Goal: Task Accomplishment & Management: Manage account settings

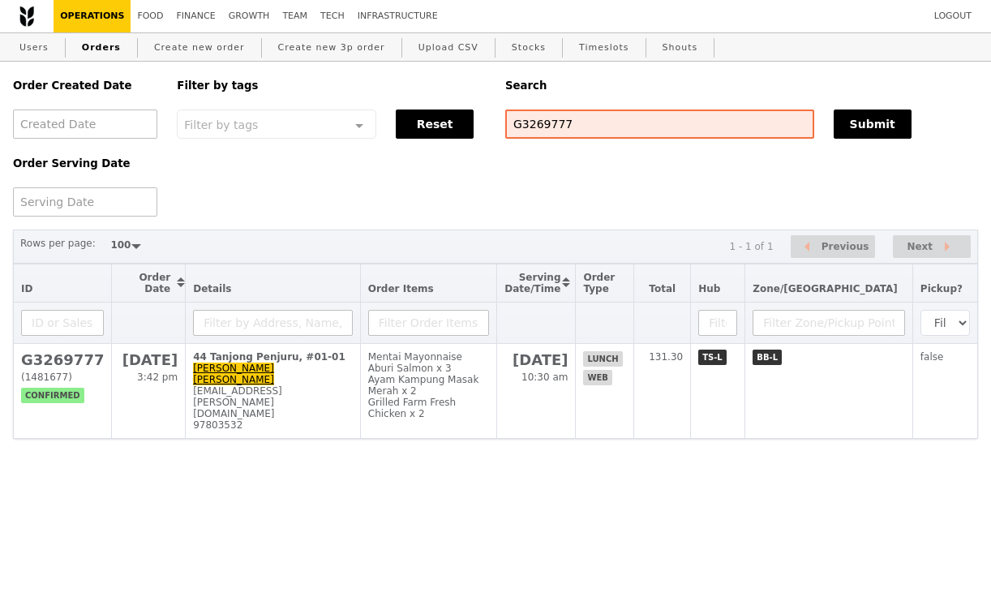
select select "100"
click at [548, 131] on input "G3269777" at bounding box center [659, 124] width 309 height 29
paste input "A3270372"
type input "GA3270372"
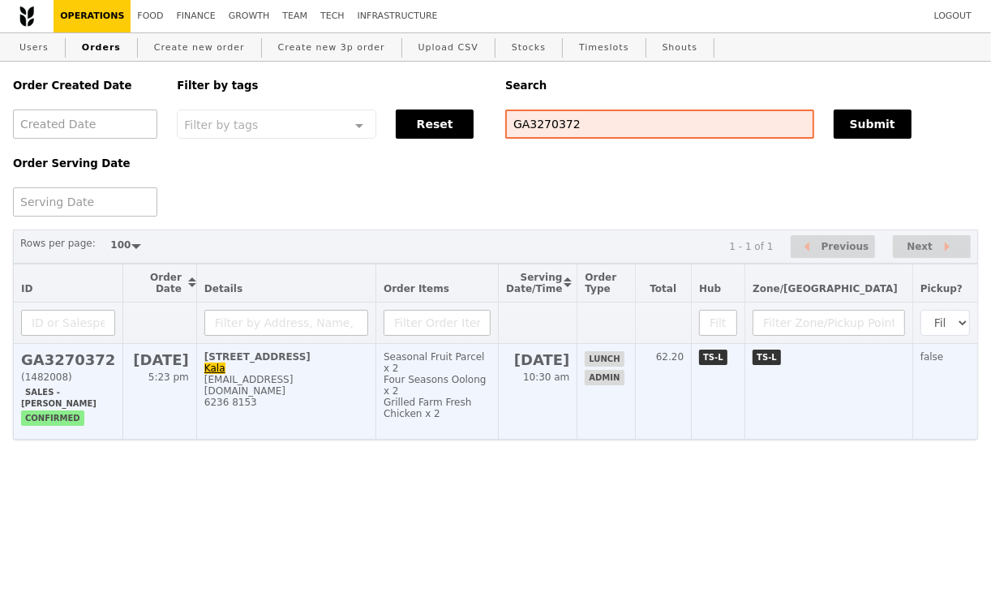
click at [368, 371] on td "2 Shenton Way, #02-02 Kala u.poongkothai@sgx.com 6236 8153" at bounding box center [285, 392] width 179 height 96
click at [363, 385] on div "[EMAIL_ADDRESS][DOMAIN_NAME]" at bounding box center [286, 385] width 164 height 23
click at [368, 397] on div "6236 8153" at bounding box center [286, 402] width 164 height 11
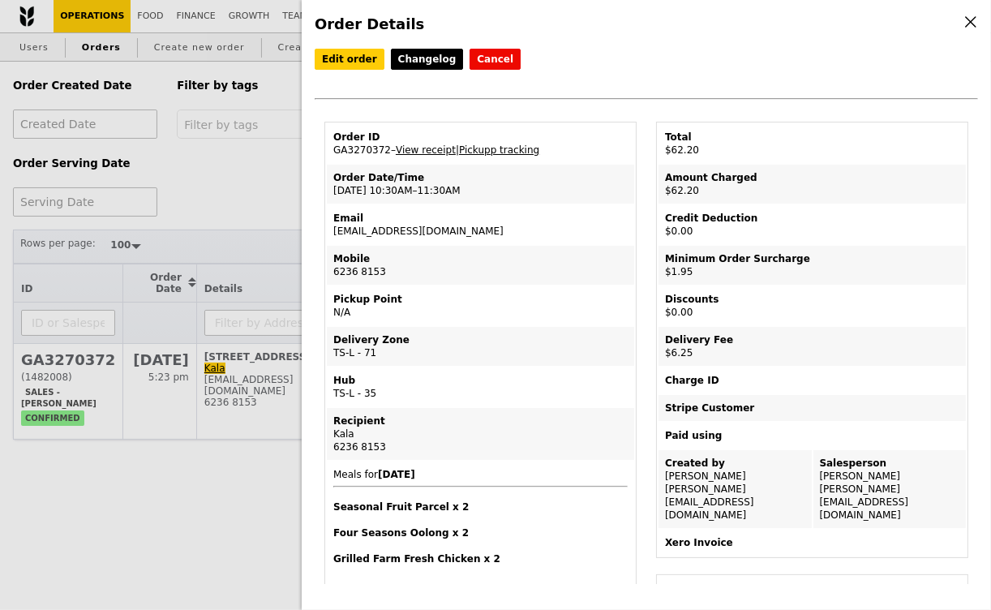
drag, startPoint x: 451, startPoint y: 230, endPoint x: 326, endPoint y: 223, distance: 125.1
click at [327, 223] on td "Email u.poongkothai@sgx.com" at bounding box center [481, 224] width 308 height 39
copy td "[EMAIL_ADDRESS][DOMAIN_NAME]"
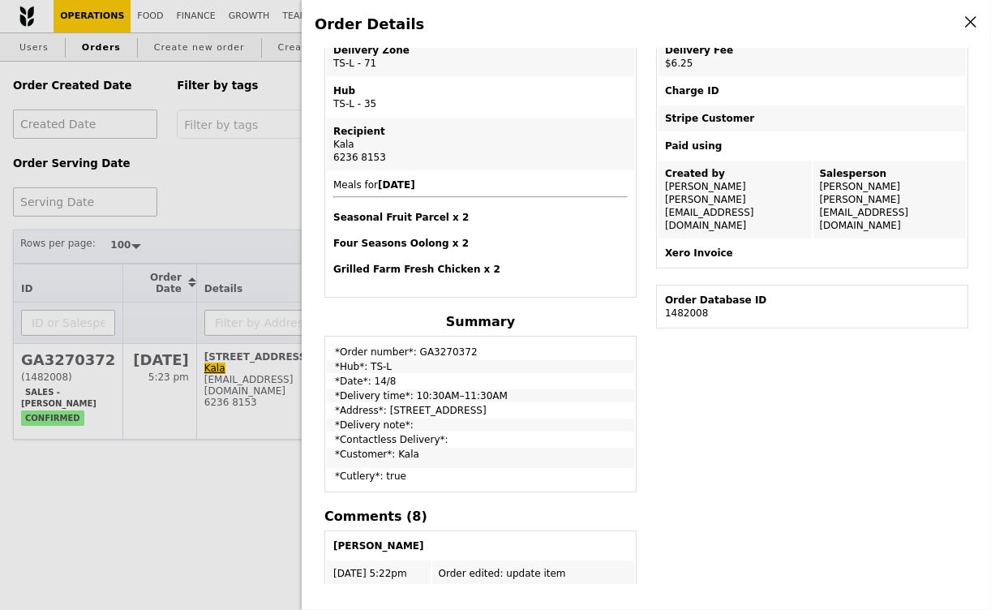
scroll to position [265, 0]
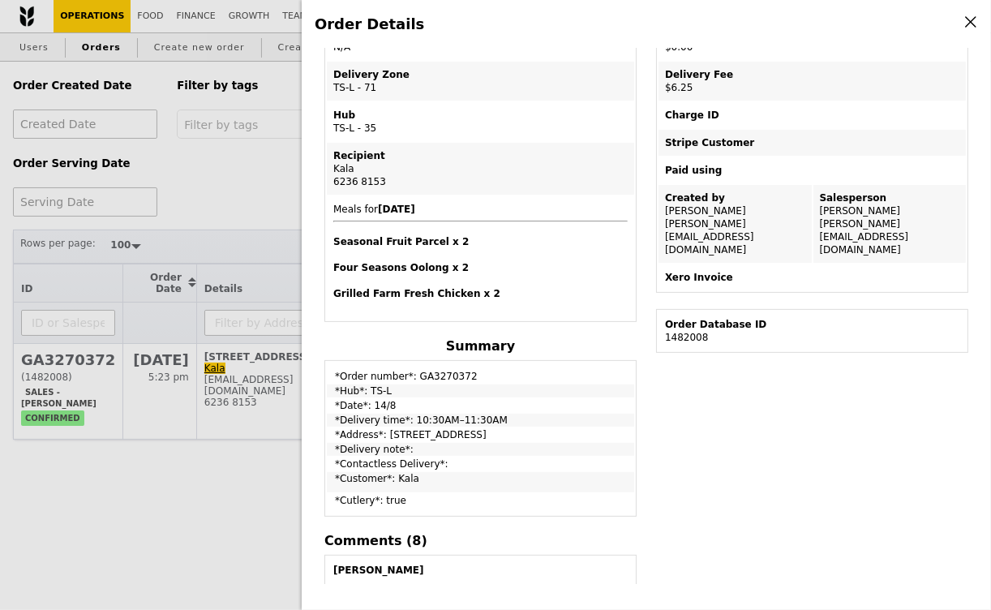
click at [248, 179] on div "Order Details Edit order Changelog Cancel Order ID GA3270372 – View receipt | P…" at bounding box center [495, 305] width 991 height 610
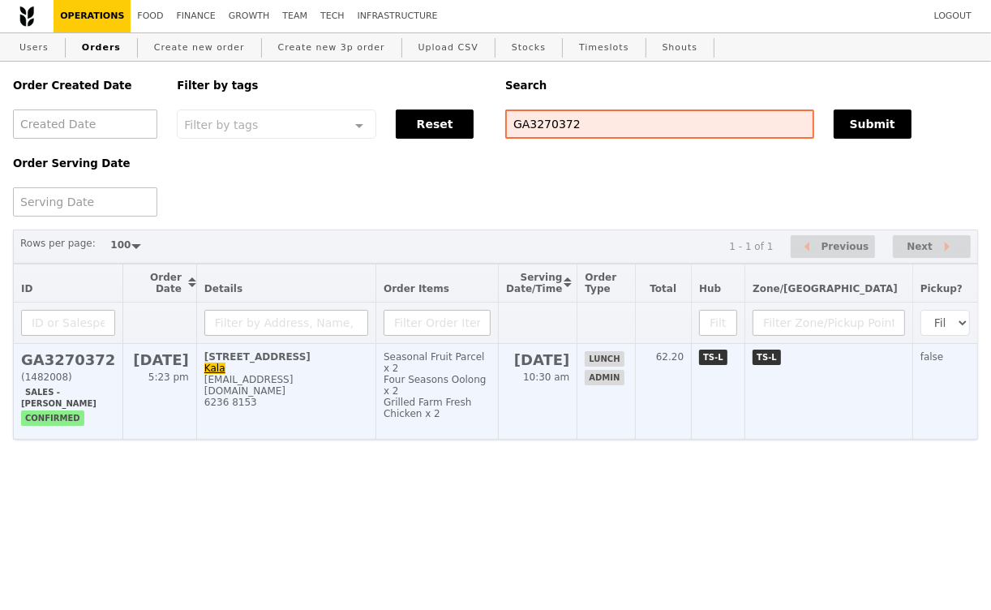
click at [303, 367] on td "2 Shenton Way, #02-02 Kala u.poongkothai@sgx.com 6236 8153" at bounding box center [285, 392] width 179 height 96
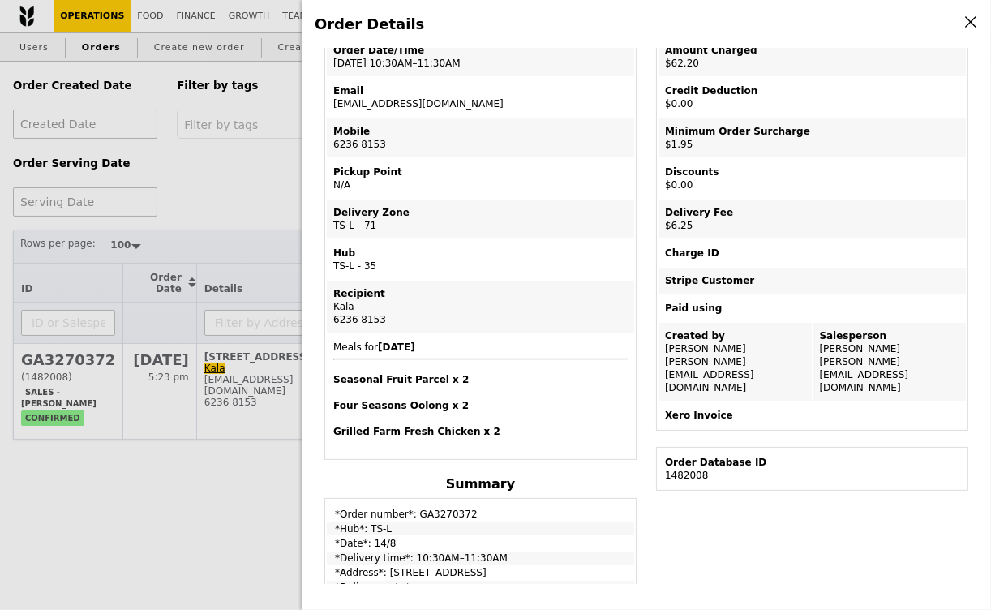
scroll to position [0, 0]
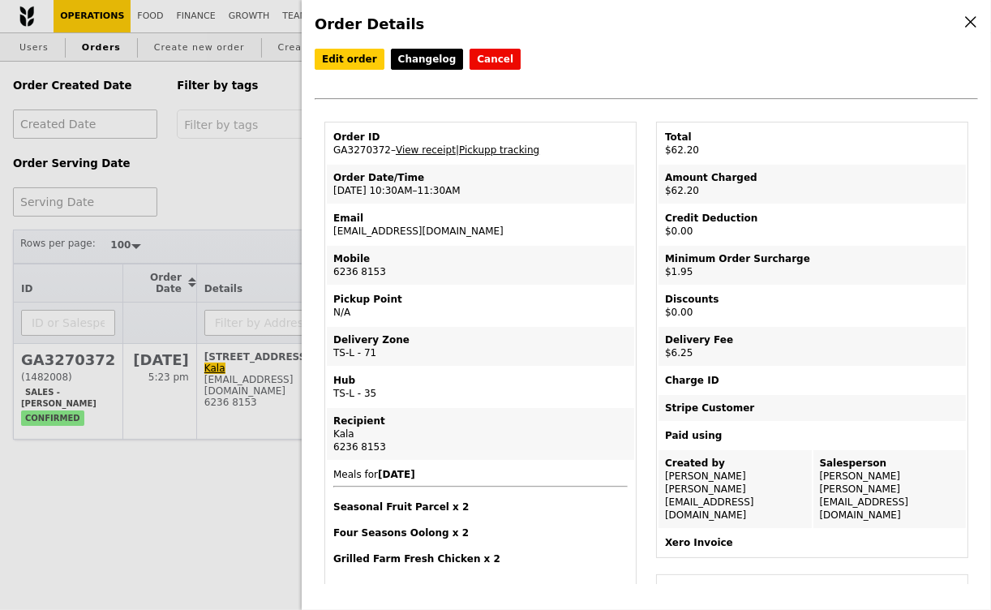
drag, startPoint x: 448, startPoint y: 233, endPoint x: 330, endPoint y: 228, distance: 117.7
click at [330, 228] on td "Email u.poongkothai@sgx.com" at bounding box center [481, 224] width 308 height 39
copy td "u.poongkothai@sgx.com"
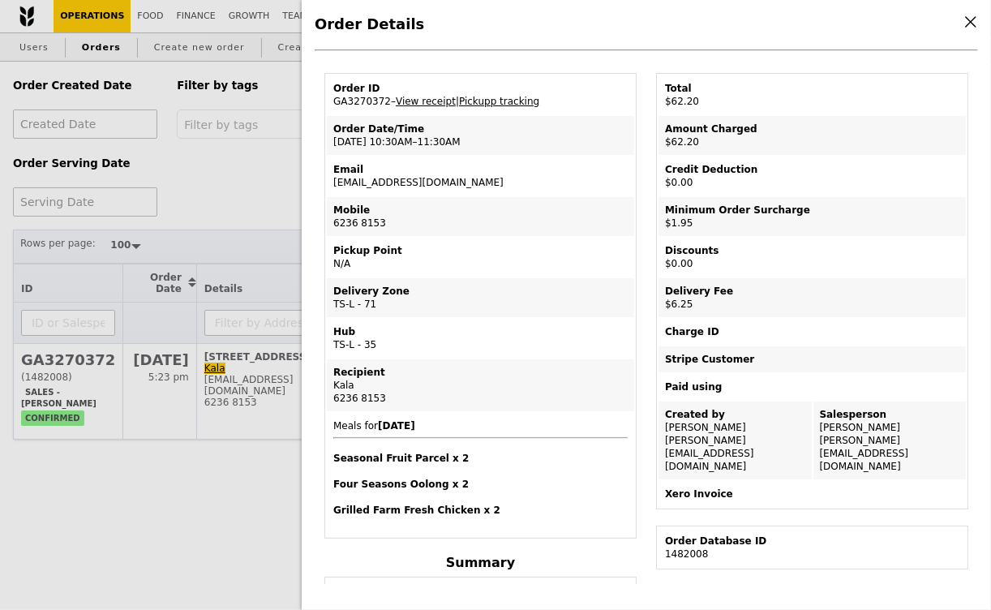
scroll to position [25, 0]
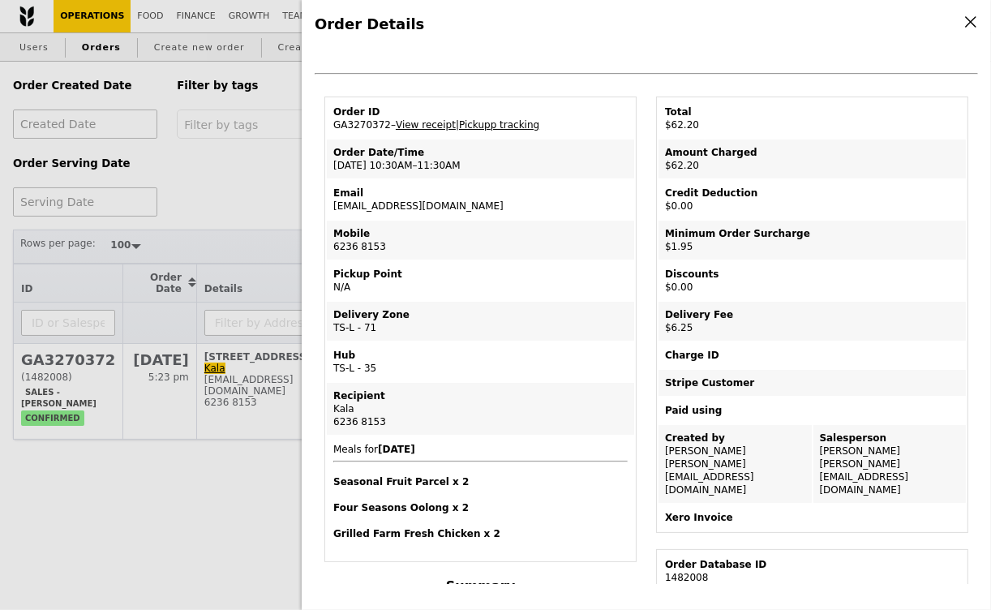
drag, startPoint x: 353, startPoint y: 404, endPoint x: 328, endPoint y: 404, distance: 25.2
click at [328, 404] on td "Recipient Kala 6236 8153" at bounding box center [481, 409] width 308 height 52
copy div "Kala"
drag, startPoint x: 388, startPoint y: 421, endPoint x: 328, endPoint y: 421, distance: 60.0
click at [328, 421] on td "Recipient Kala 6236 8153" at bounding box center [481, 409] width 308 height 52
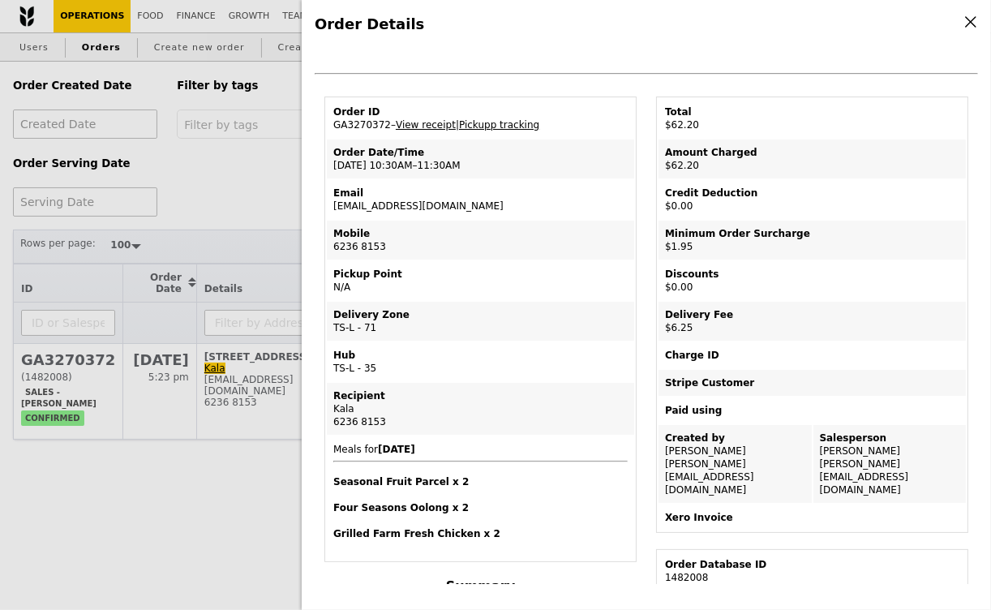
copy div "6236 8153"
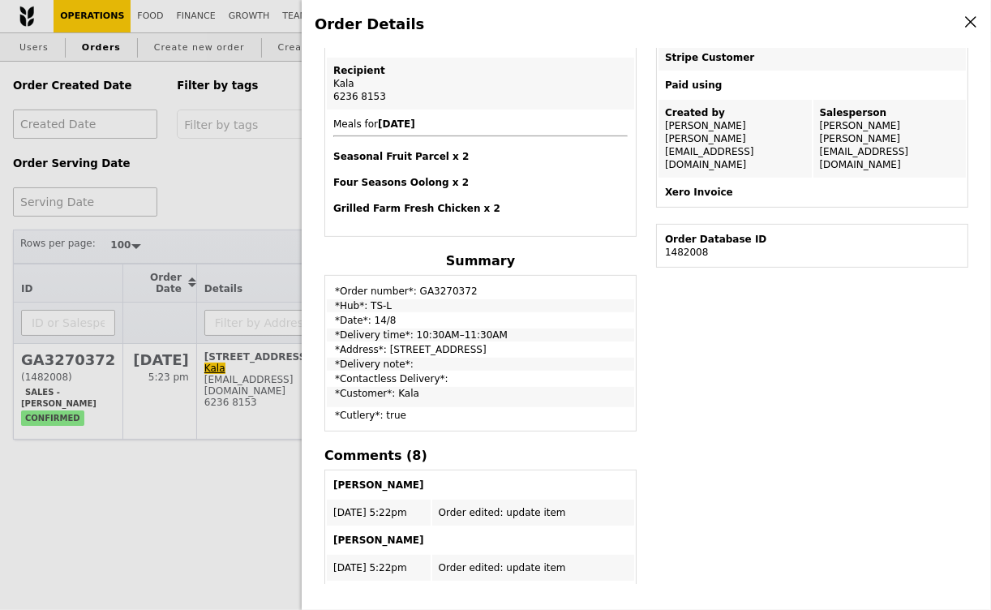
scroll to position [0, 0]
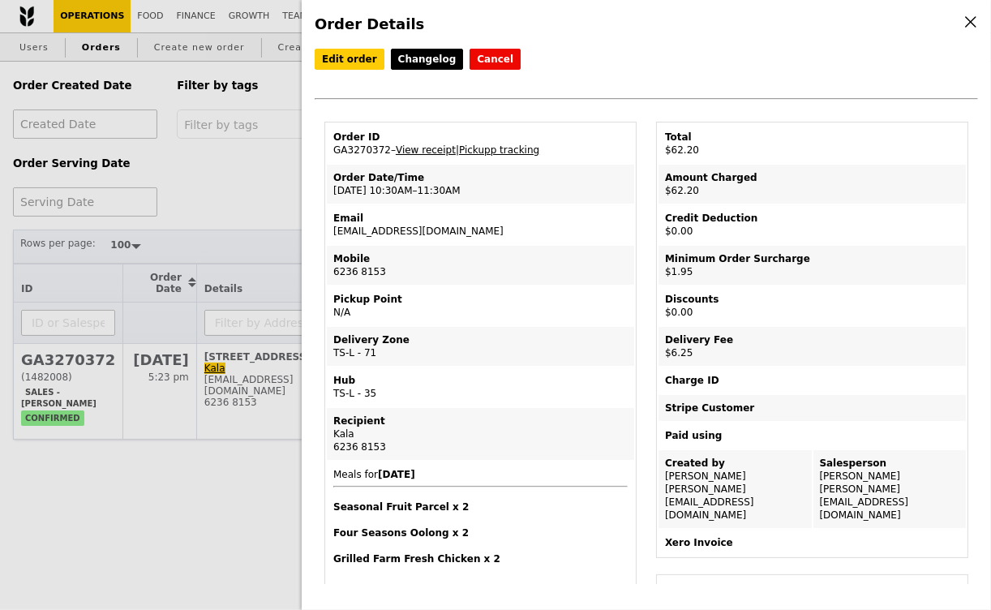
click at [433, 148] on link "View receipt" at bounding box center [426, 149] width 60 height 11
click at [345, 58] on link "Edit order" at bounding box center [350, 59] width 70 height 21
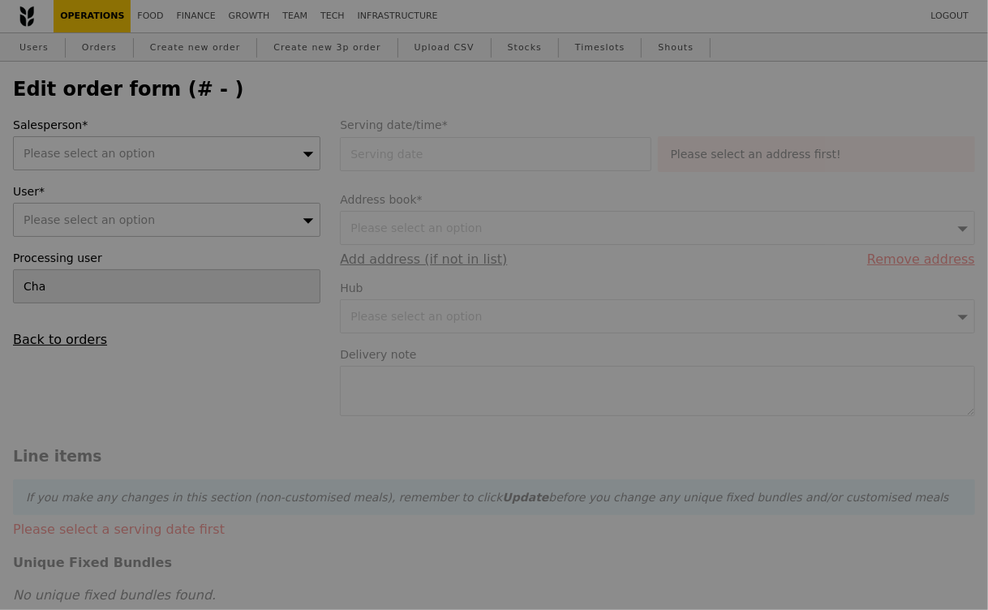
type input "Andy"
type input "14 Aug 2025"
type input "54.00"
type input "1.79"
type input "1.95"
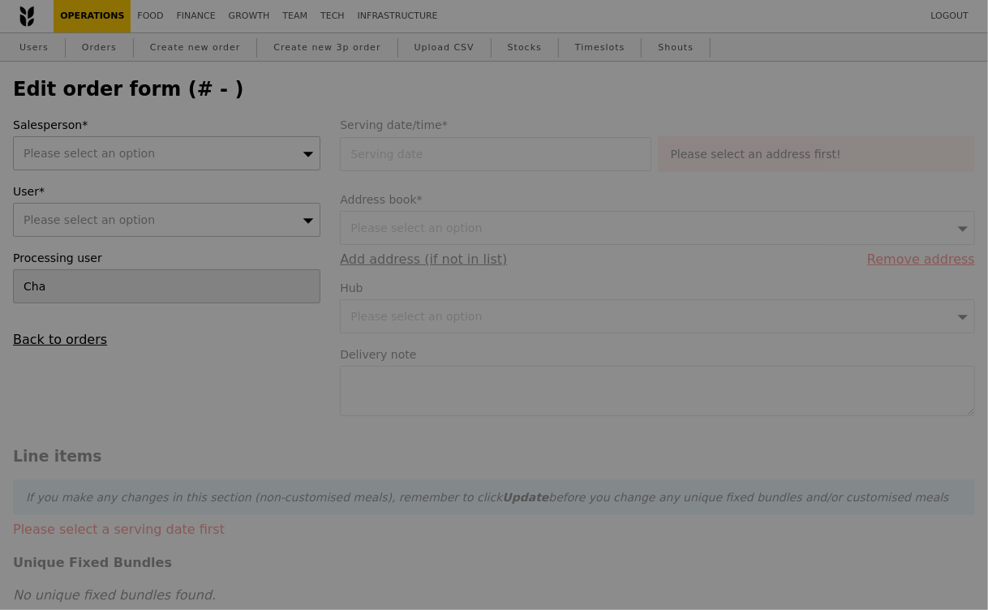
type input "5.73"
type input "6.25"
type input "62.20"
type input "Loading..."
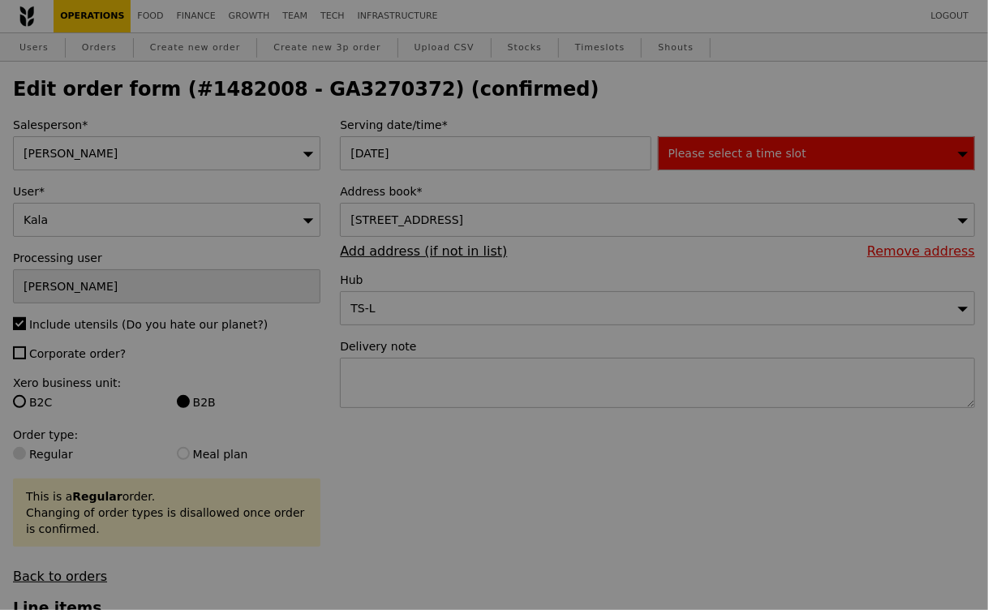
type input "35"
type input "75"
type input "2"
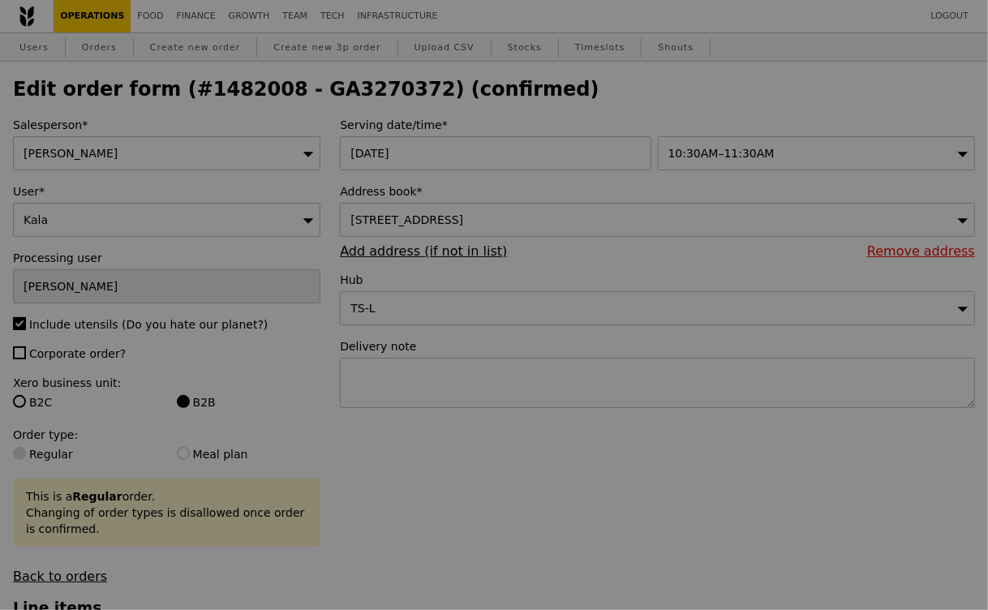
type input "Update"
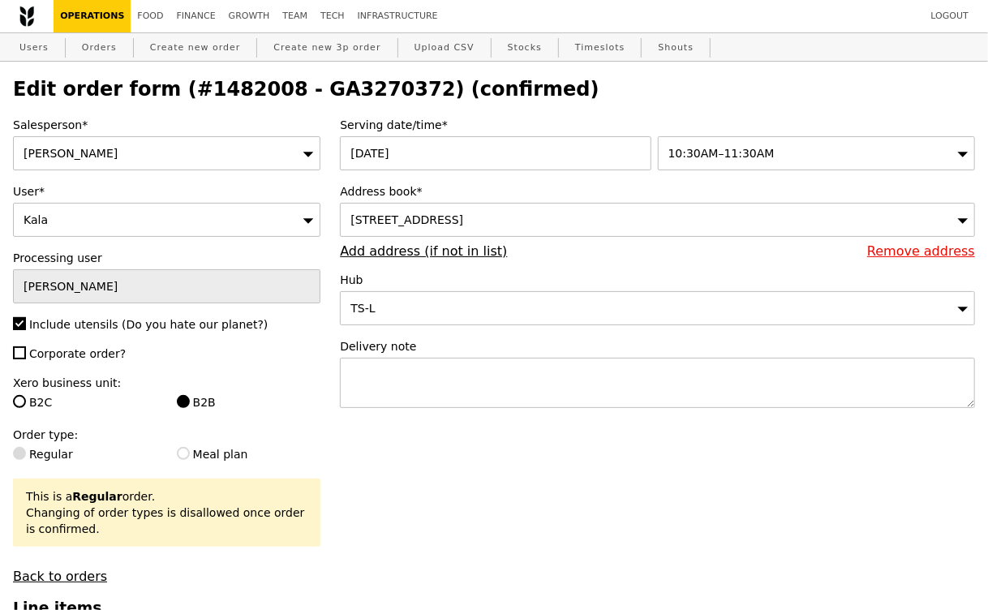
drag, startPoint x: 349, startPoint y: 218, endPoint x: 617, endPoint y: 217, distance: 268.6
click at [617, 217] on div "2 Shenton Way, #02-02, Singapore 068804" at bounding box center [657, 220] width 635 height 34
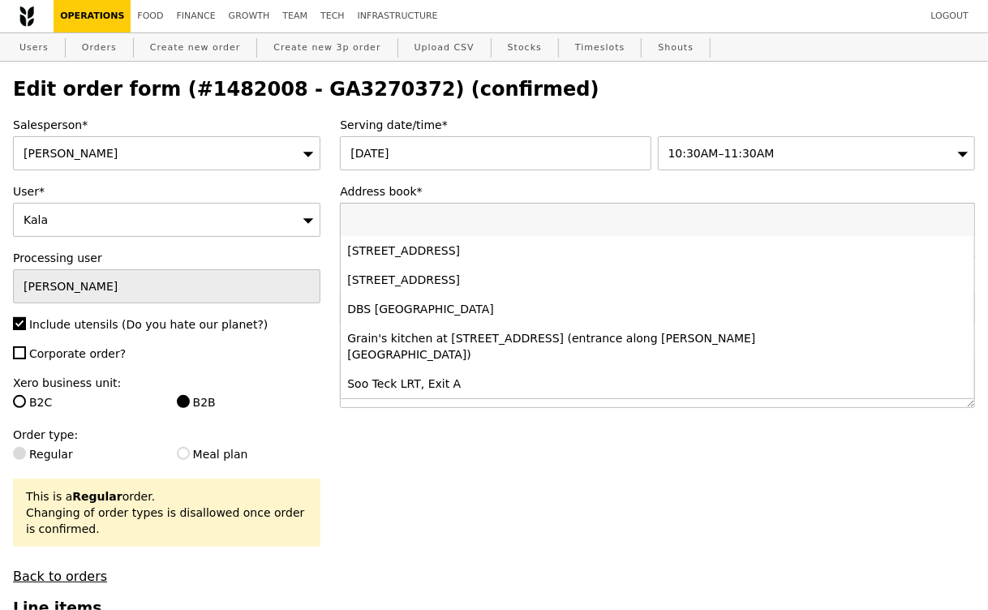
click at [322, 192] on div "Salesperson* Andy User* Kala Processing user Andy Include utensils (Do you hate…" at bounding box center [166, 350] width 327 height 467
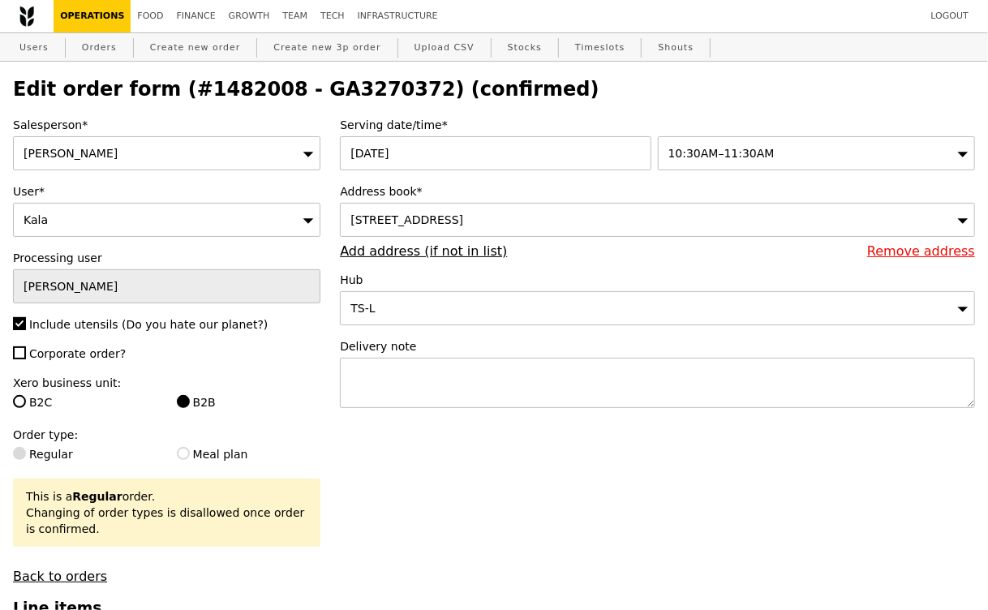
drag, startPoint x: 339, startPoint y: 183, endPoint x: 600, endPoint y: 217, distance: 263.5
click at [600, 217] on div "Serving date/time* 14 Aug 2025 10:30AM–11:30AM Address book* 2 Shenton Way, #02…" at bounding box center [657, 271] width 655 height 308
copy div "Address book* 2 Shenton Way, #02-02, Singapore 068804"
select select "100"
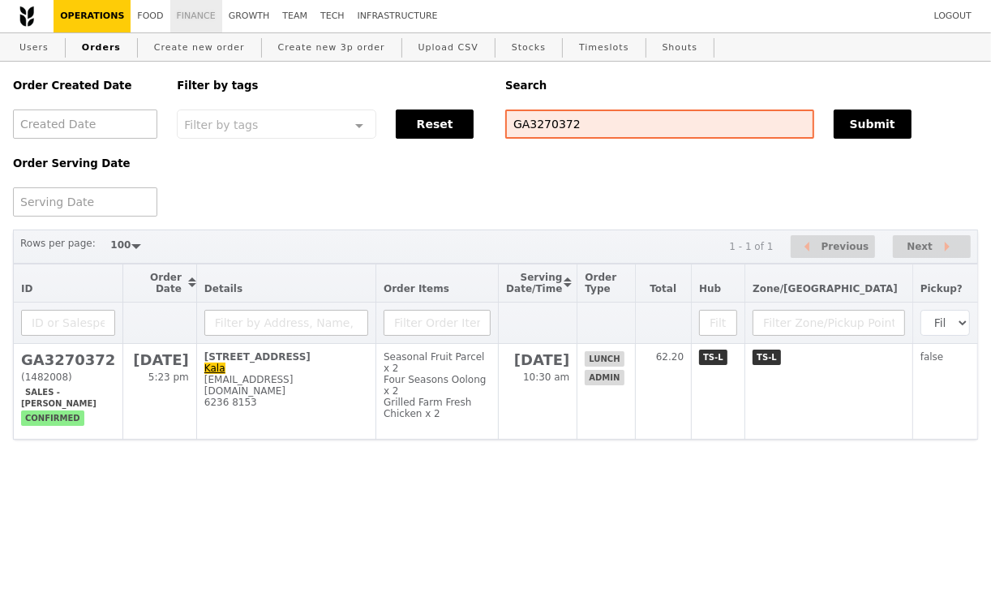
click at [201, 15] on link "Finance" at bounding box center [196, 16] width 52 height 32
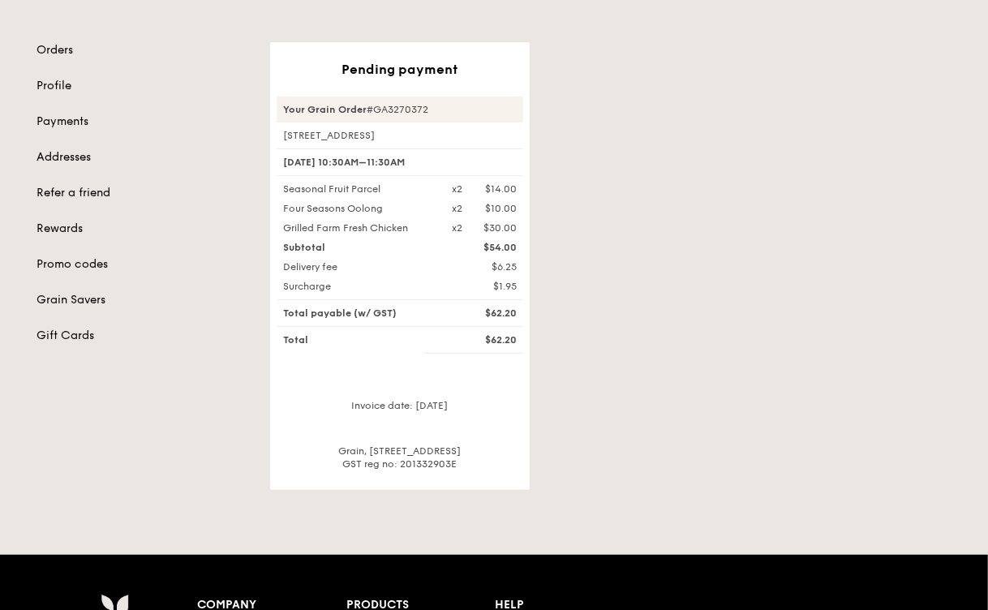
scroll to position [147, 0]
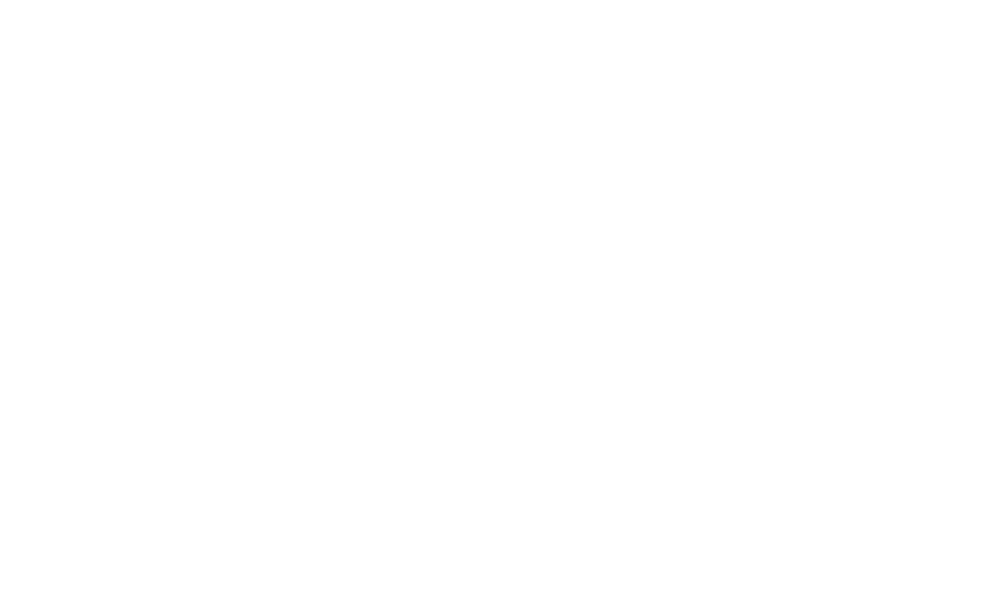
select select "100"
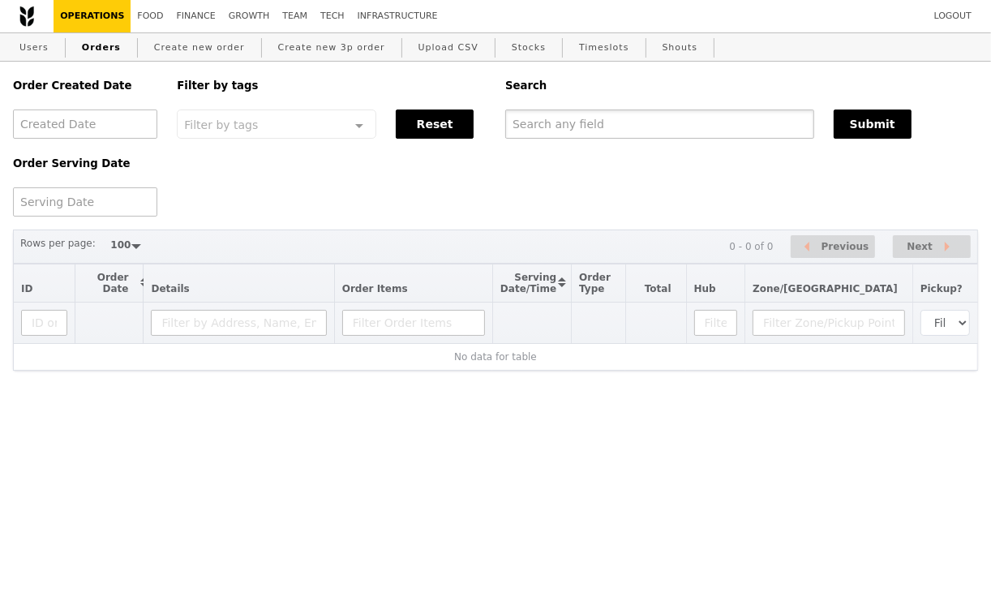
click at [529, 130] on input "text" at bounding box center [659, 124] width 309 height 29
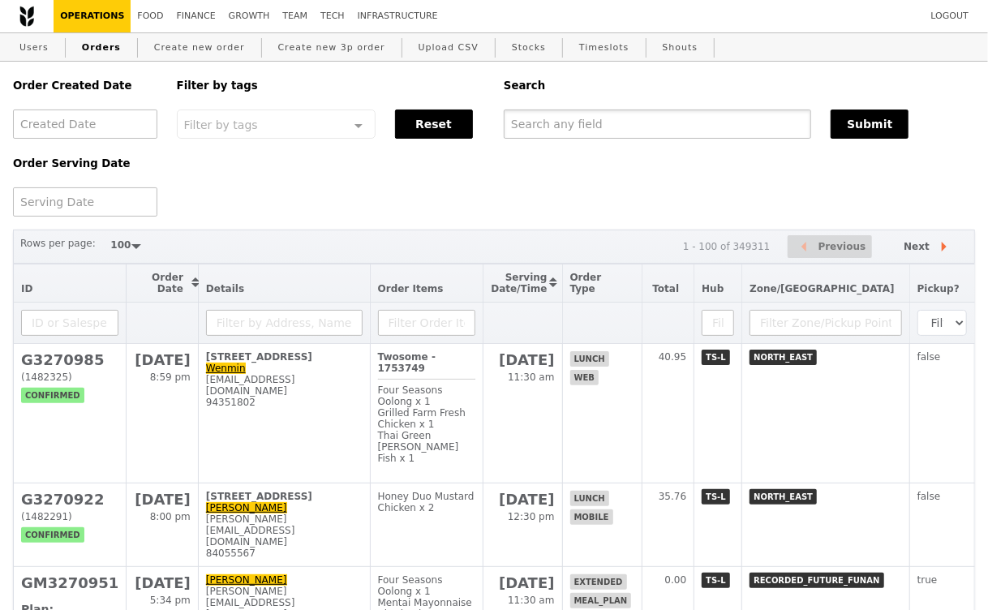
paste input "u.poongkothai@sgx.com"
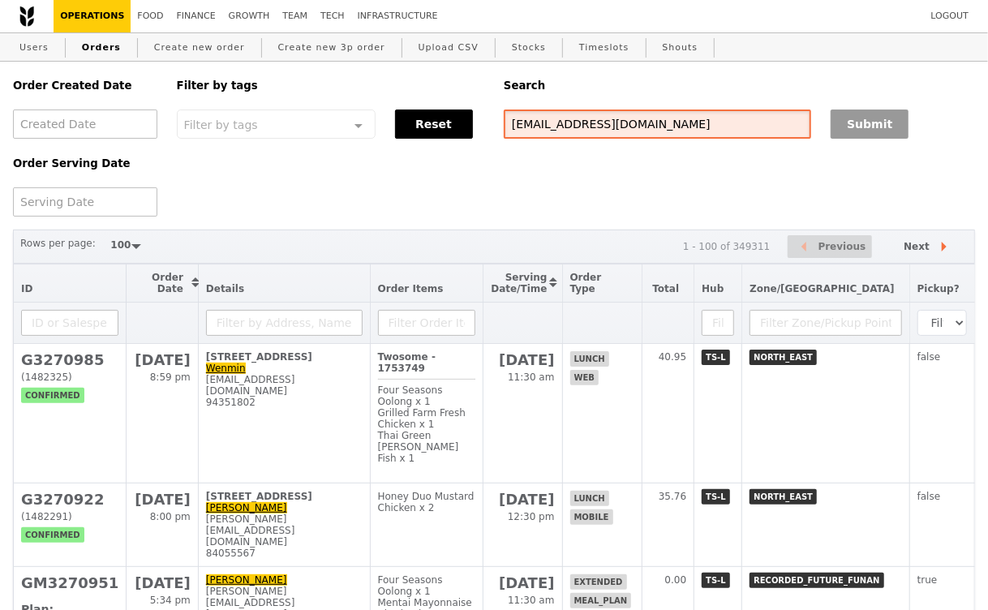
type input "u.poongkothai@sgx.com"
click at [861, 123] on button "Submit" at bounding box center [870, 124] width 78 height 29
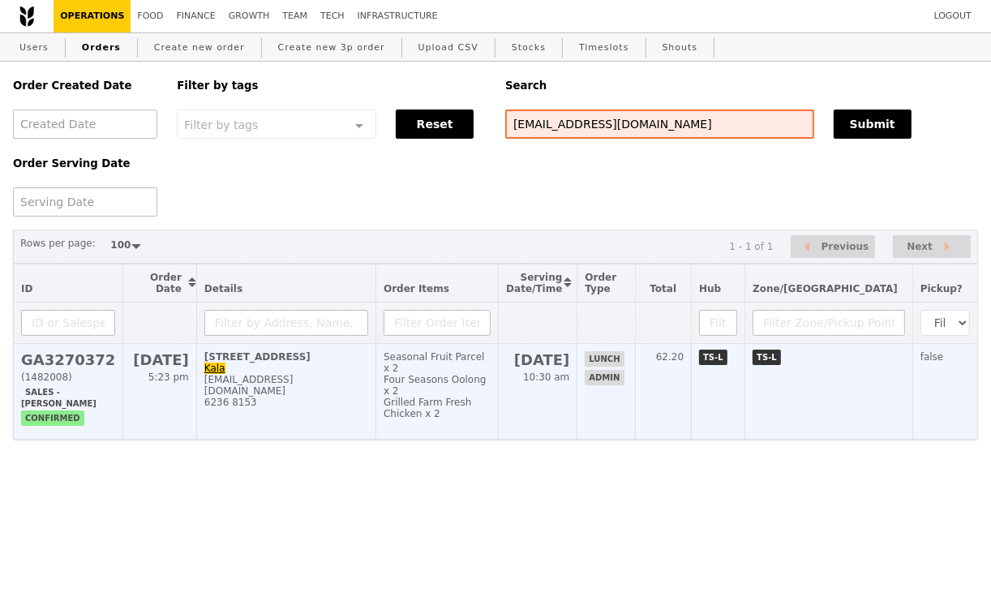
click at [362, 377] on div "u.poongkothai@sgx.com" at bounding box center [286, 385] width 164 height 23
click at [320, 389] on div "Order Created Date Order Serving Date Filter by tags Filter by tags Meal_Plan W…" at bounding box center [496, 251] width 966 height 378
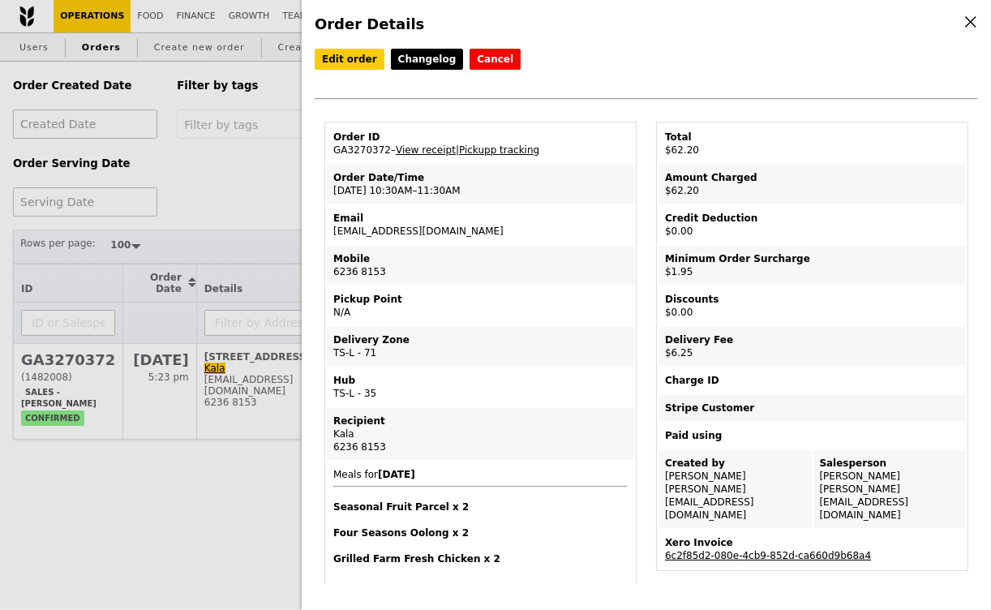
click at [781, 550] on link "6c2f85d2-080e-4cb9-852d-ca660d9b68a4" at bounding box center [768, 555] width 206 height 11
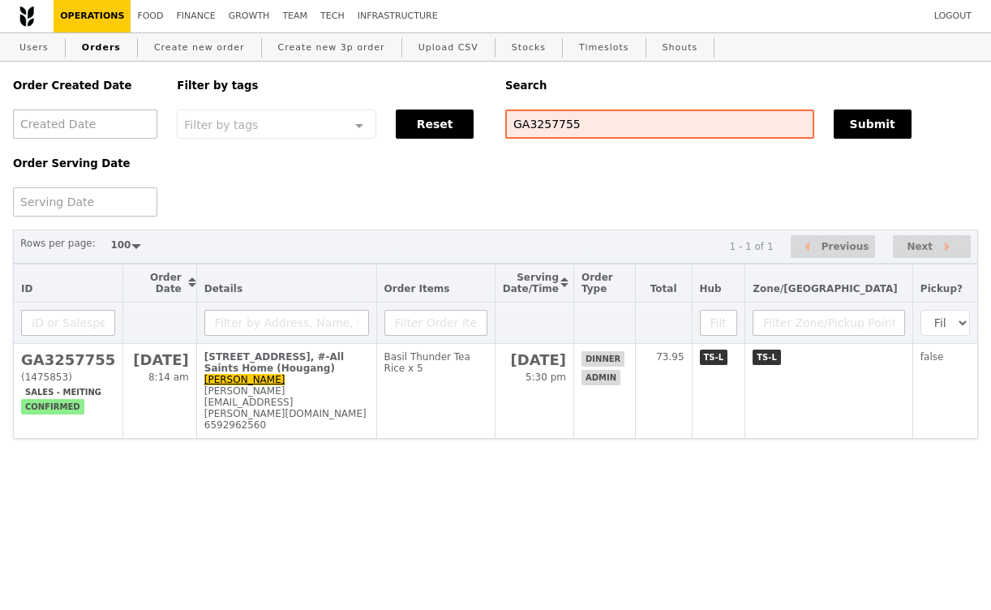
select select "100"
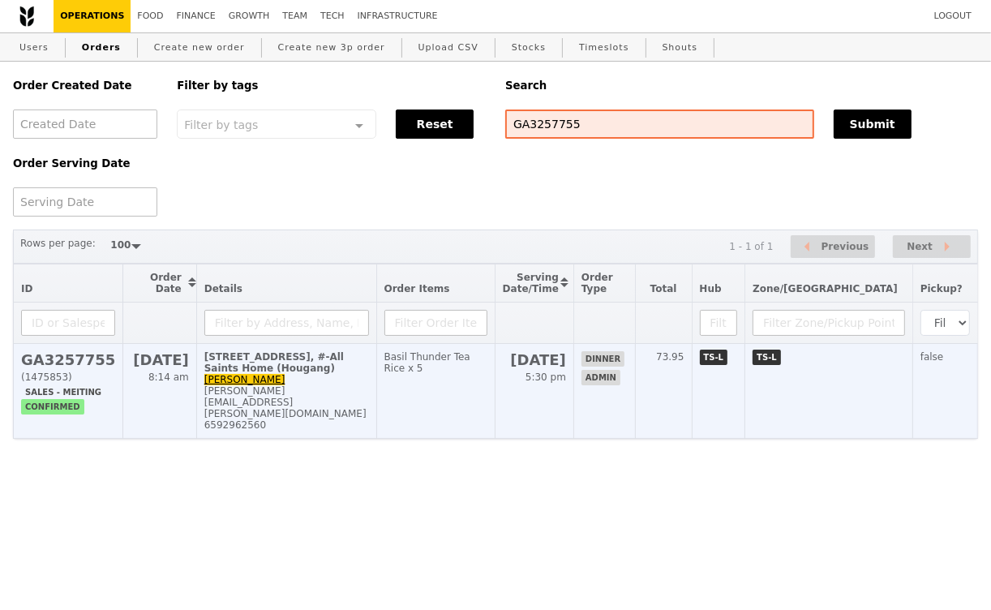
click at [341, 381] on td "5 Poh Huat Road, #-All Saints Home (Hougang) Verlin Yeo verlin.yeo@allsaintshom…" at bounding box center [286, 391] width 180 height 95
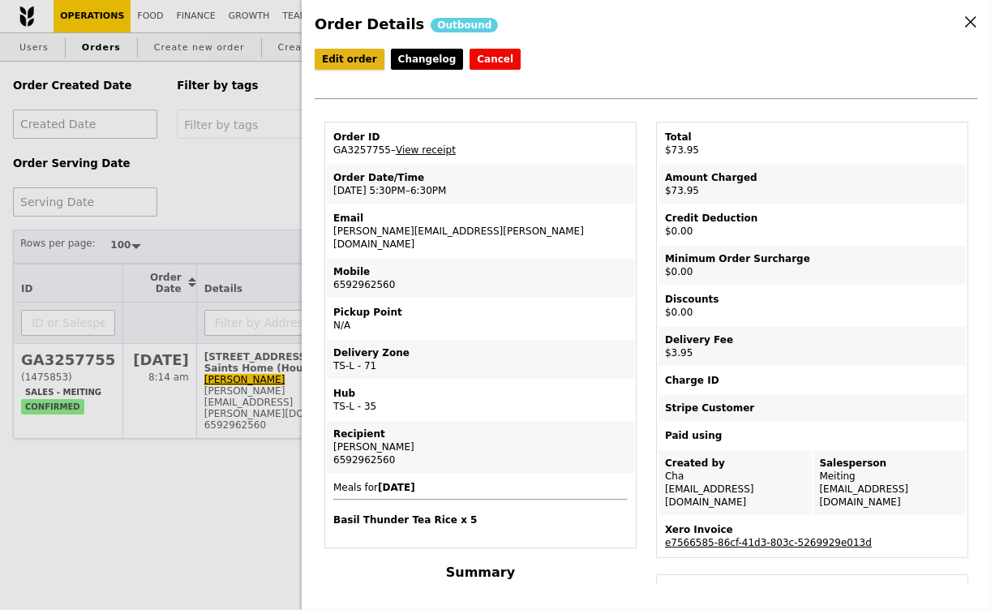
click at [351, 63] on link "Edit order" at bounding box center [350, 59] width 70 height 21
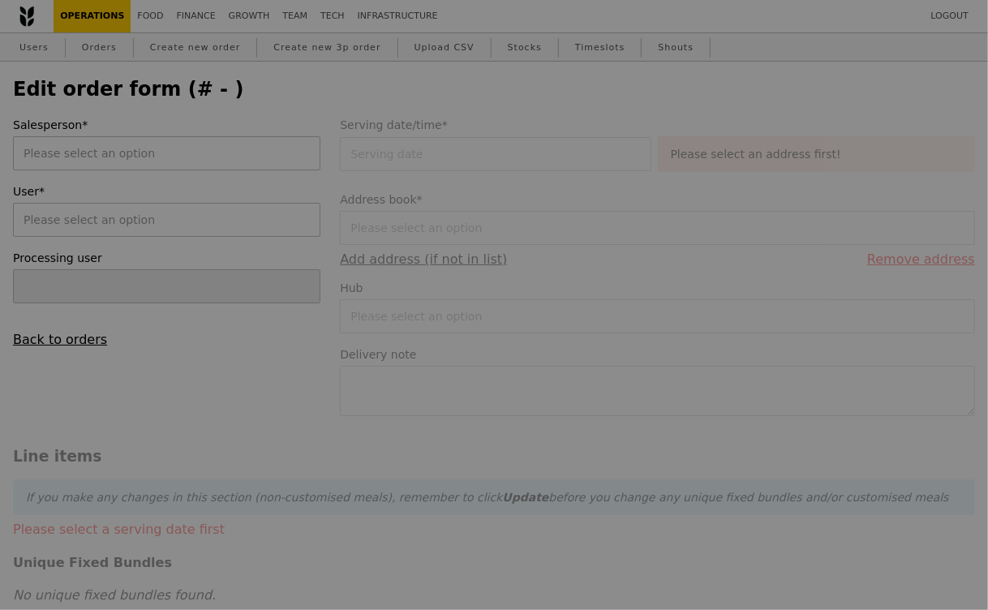
type input "19 Sep 2025"
checkbox input "true"
type input "70.00"
type input "3.62"
type input "3.95"
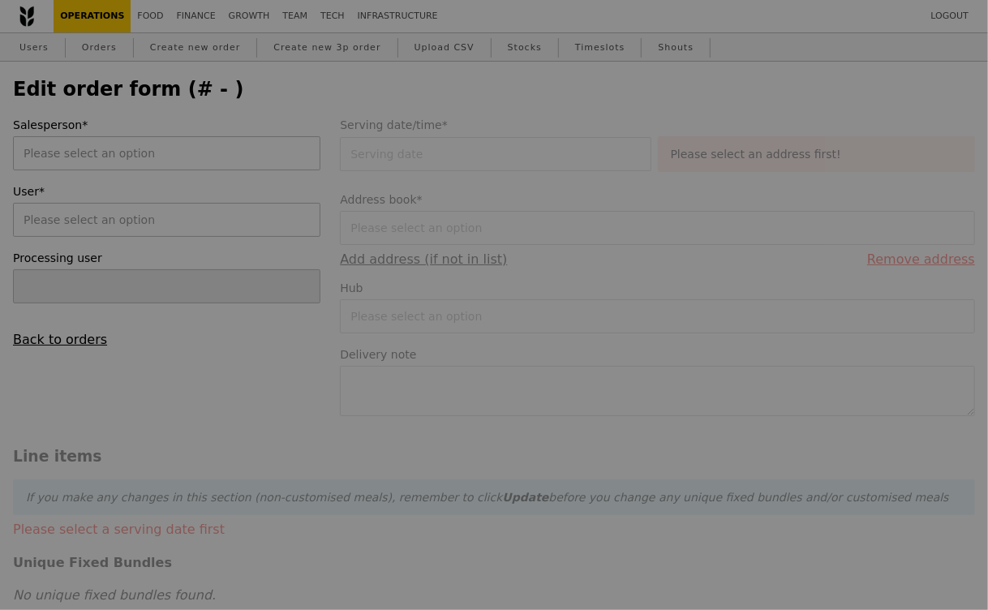
type input "73.95"
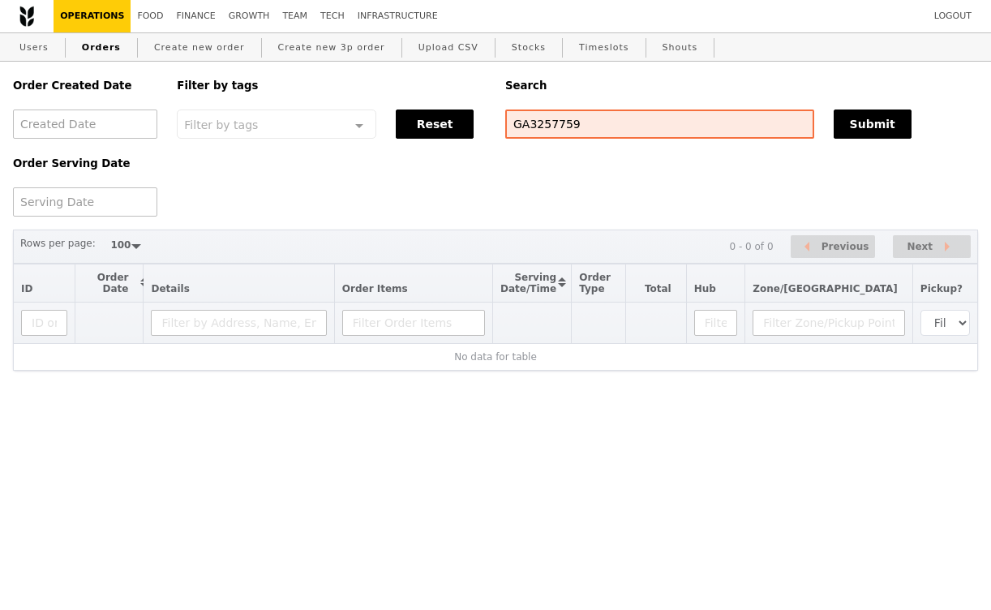
select select "100"
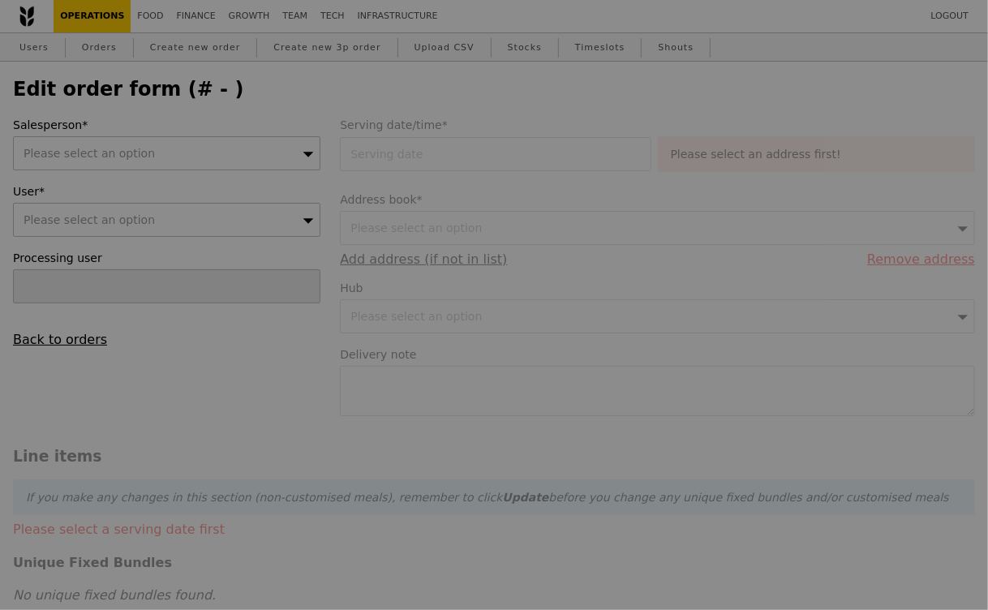
select select "100"
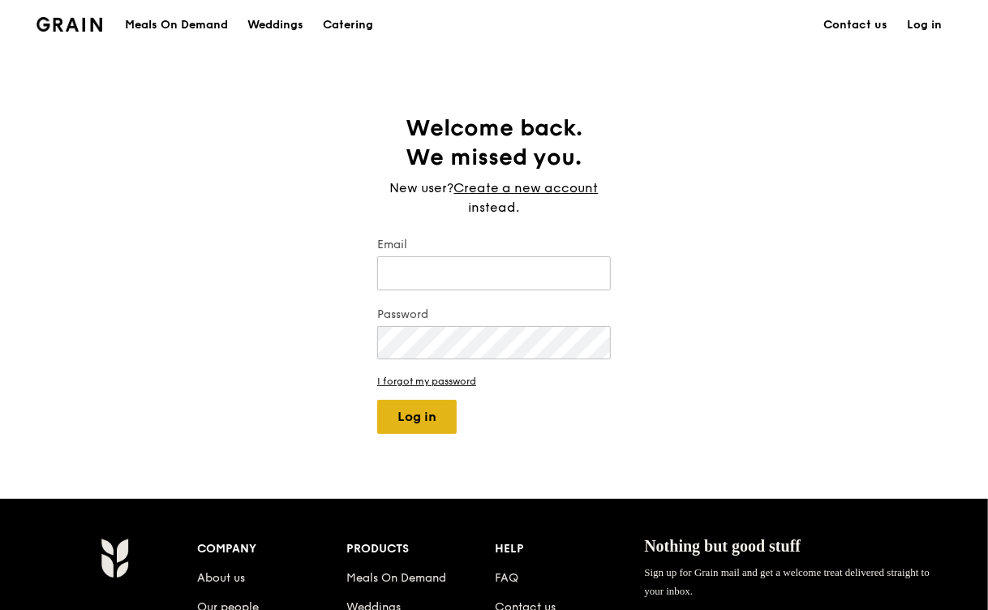
type input "[EMAIL_ADDRESS][DOMAIN_NAME]"
click at [428, 419] on button "Log in" at bounding box center [417, 417] width 80 height 34
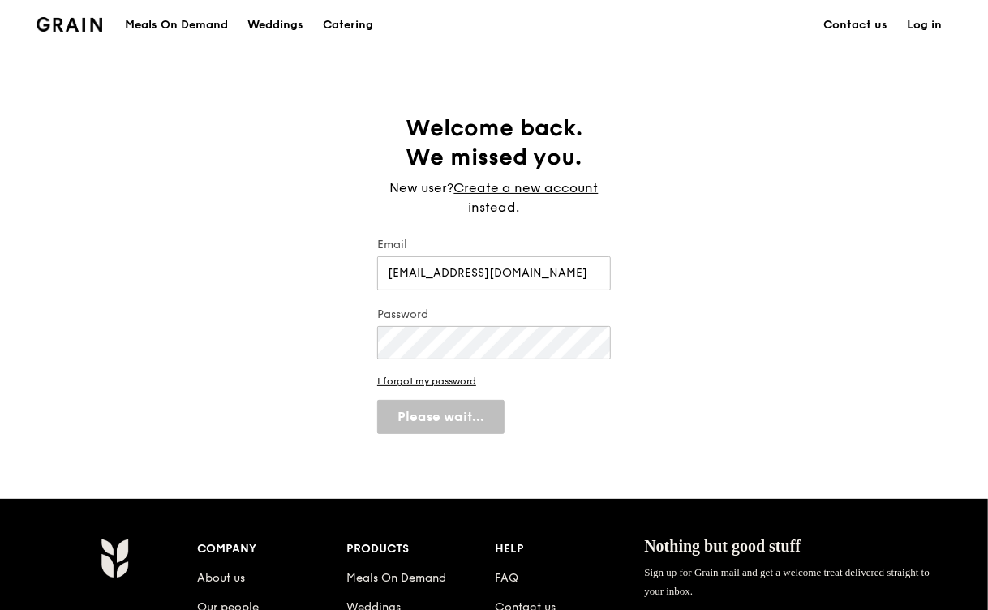
select select "100"
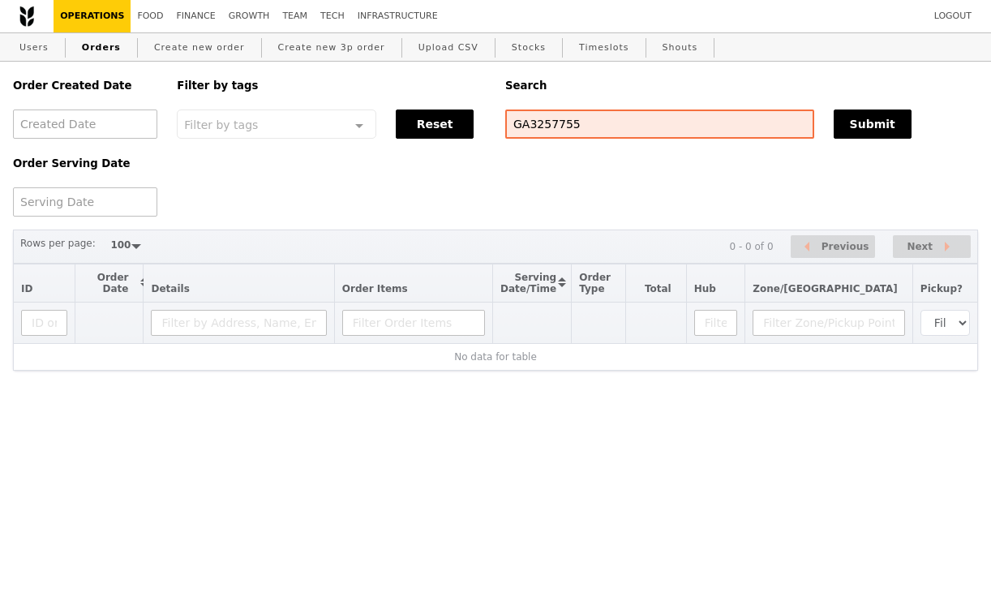
select select "100"
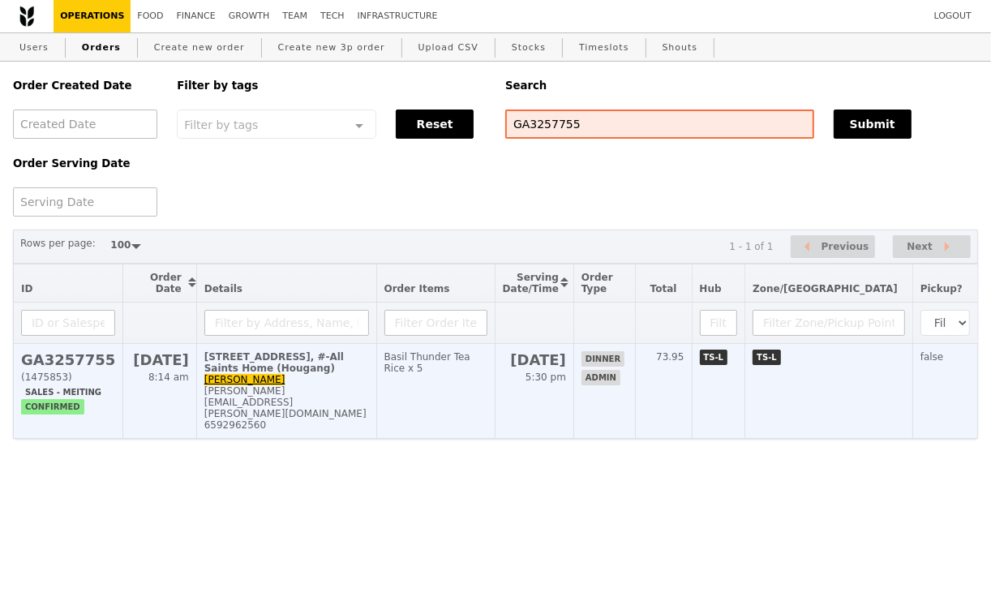
click at [262, 385] on td "5 Poh Huat Road, #-All Saints Home (Hougang) Verlin Yeo verlin.yeo@allsaintshom…" at bounding box center [286, 391] width 180 height 95
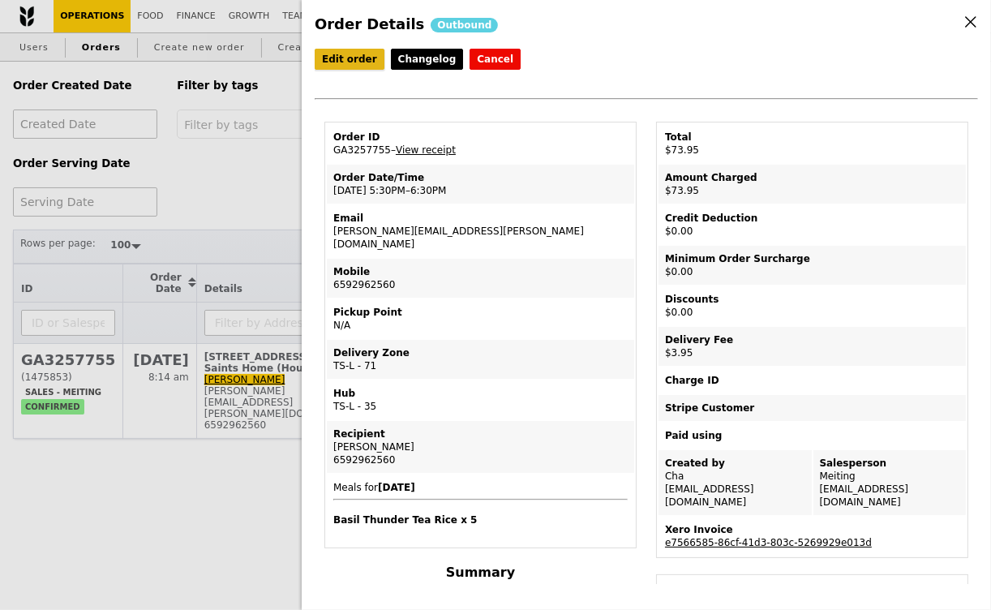
click at [347, 58] on link "Edit order" at bounding box center [350, 59] width 70 height 21
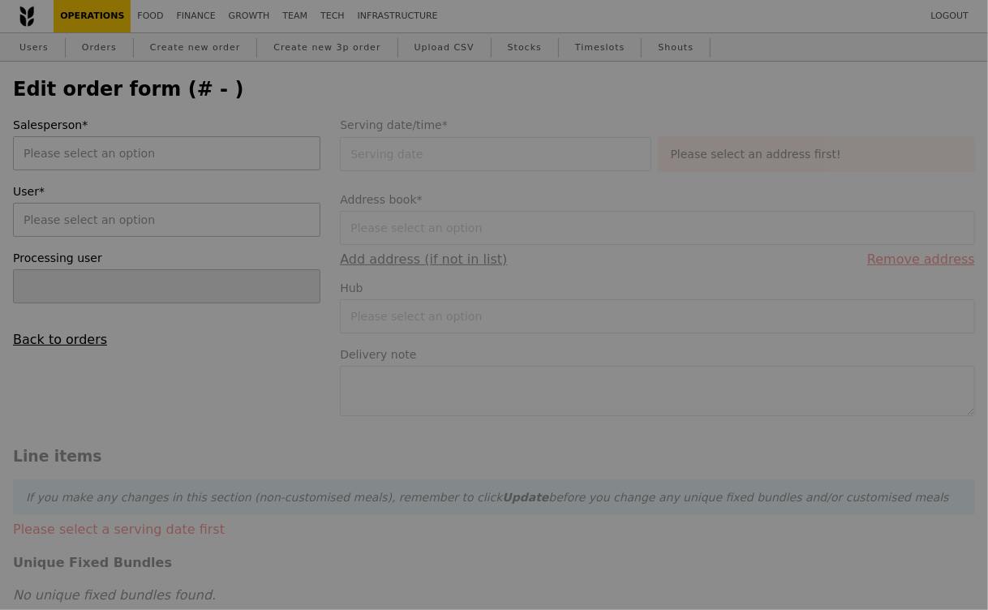
type input "19 Sep 2025"
type input "70.00"
type input "3.62"
type input "3.95"
type input "73.95"
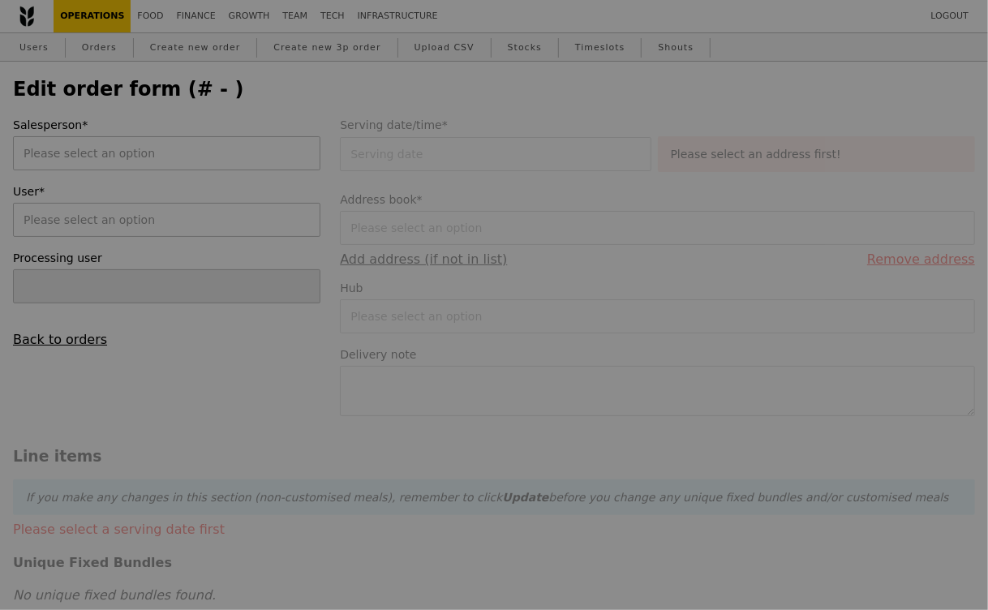
checkbox input "true"
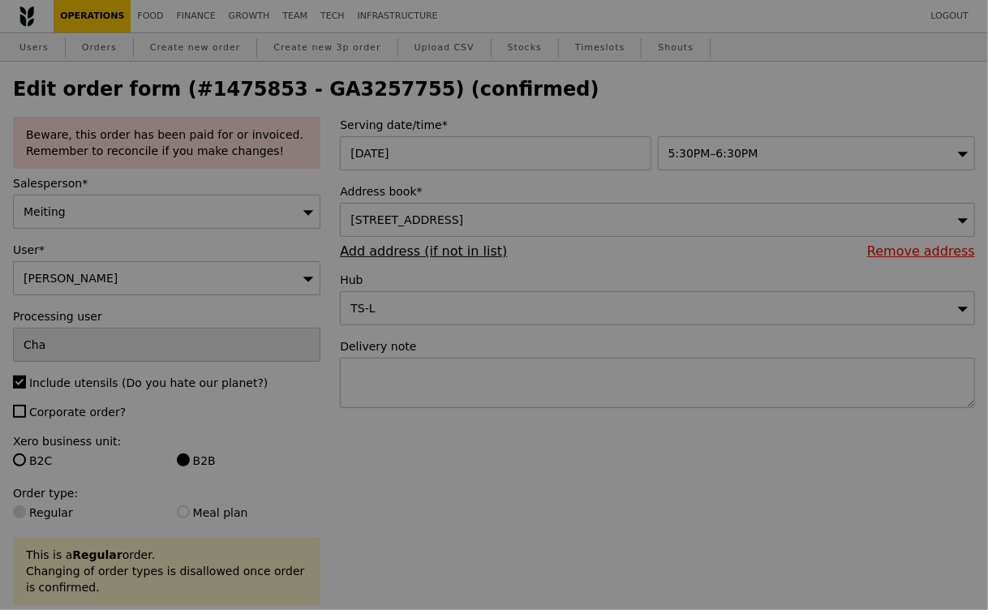
type input "Update"
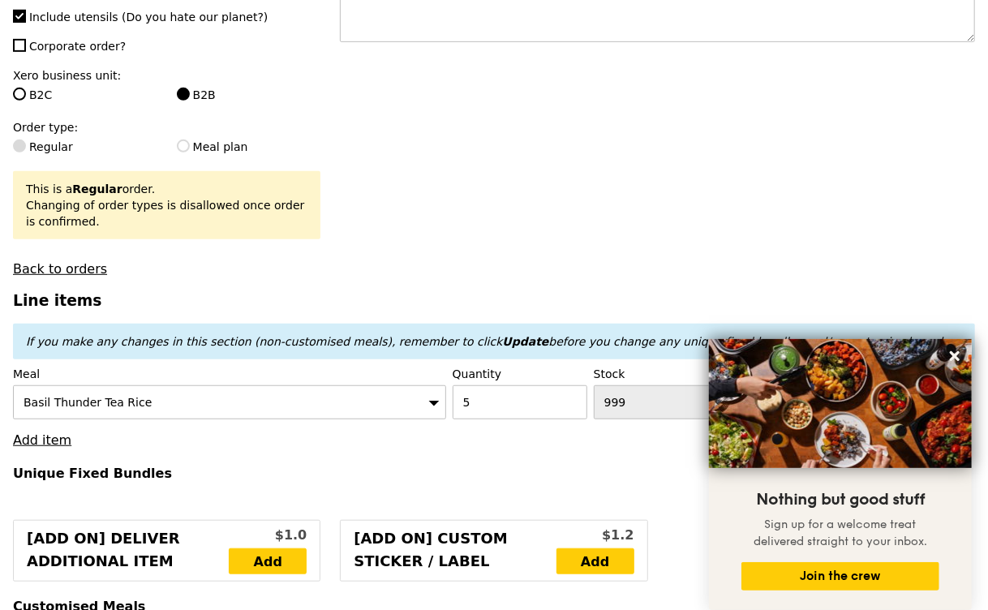
scroll to position [373, 0]
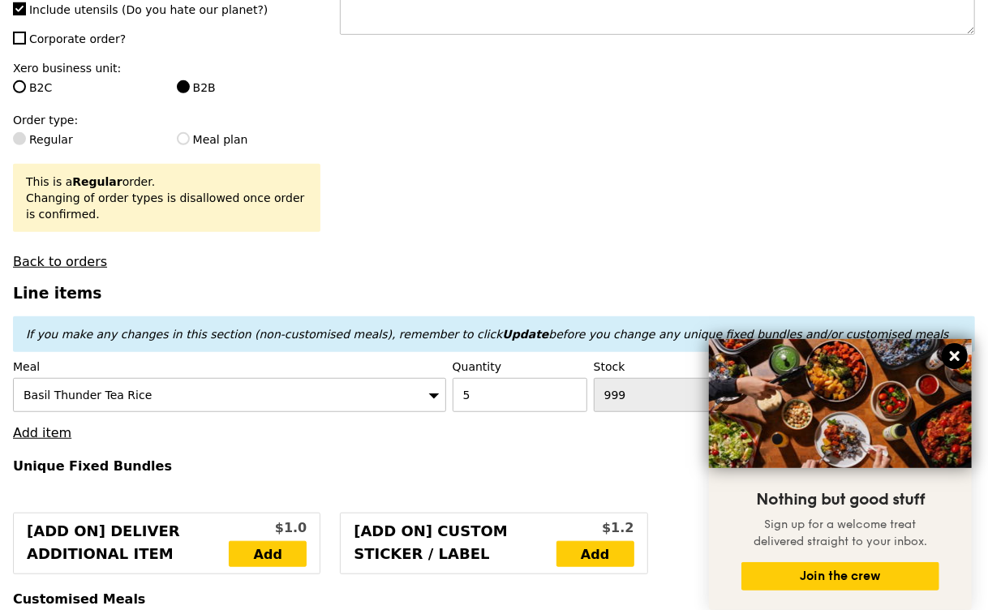
click at [957, 355] on icon at bounding box center [955, 356] width 10 height 10
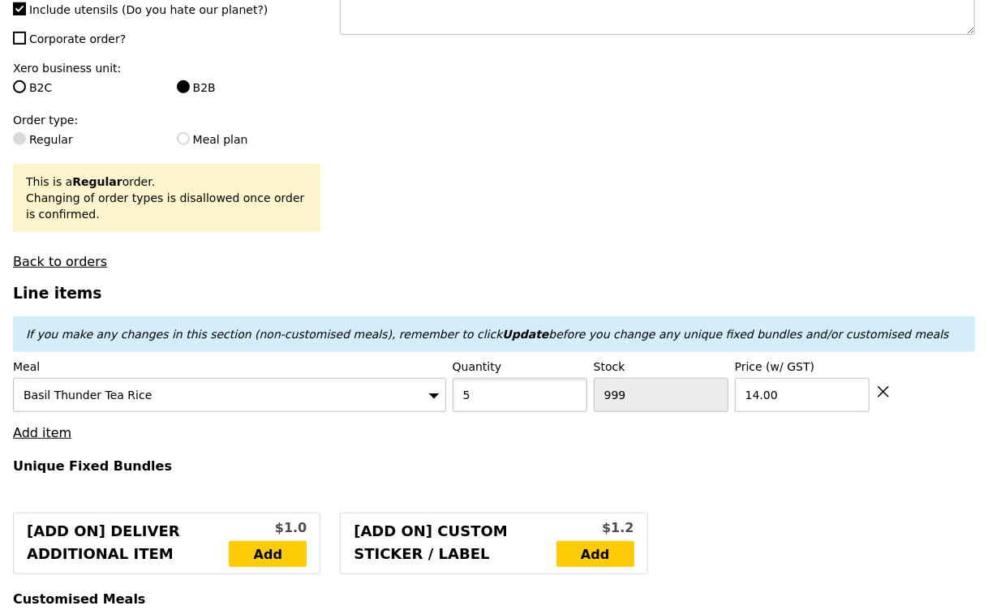
click at [512, 398] on input "5" at bounding box center [520, 395] width 135 height 34
type input "3"
click at [549, 291] on h3 "Line items" at bounding box center [494, 293] width 962 height 17
type input "Loading..."
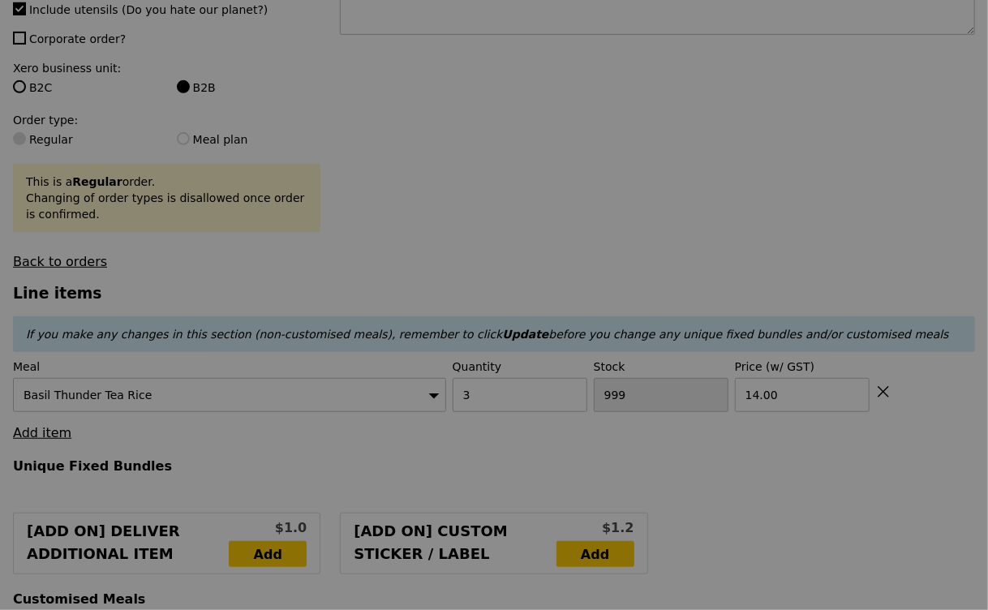
type input "0.00"
type input "5.23"
type input "5.70"
type input "Update"
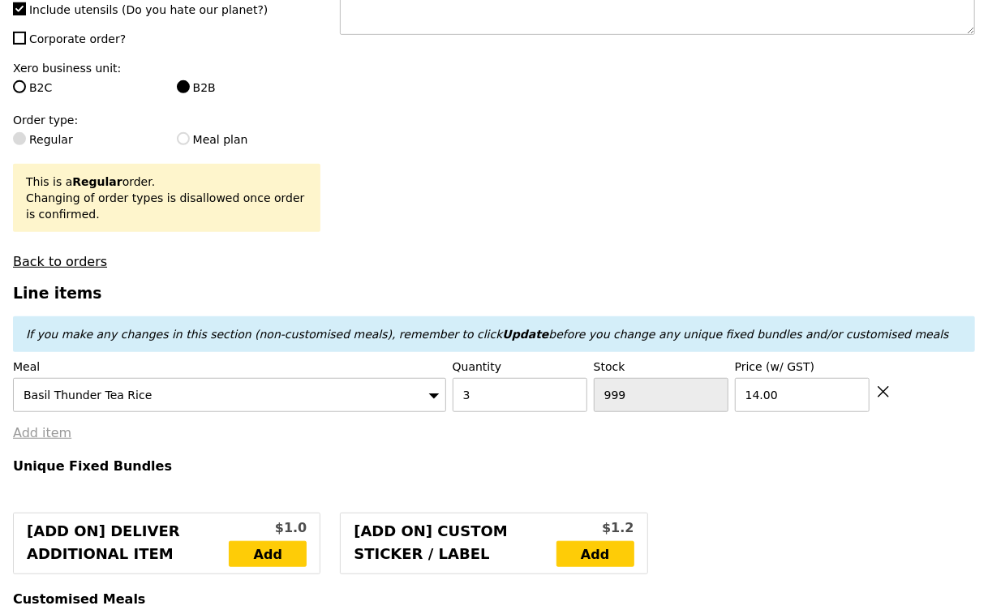
click at [54, 426] on link "Add item" at bounding box center [42, 432] width 58 height 15
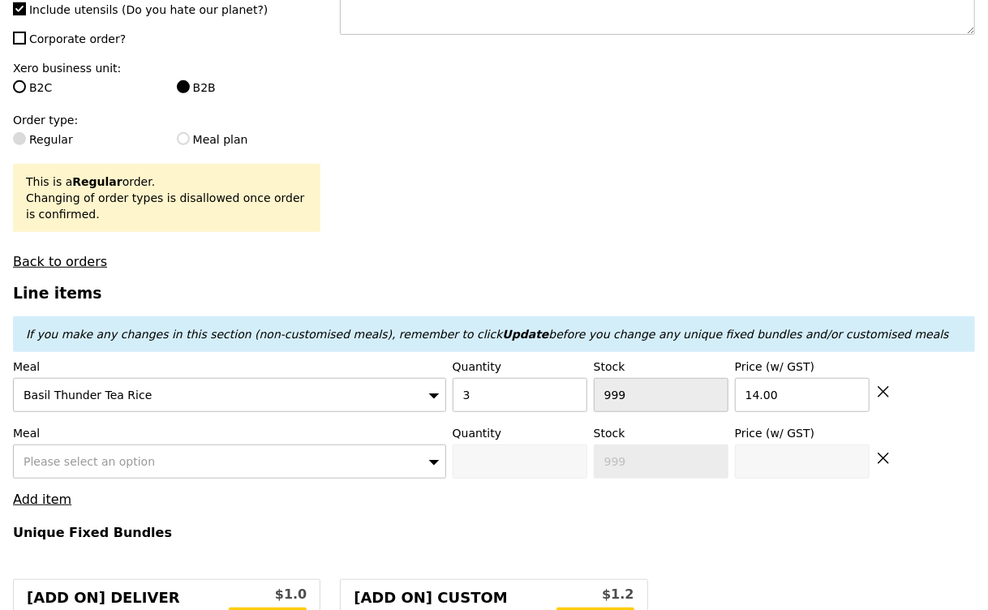
click at [170, 464] on div "Please select an option" at bounding box center [229, 462] width 433 height 34
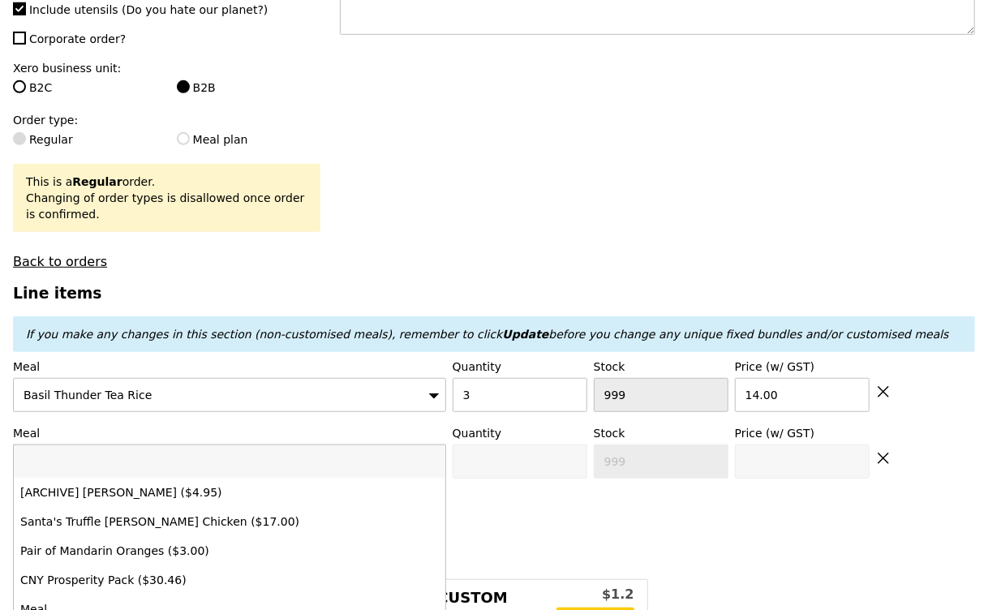
type input "3"
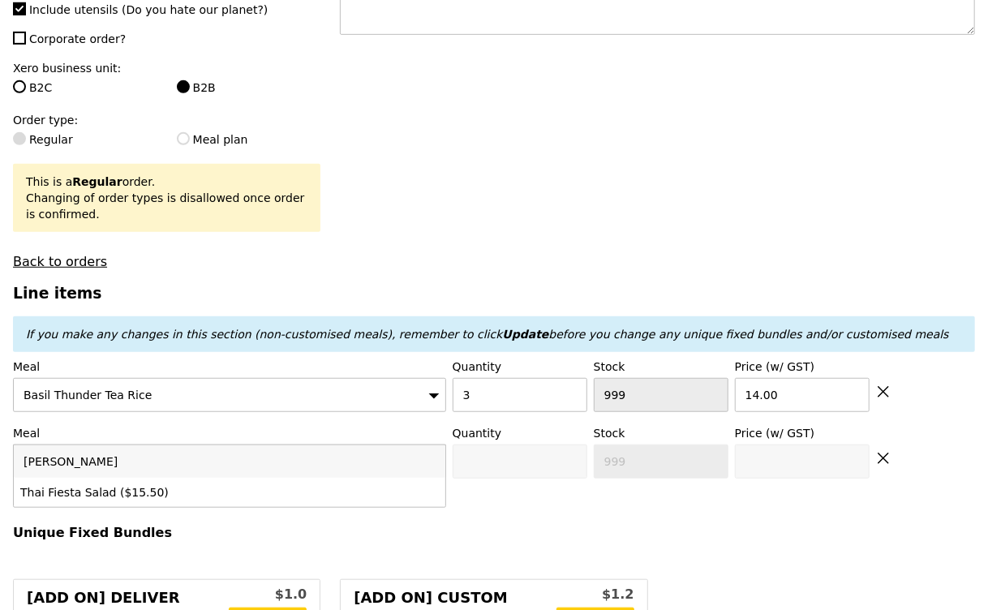
type input "fiesta"
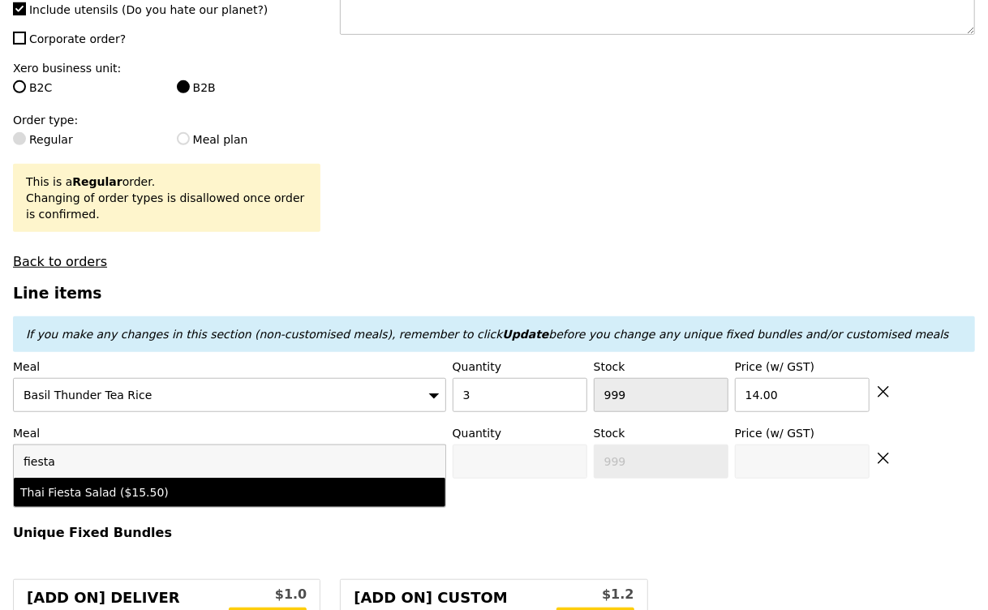
type input "0"
type input "15.5"
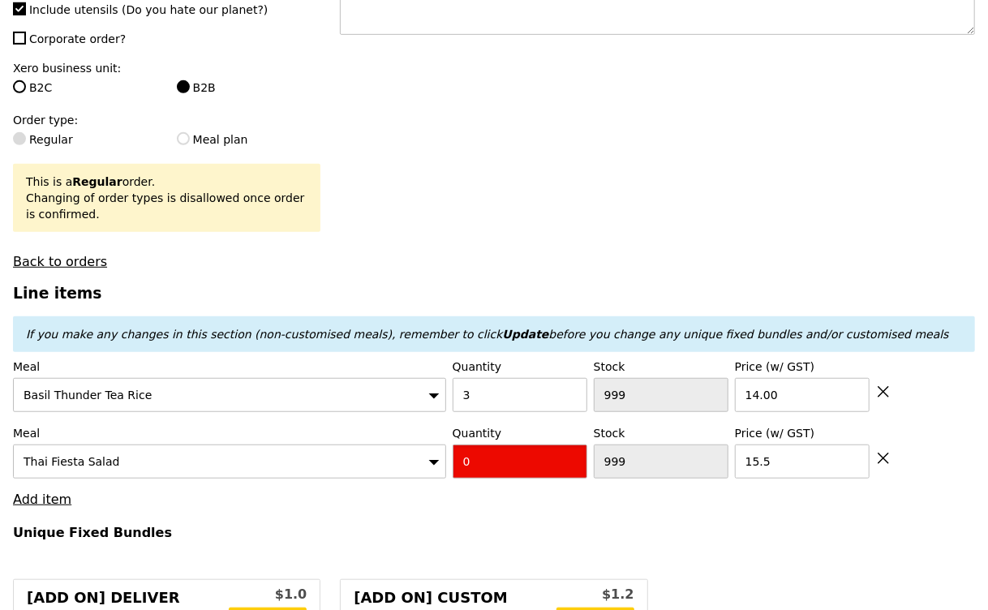
click at [475, 465] on input "0" at bounding box center [520, 462] width 135 height 34
type input "3"
type input "Loading..."
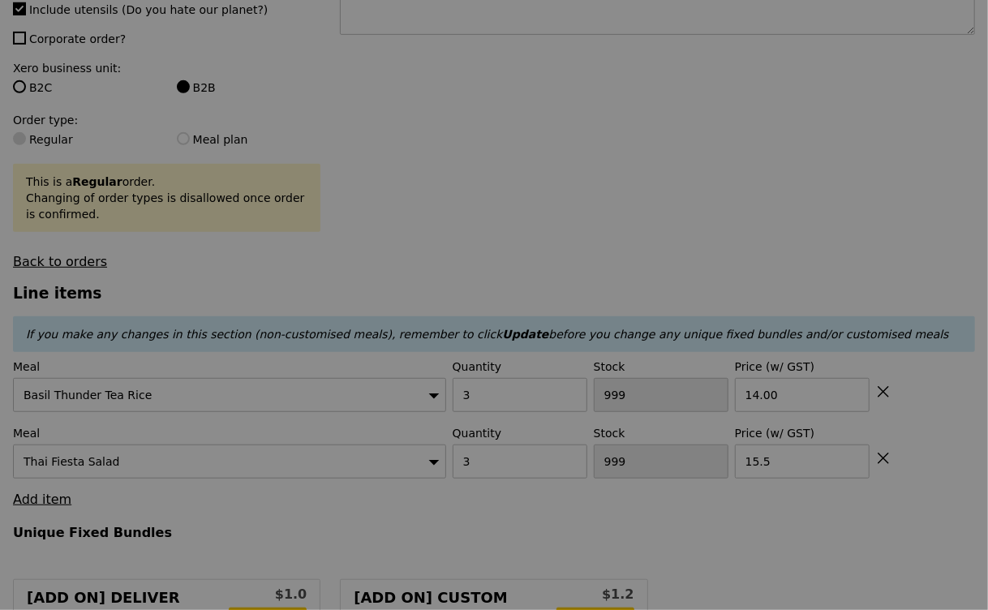
type input "3.62"
type input "3.95"
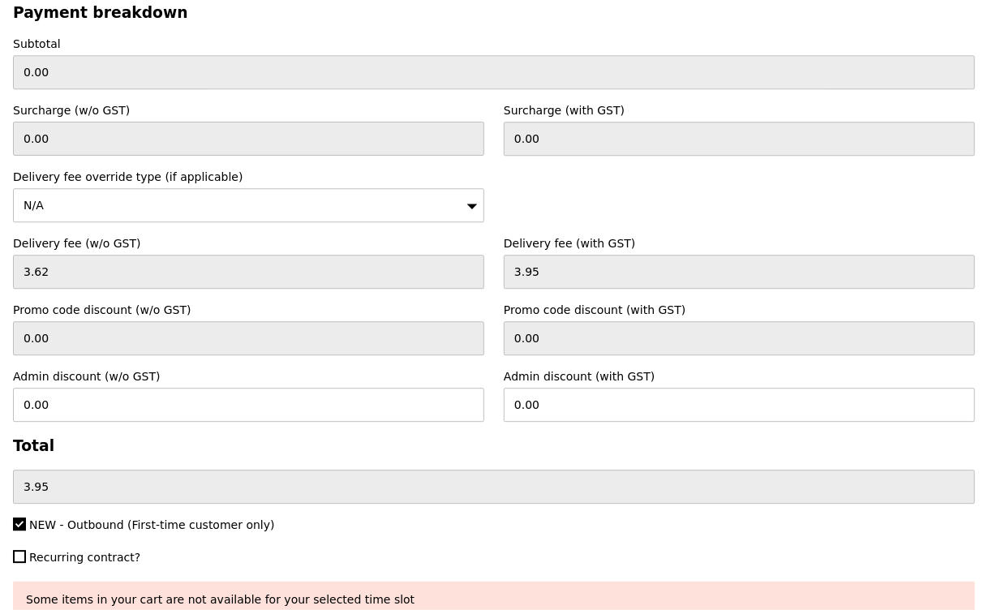
scroll to position [5079, 0]
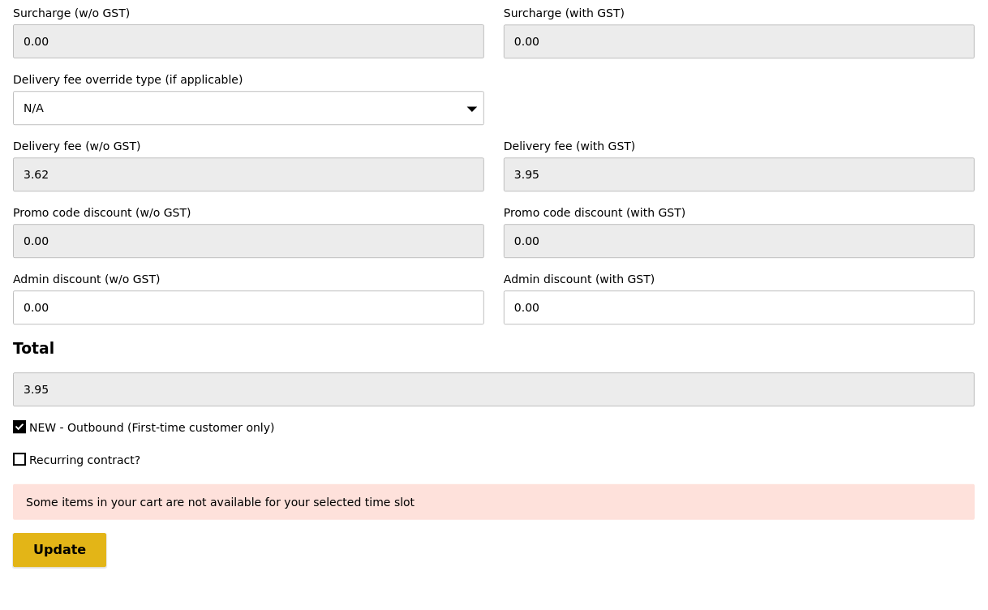
click at [80, 533] on input "Update" at bounding box center [59, 550] width 93 height 34
type input "Loading..."
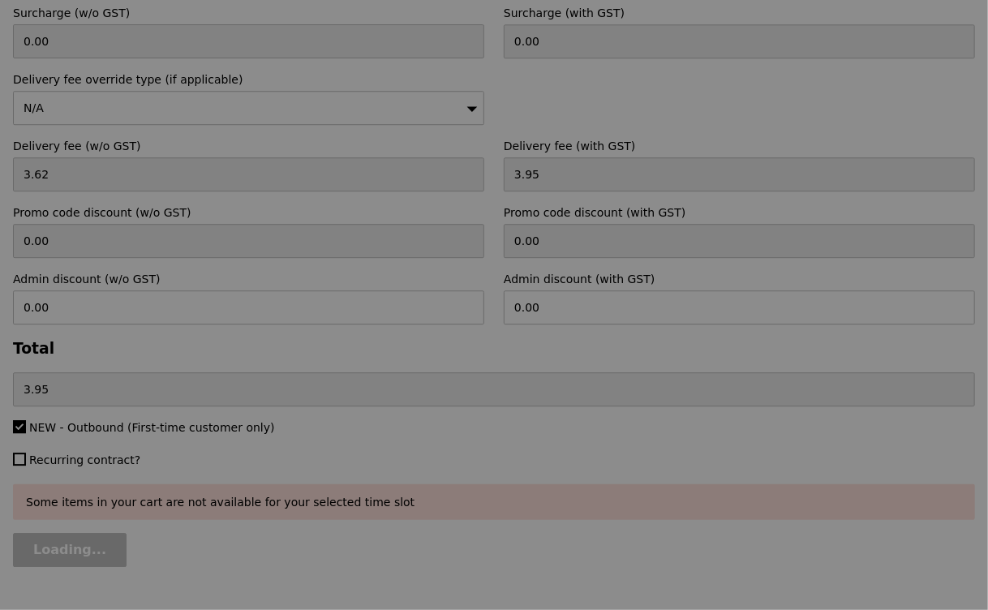
type input "88.50"
type input "92.45"
type input "Update"
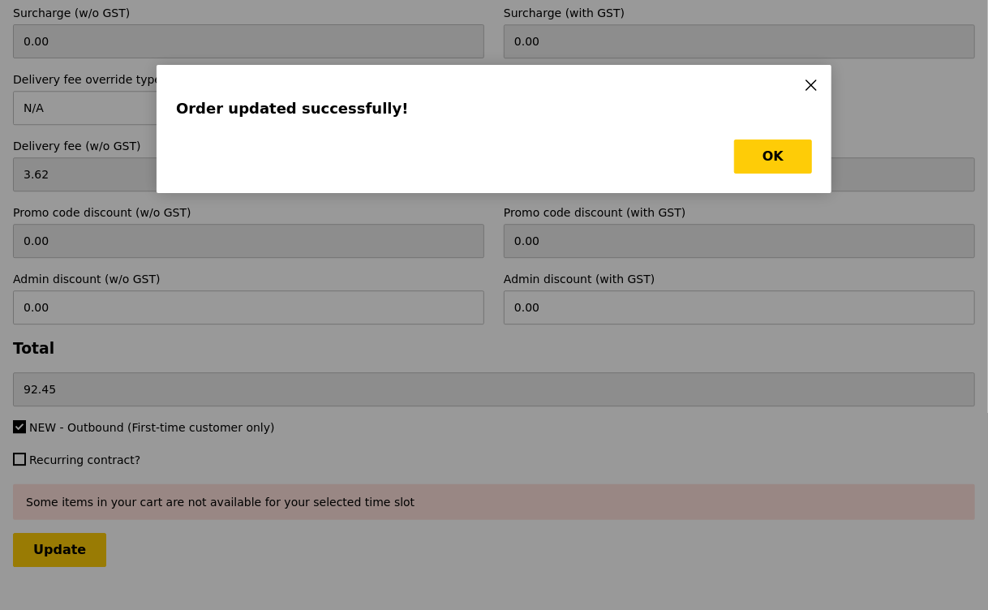
scroll to position [0, 0]
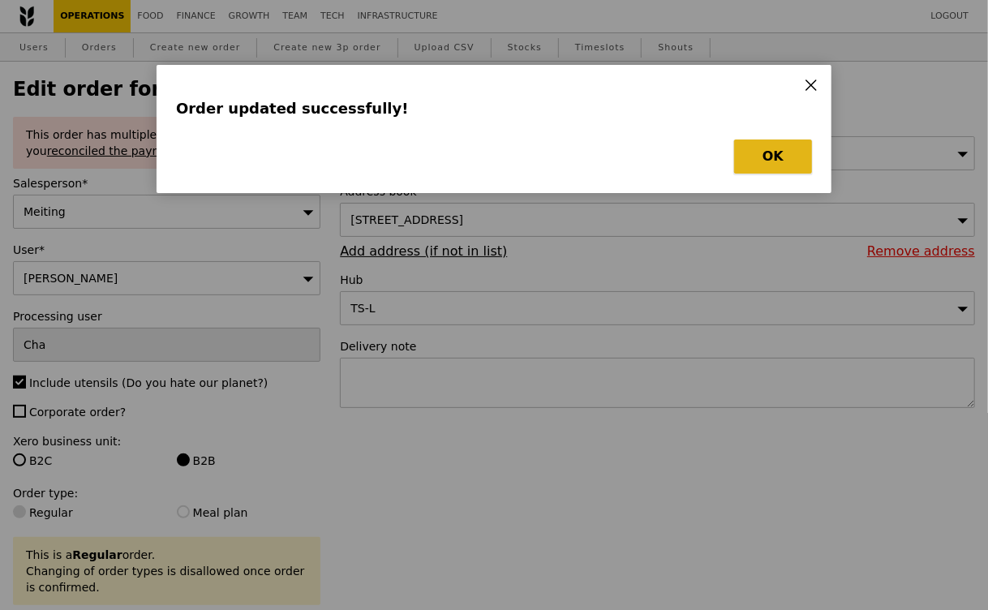
click at [772, 150] on button "OK" at bounding box center [773, 157] width 78 height 34
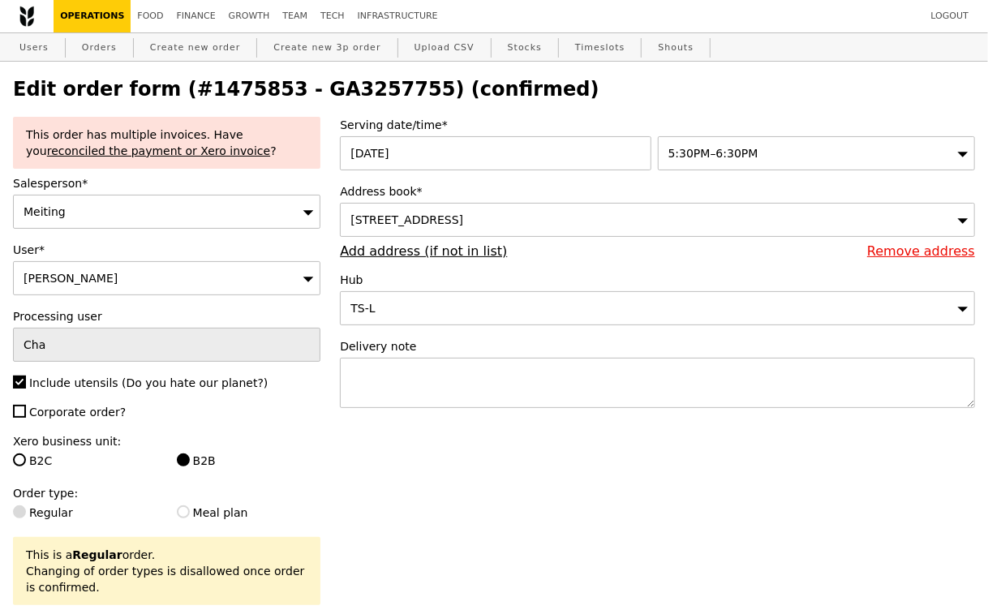
click at [325, 97] on h2 "Edit order form (#1475853 - GA3257755) (confirmed)" at bounding box center [494, 89] width 962 height 23
copy h2 "GA3257755"
click at [91, 51] on link "Orders" at bounding box center [99, 47] width 48 height 29
select select "100"
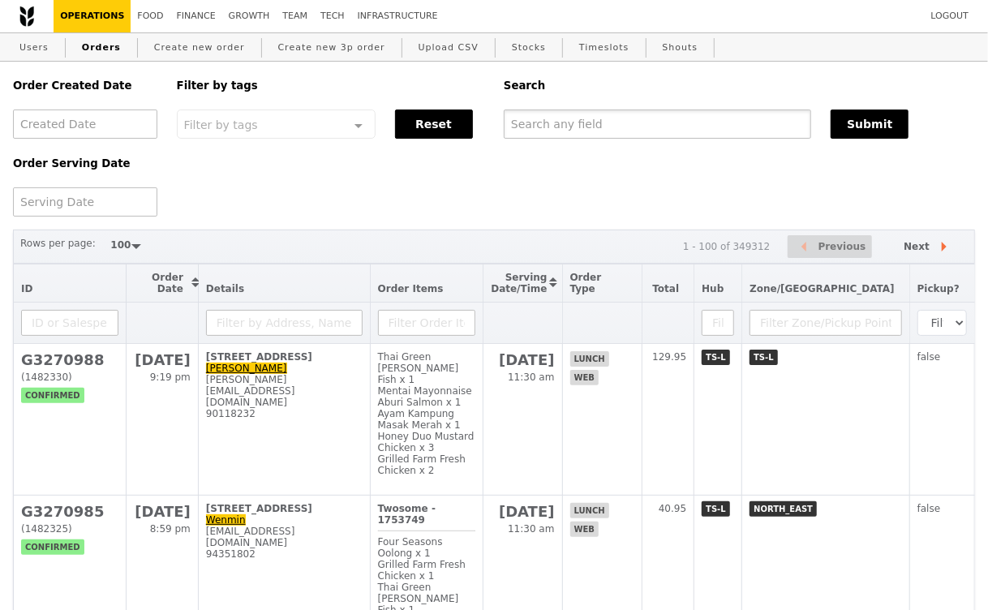
click at [538, 128] on input "text" at bounding box center [658, 124] width 308 height 29
paste input "GA3257755"
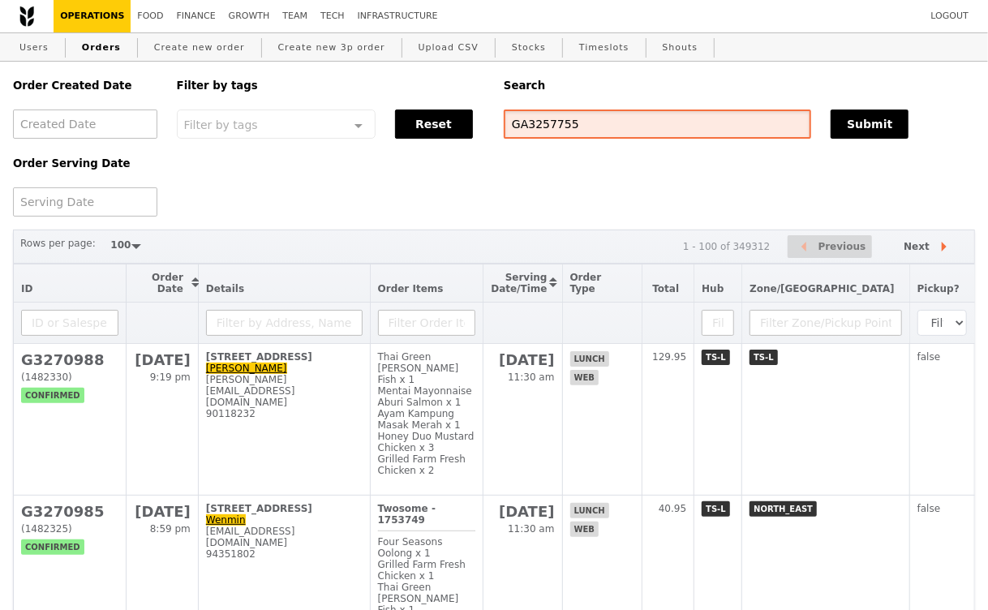
type input "GA3257755"
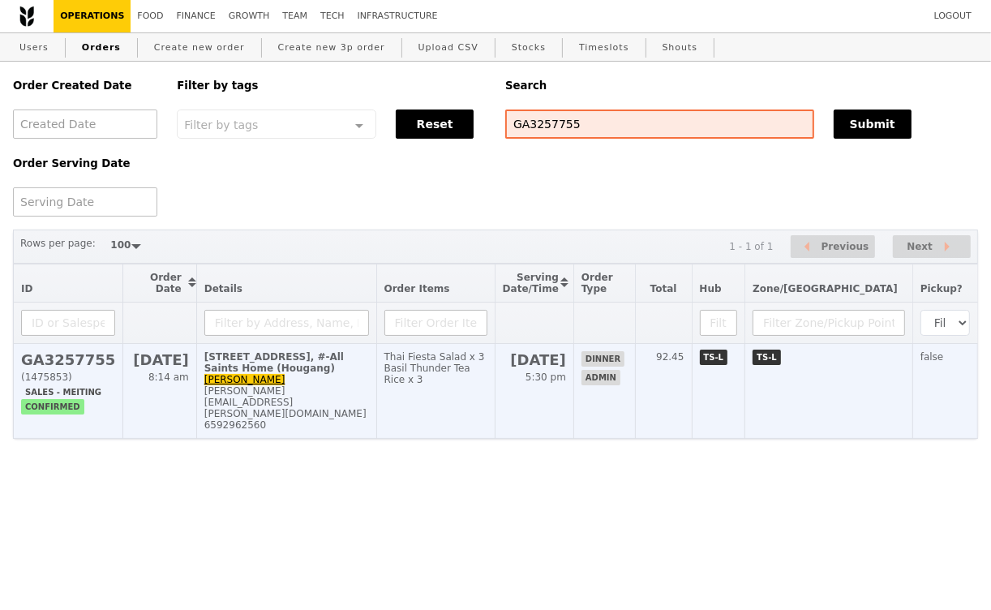
click at [369, 393] on div "[PERSON_NAME][EMAIL_ADDRESS][PERSON_NAME][DOMAIN_NAME]" at bounding box center [286, 402] width 165 height 34
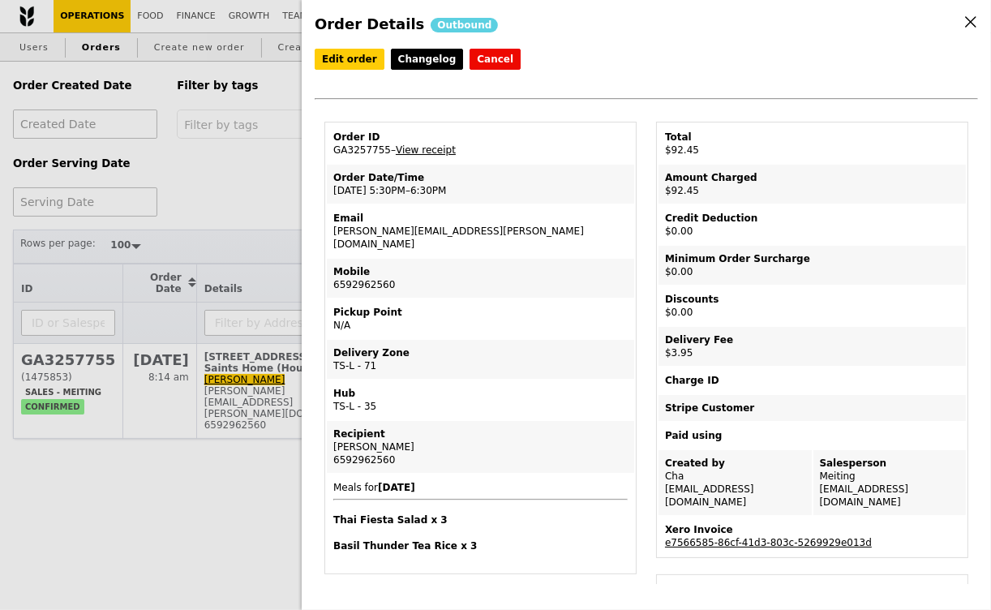
click at [433, 148] on link "View receipt" at bounding box center [426, 149] width 60 height 11
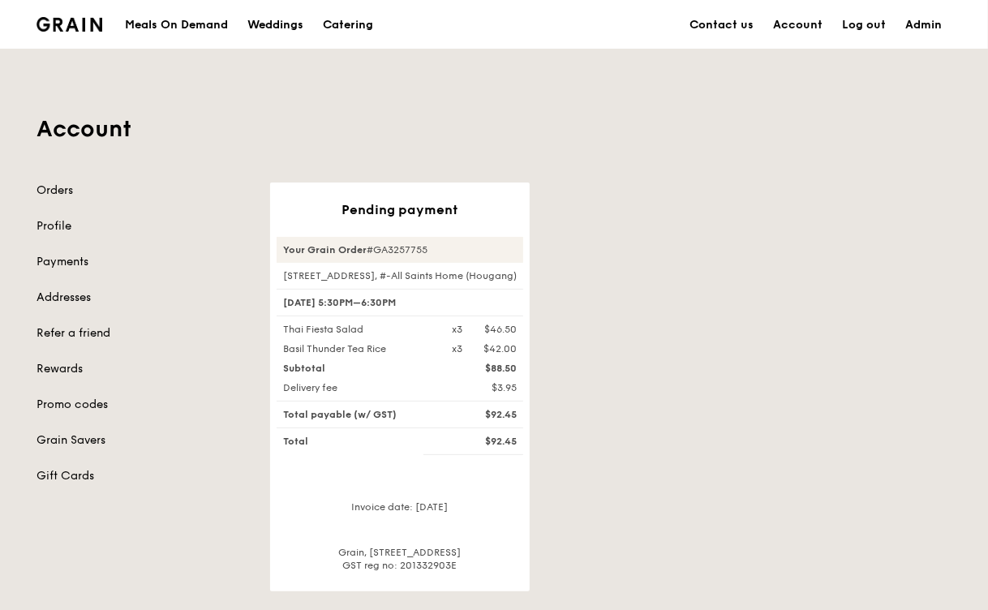
click at [415, 251] on div "Your Grain Order #GA3257755" at bounding box center [400, 250] width 247 height 26
copy div "GA3257755"
drag, startPoint x: 518, startPoint y: 384, endPoint x: 280, endPoint y: 327, distance: 245.2
click at [280, 327] on div "Your Grain Order #GA3257755 5 Poh Huat Road, #-All Saints Home (Hougang) 19 Sep…" at bounding box center [400, 404] width 247 height 335
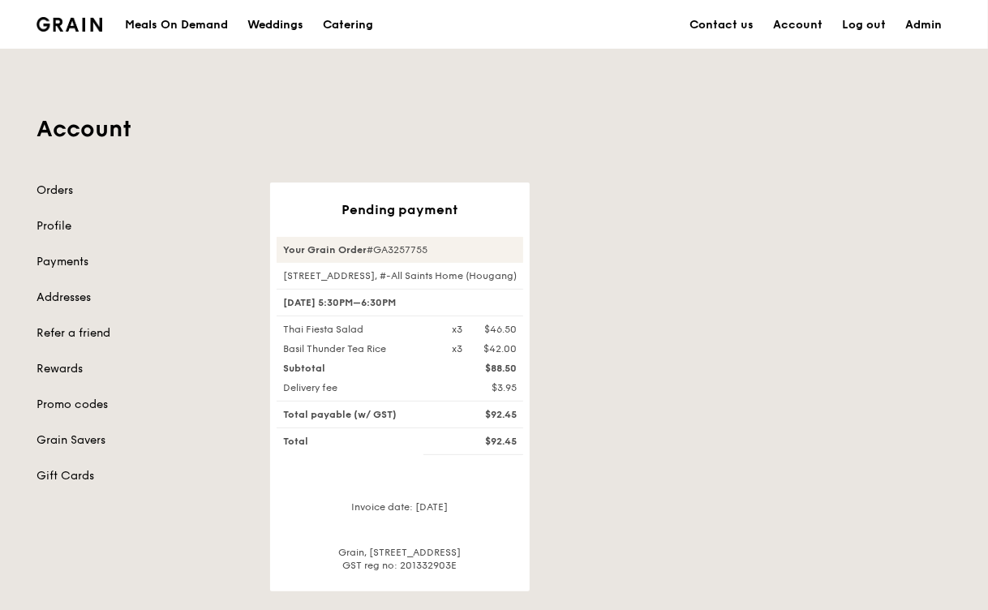
copy div "Thai Fiesta Salad x3 $46.50 Basil Thunder Tea Rice x3 $42.00 Subtotal $88.50 De…"
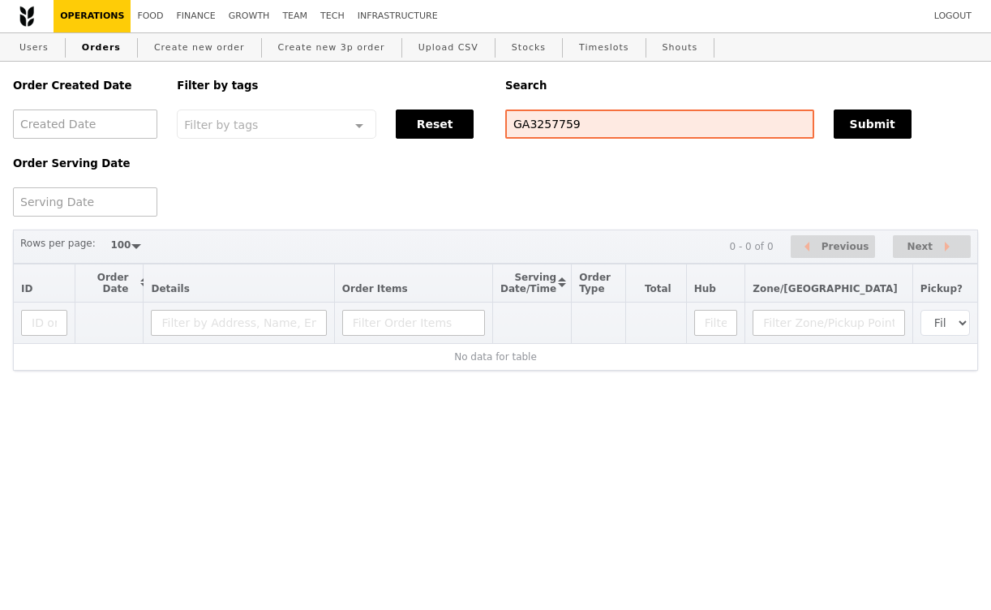
select select "100"
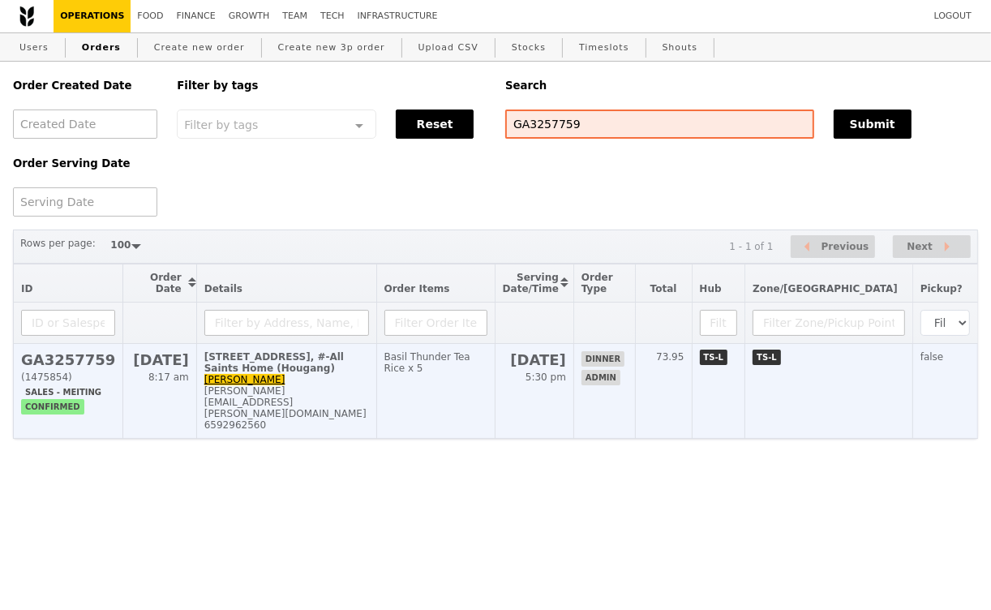
click at [279, 379] on td "[STREET_ADDRESS], #-All Saints Home (Hougang) [PERSON_NAME] [PERSON_NAME][EMAIL…" at bounding box center [286, 391] width 180 height 95
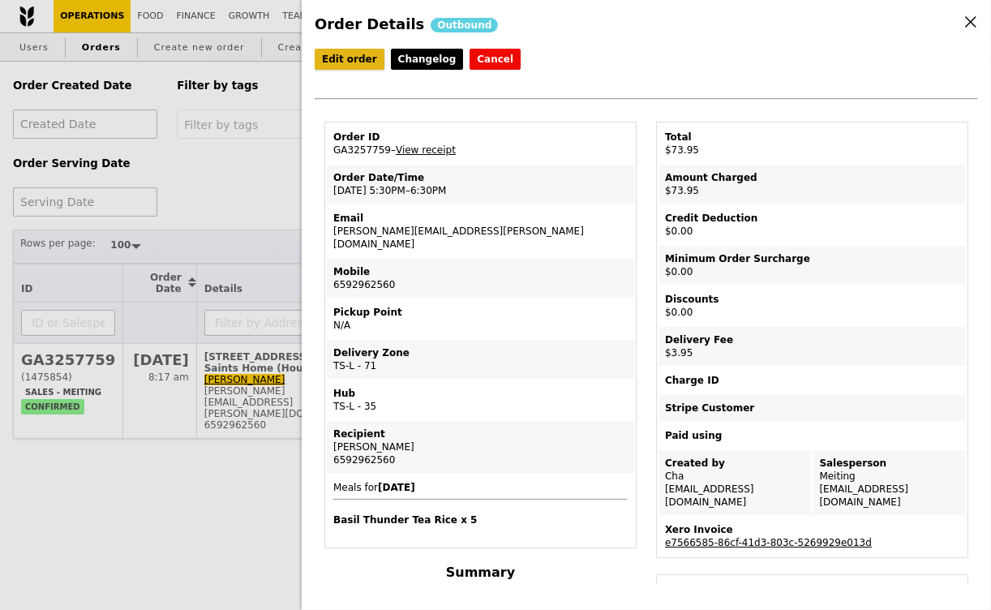
click at [346, 58] on link "Edit order" at bounding box center [350, 59] width 70 height 21
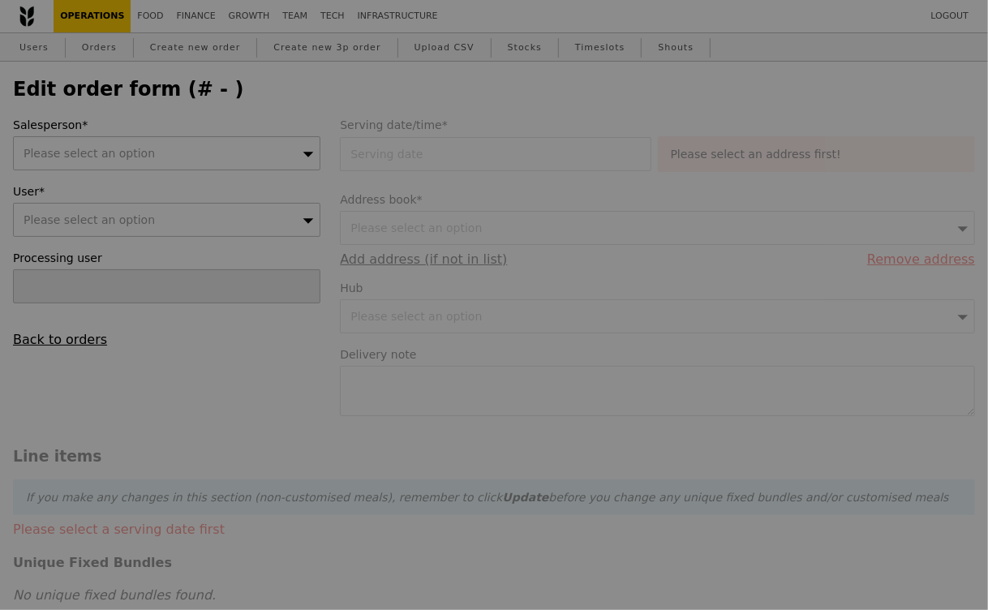
type input "[DATE]"
type input "70.00"
type input "3.62"
type input "3.95"
type input "73.95"
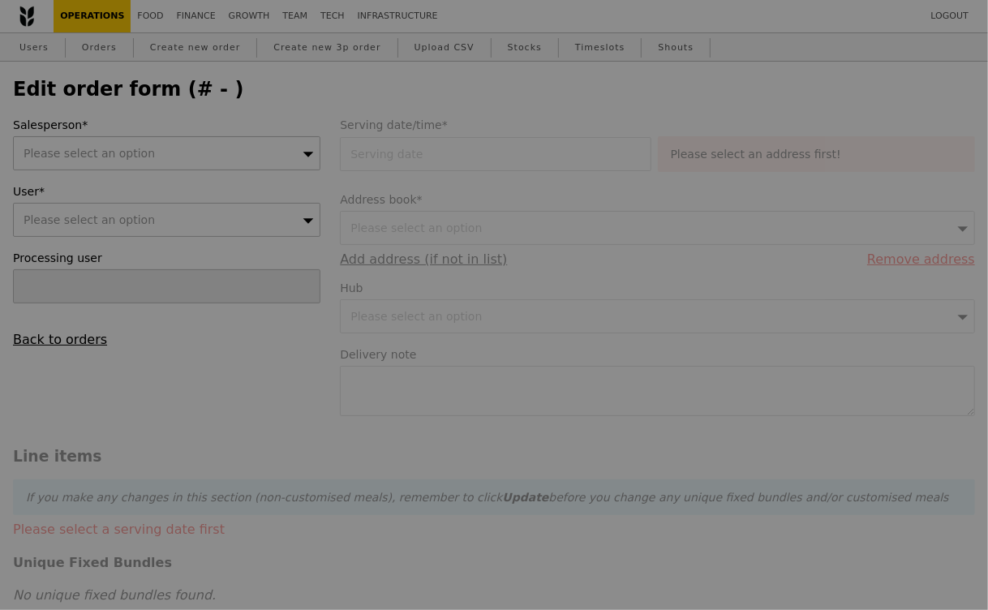
checkbox input "true"
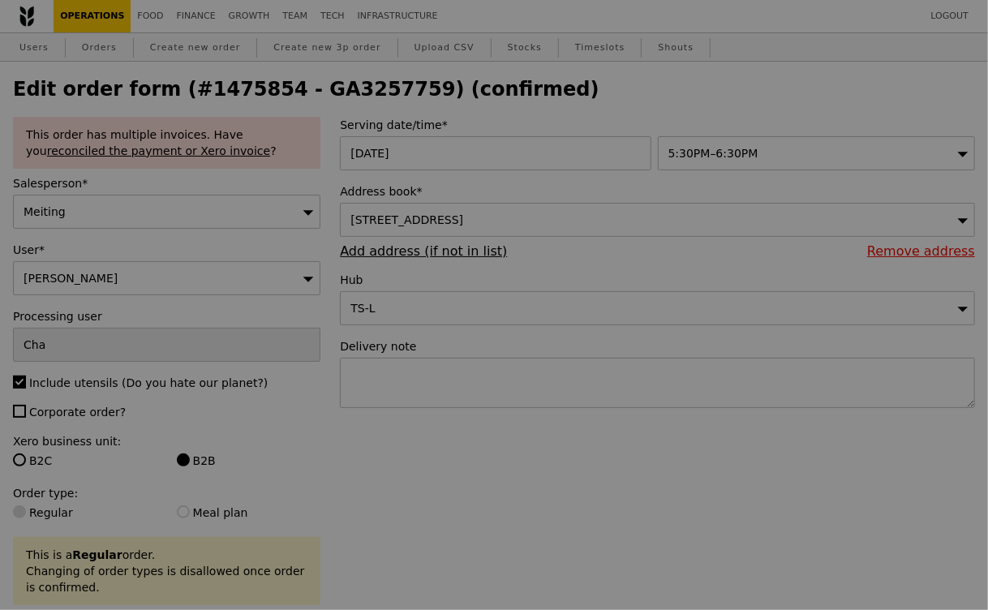
type input "Update"
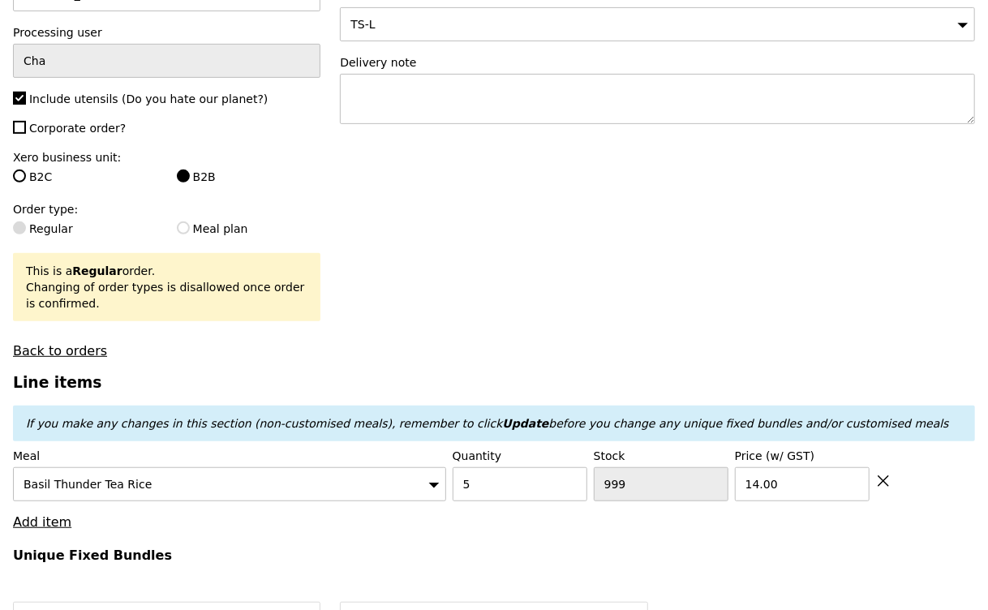
scroll to position [498, 0]
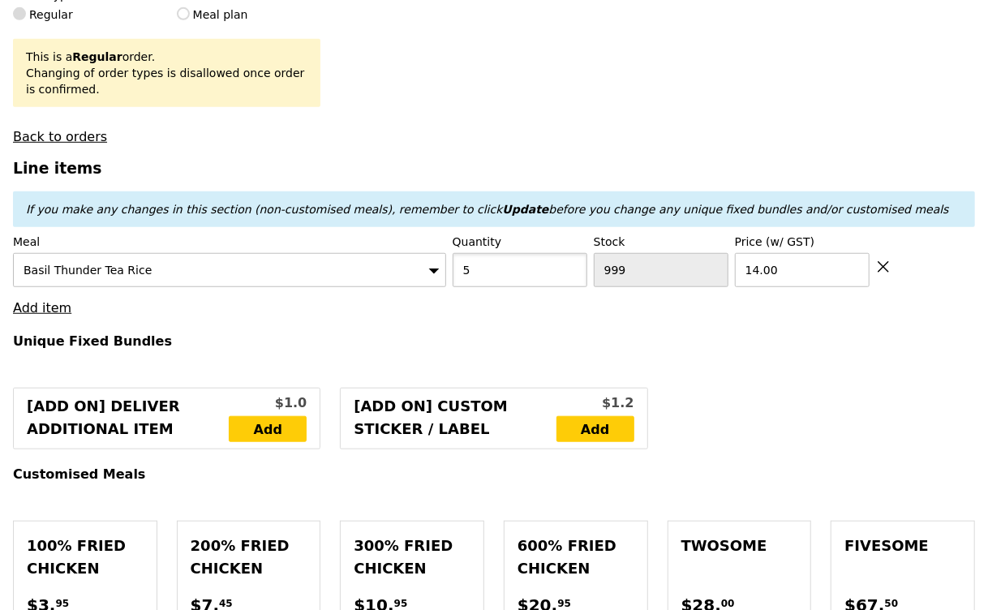
click at [485, 271] on input "5" at bounding box center [520, 270] width 135 height 34
type input "3"
click at [455, 333] on h4 "Unique Fixed Bundles" at bounding box center [494, 340] width 962 height 15
type input "Loading..."
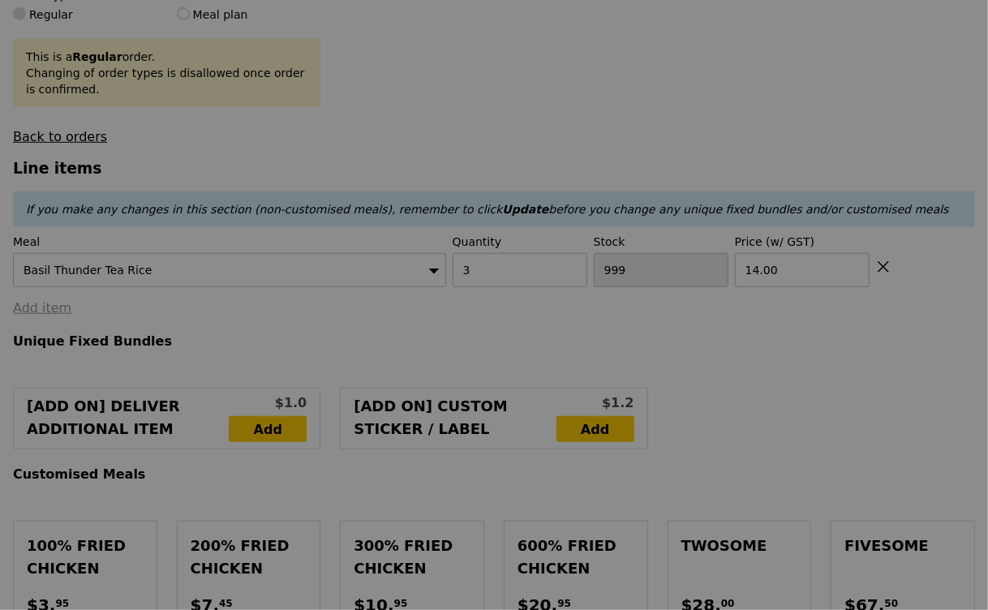
type input "0.00"
type input "5.23"
type input "5.70"
type input "Update"
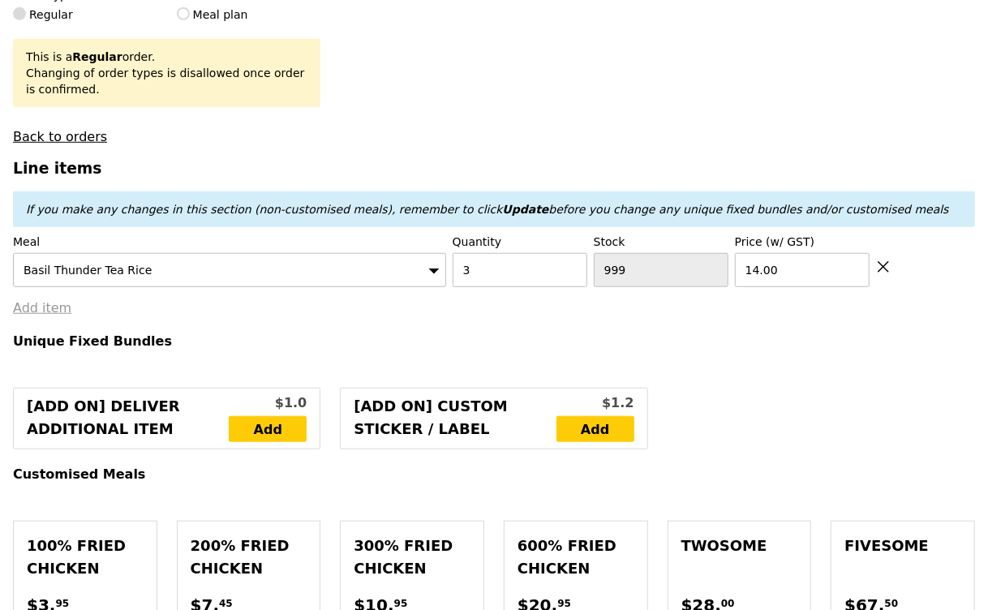
click at [51, 312] on link "Add item" at bounding box center [42, 307] width 58 height 15
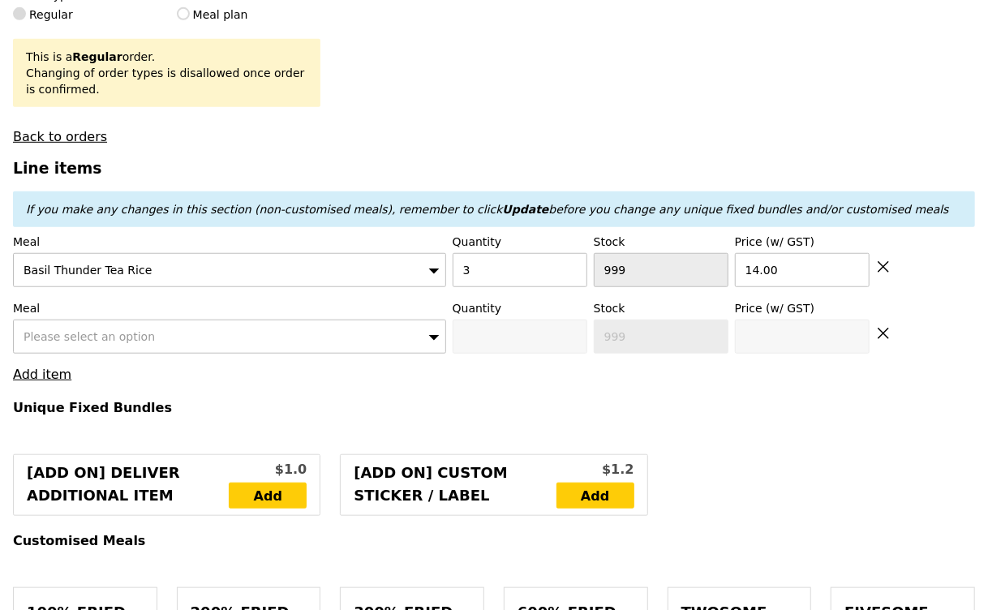
click at [64, 332] on span "Please select an option" at bounding box center [89, 336] width 131 height 13
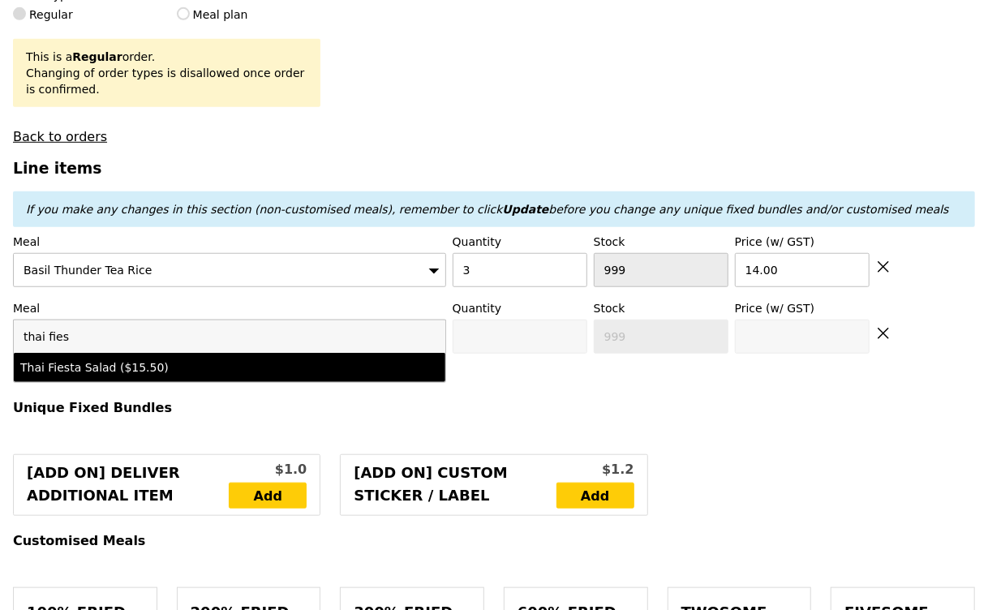
type input "thai fies"
click at [62, 355] on li "Thai Fiesta Salad ($15.50)" at bounding box center [230, 367] width 432 height 29
type input "0"
type input "15.5"
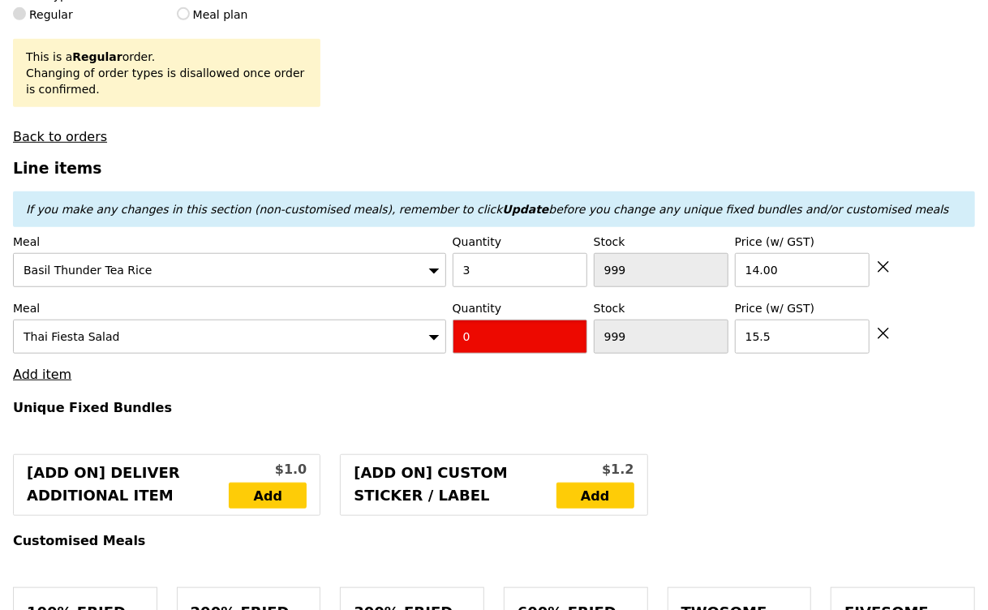
click at [495, 328] on input "0" at bounding box center [520, 337] width 135 height 34
type input "3"
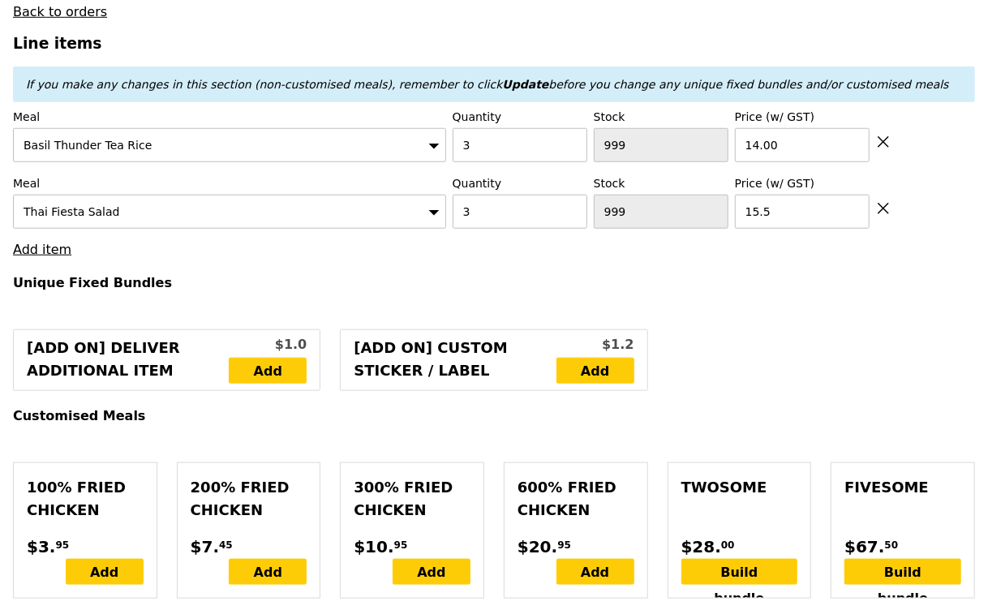
type input "Loading..."
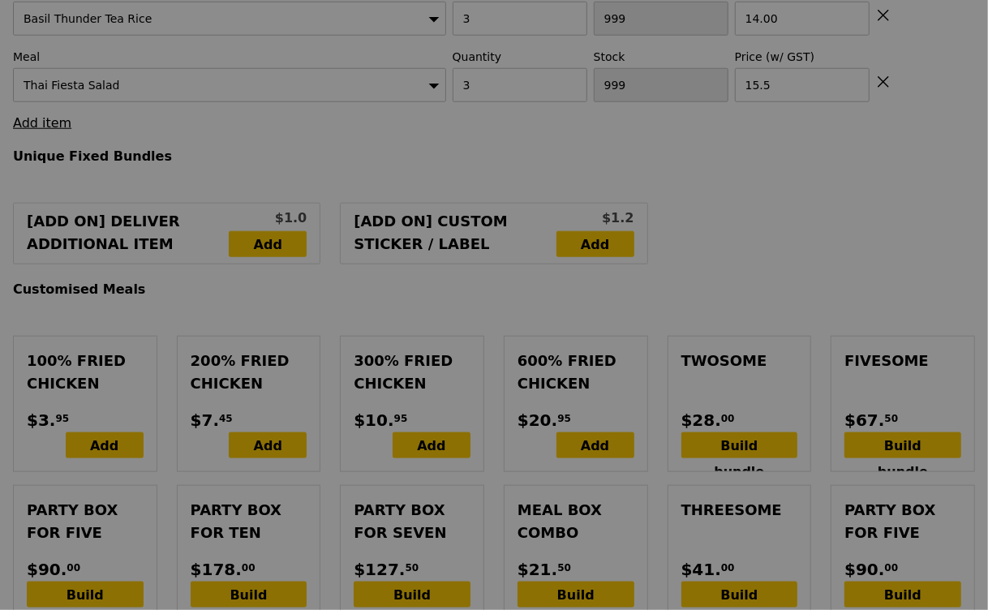
type input "3.62"
type input "3.95"
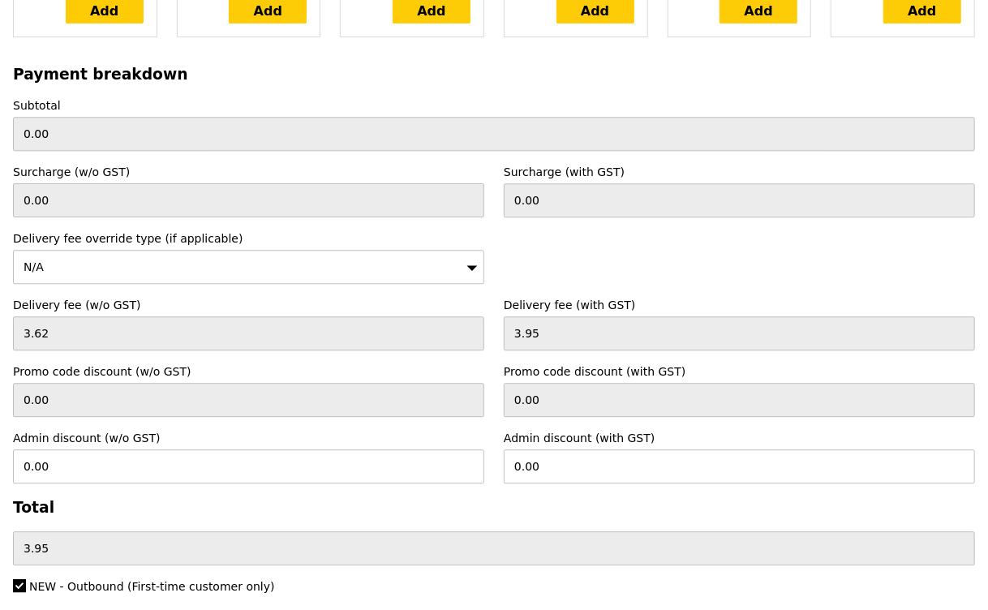
scroll to position [5079, 0]
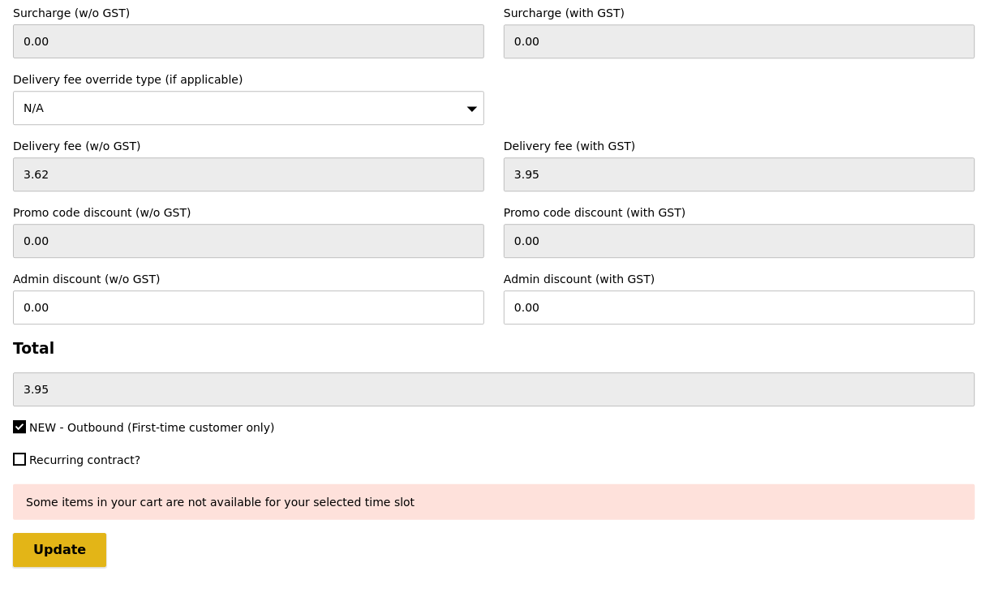
click at [79, 533] on input "Update" at bounding box center [59, 550] width 93 height 34
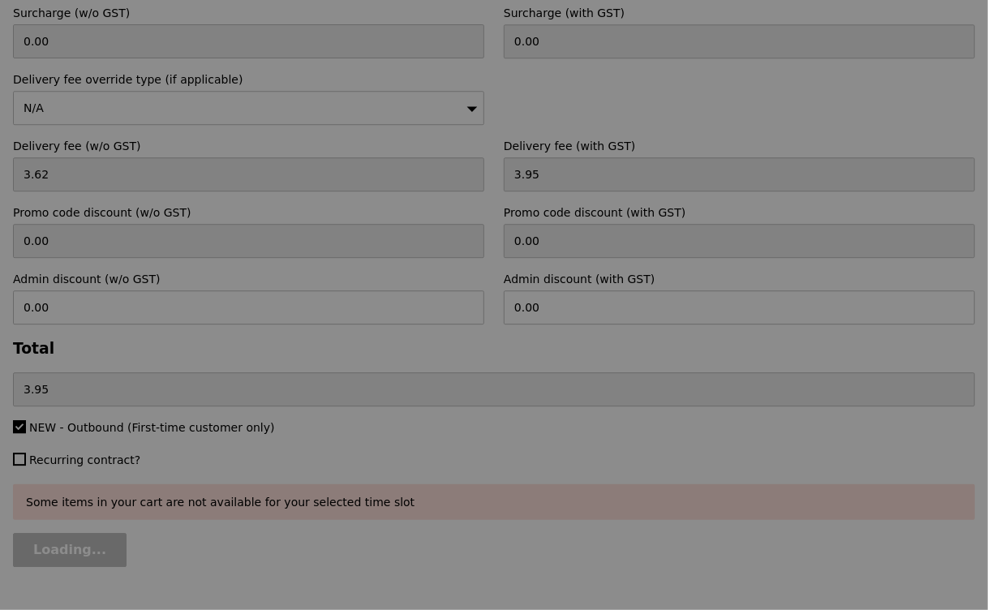
type input "Loading..."
type input "88.50"
type input "92.45"
type input "Update"
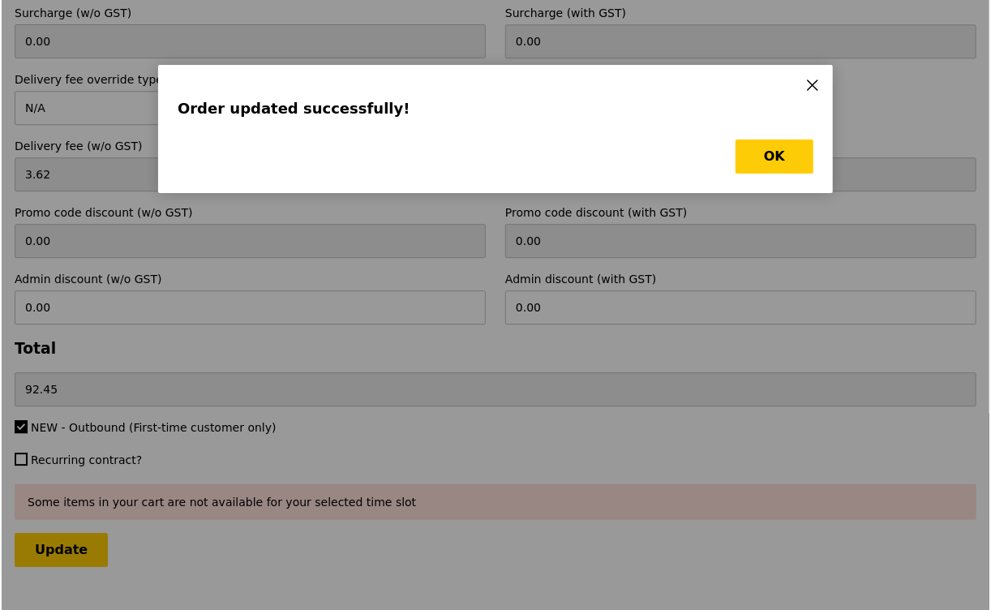
scroll to position [0, 0]
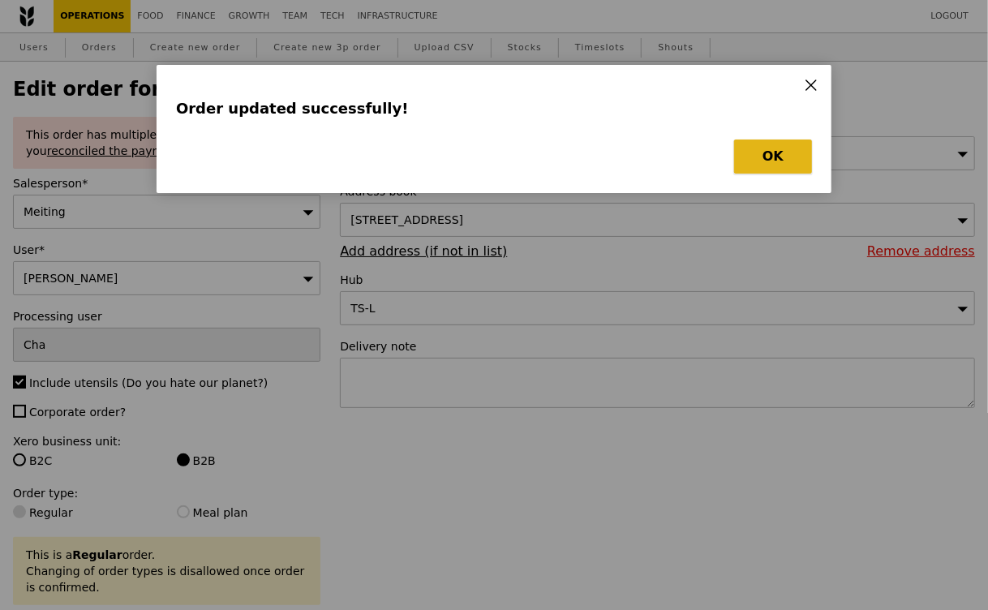
click at [801, 153] on button "OK" at bounding box center [773, 157] width 78 height 34
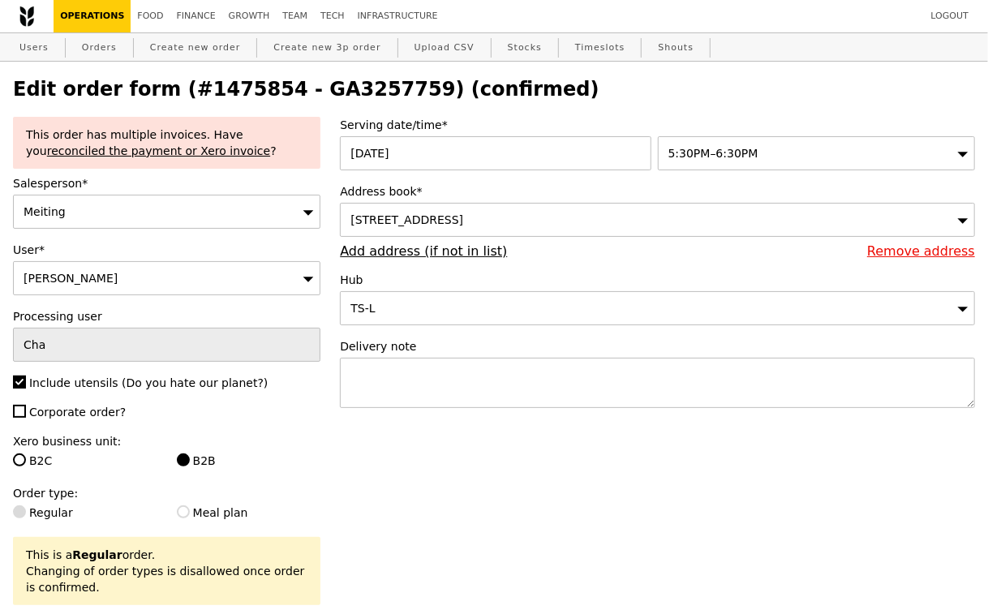
click at [344, 93] on h2 "Edit order form (#1475854 - GA3257759) (confirmed)" at bounding box center [494, 89] width 962 height 23
copy h2 "GA3257759"
click at [89, 47] on link "Orders" at bounding box center [99, 47] width 48 height 29
select select "100"
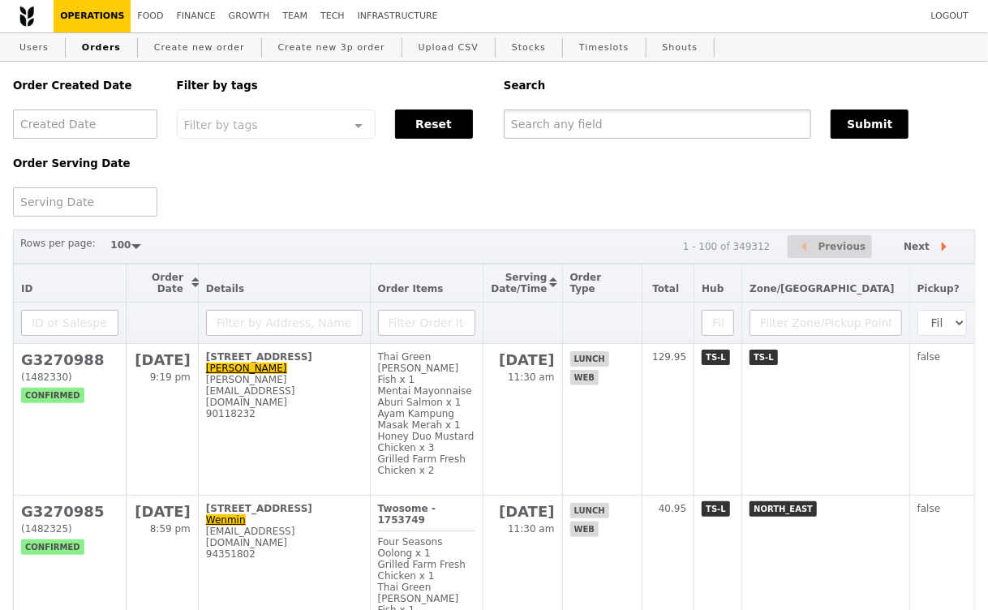
click at [536, 120] on input "text" at bounding box center [658, 124] width 308 height 29
paste input "GA3257759"
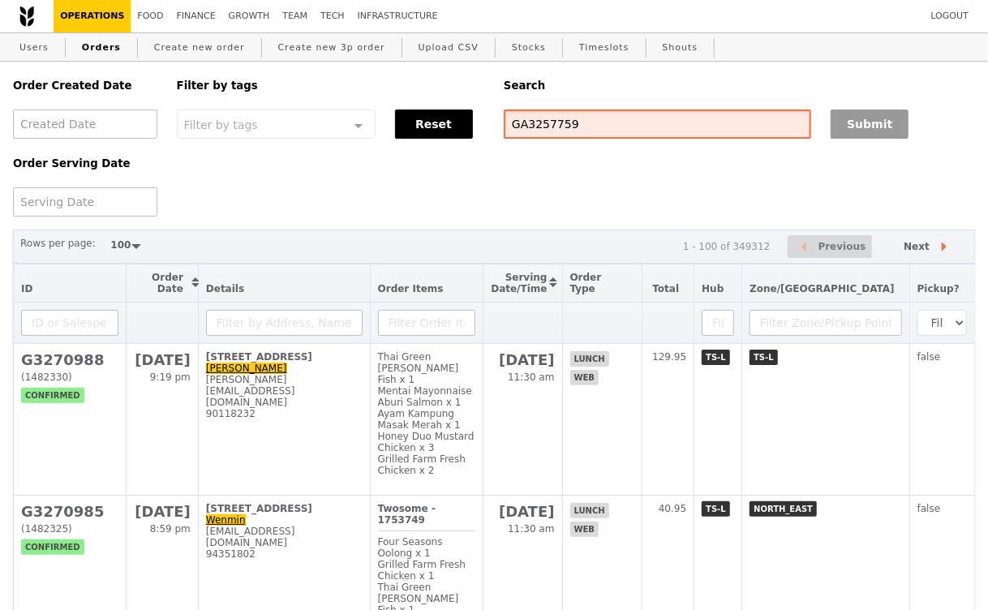
type input "GA3257759"
click at [857, 127] on button "Submit" at bounding box center [870, 124] width 78 height 29
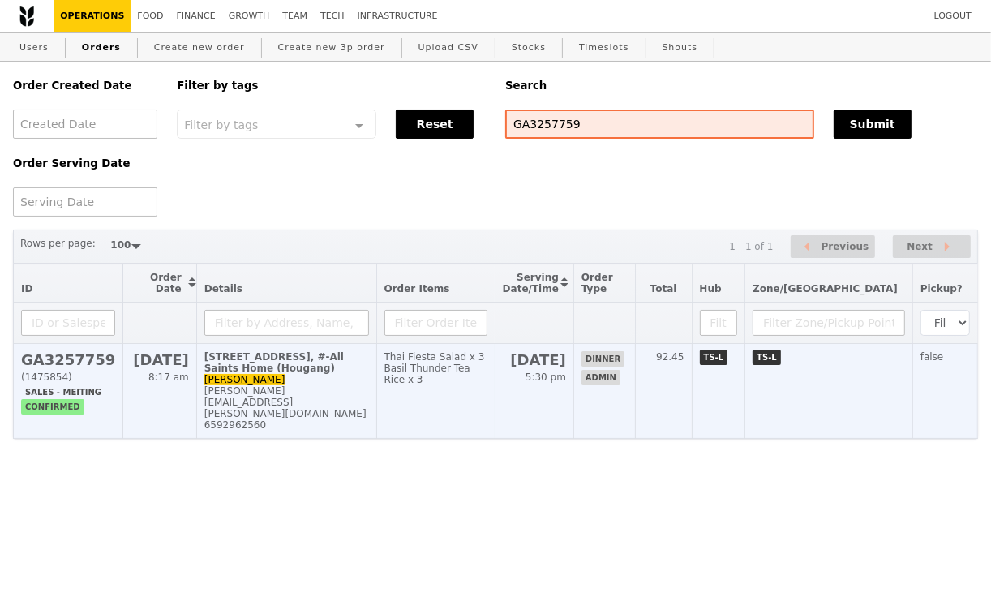
click at [339, 377] on td "5 Poh Huat Road, #-All Saints Home (Hougang) Verlin Yeo verlin.yeo@allsaintshom…" at bounding box center [286, 391] width 180 height 95
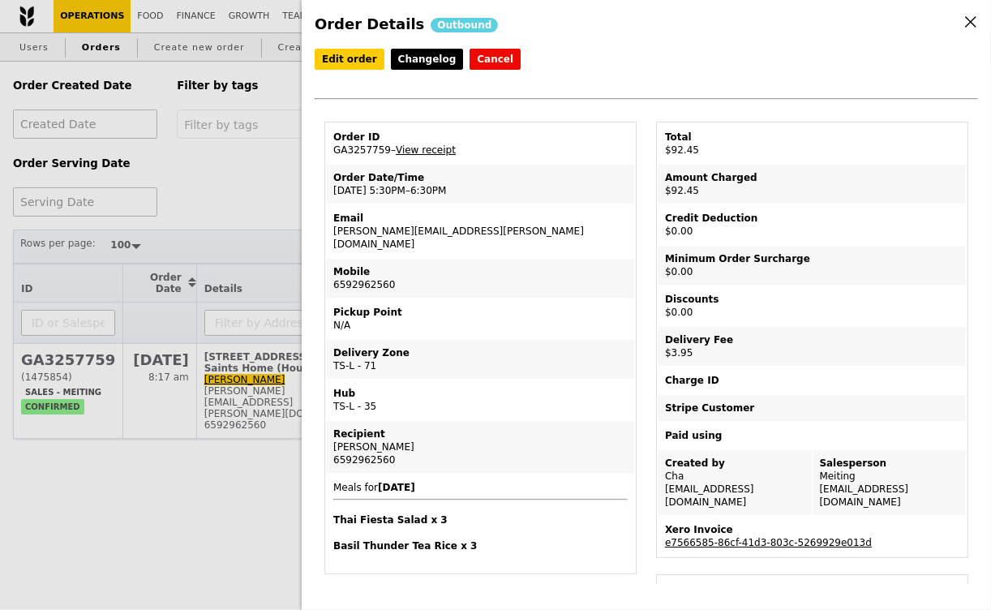
click at [445, 147] on link "View receipt" at bounding box center [426, 149] width 60 height 11
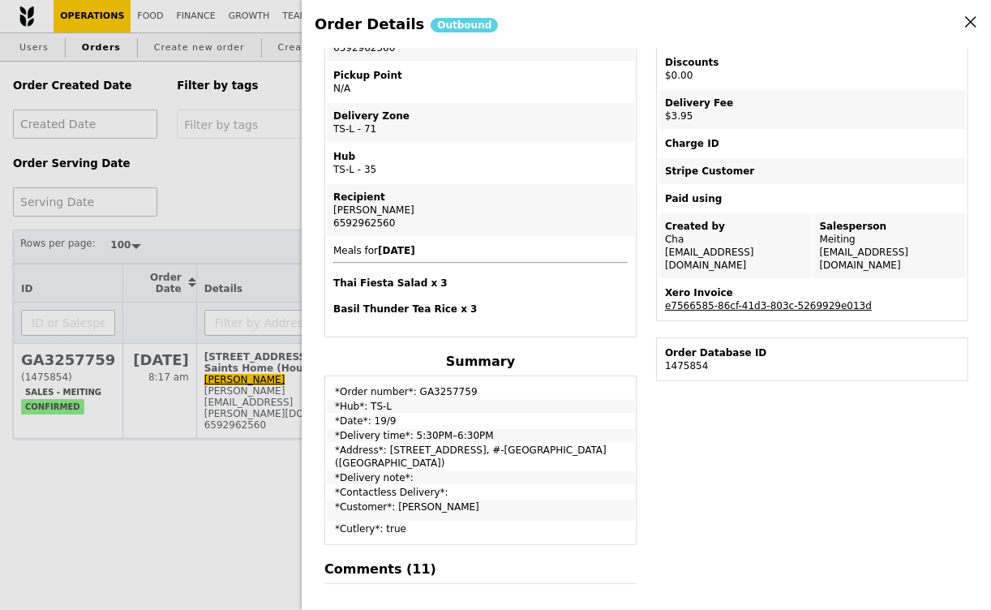
scroll to position [296, 0]
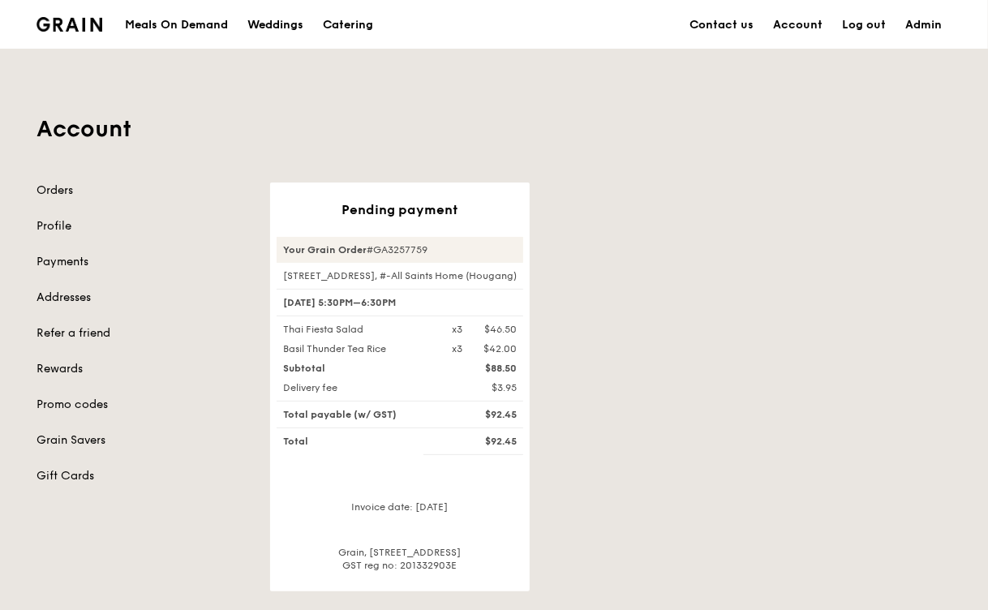
drag, startPoint x: 524, startPoint y: 383, endPoint x: 283, endPoint y: 330, distance: 246.7
click at [283, 330] on div "Your Grain Order #GA3257759 [STREET_ADDRESS], #-All Saints Home (Hougang) [DATE…" at bounding box center [400, 404] width 247 height 335
copy div "Thai Fiesta Salad x3 $46.50 Basil Thunder Tea Rice x3 $42.00 Subtotal $88.50 De…"
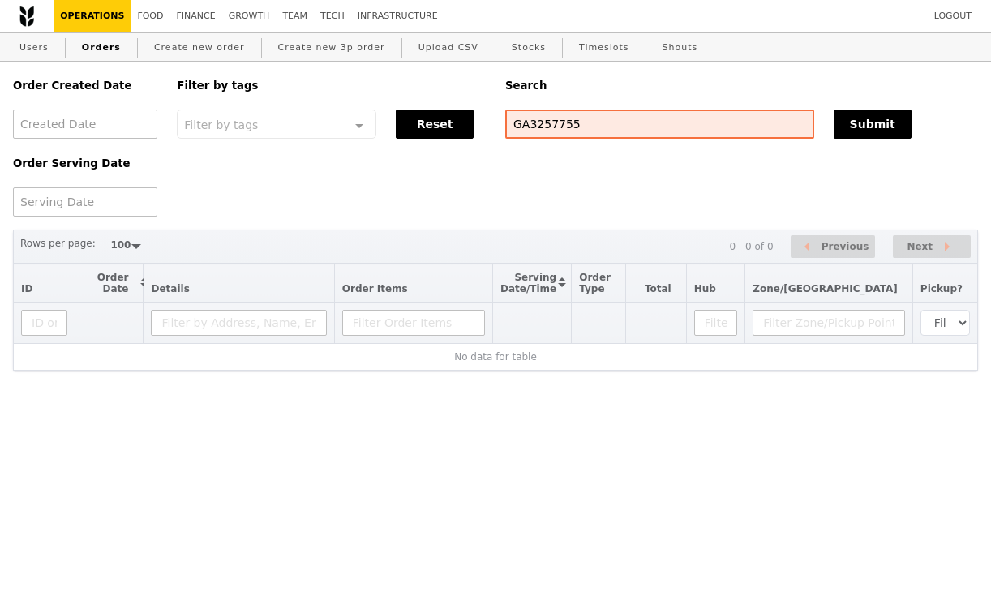
select select "100"
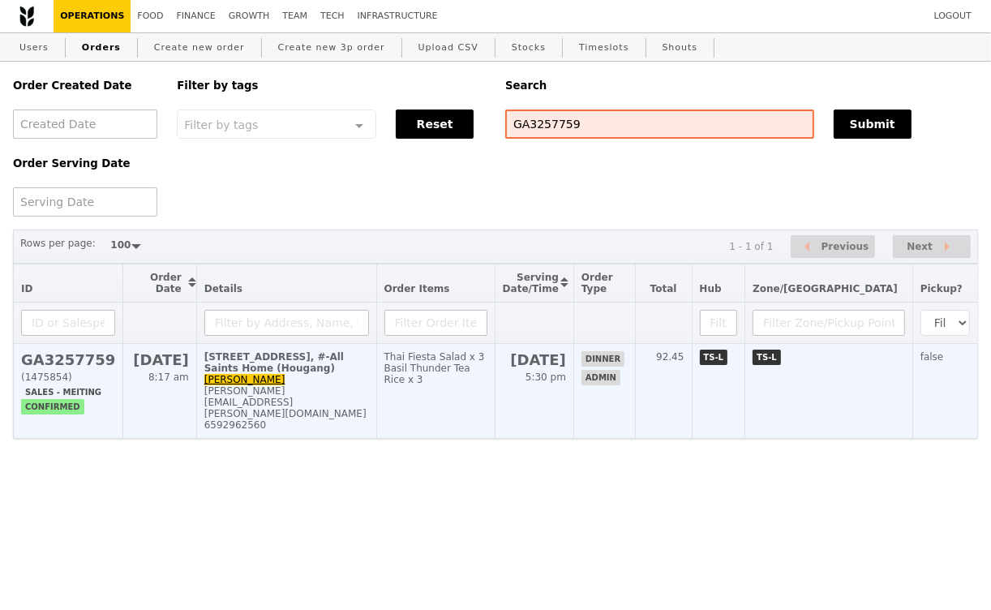
click at [346, 419] on div "6592962560" at bounding box center [286, 424] width 165 height 11
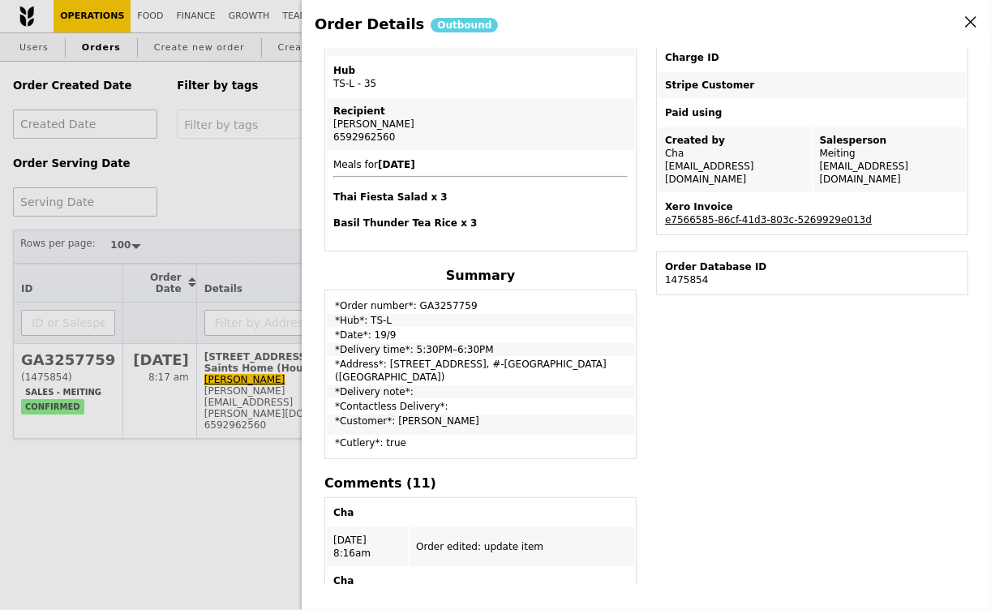
scroll to position [331, 0]
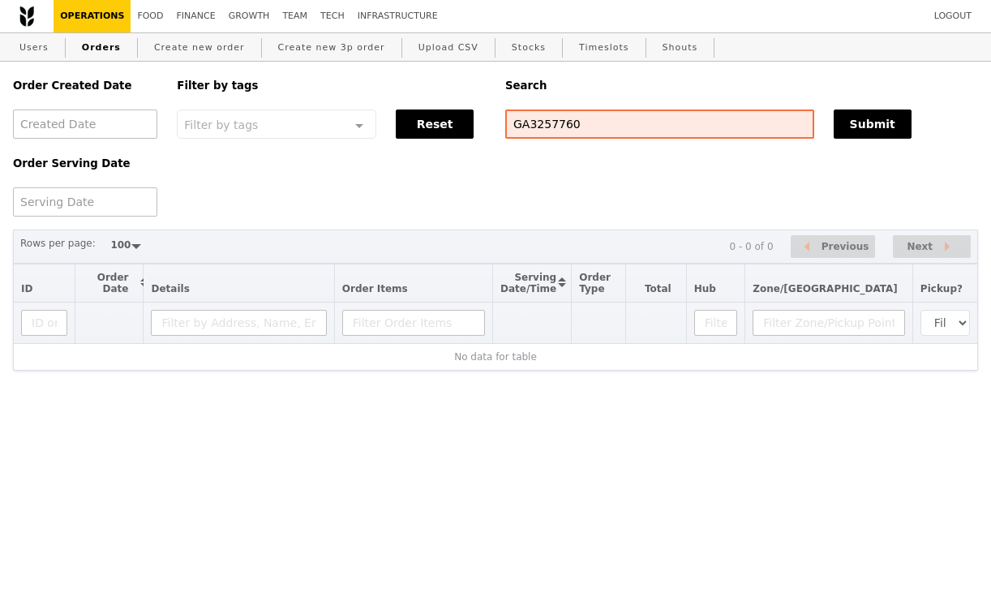
select select "100"
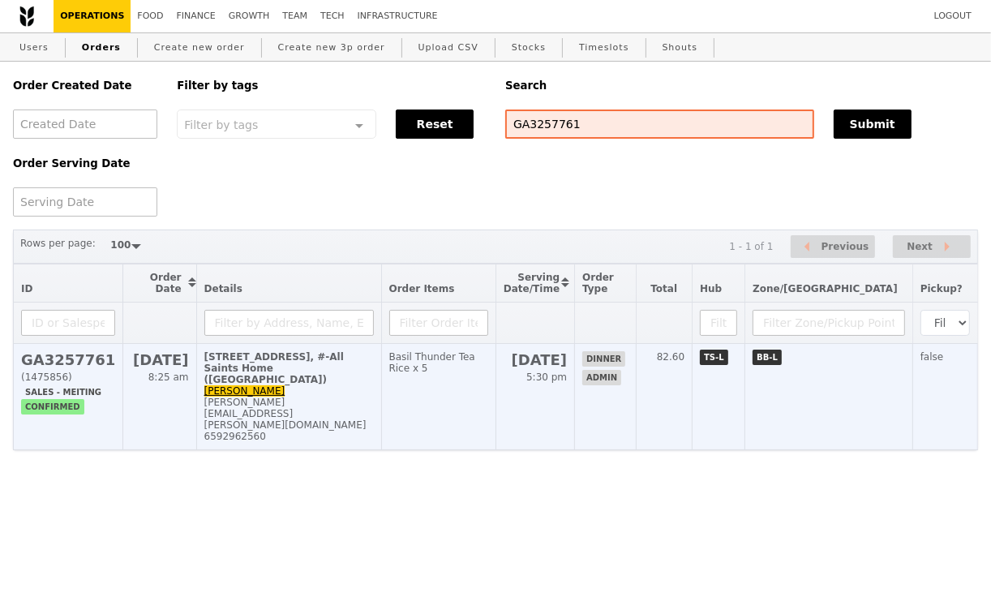
click at [479, 385] on td "Basil Thunder Tea Rice x 5" at bounding box center [438, 397] width 114 height 106
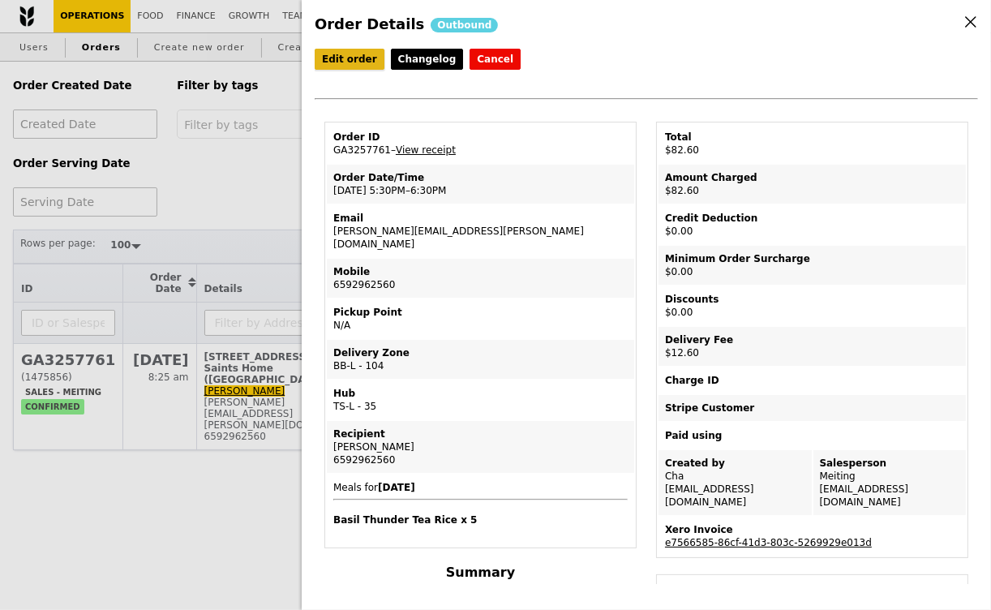
click at [352, 62] on link "Edit order" at bounding box center [350, 59] width 70 height 21
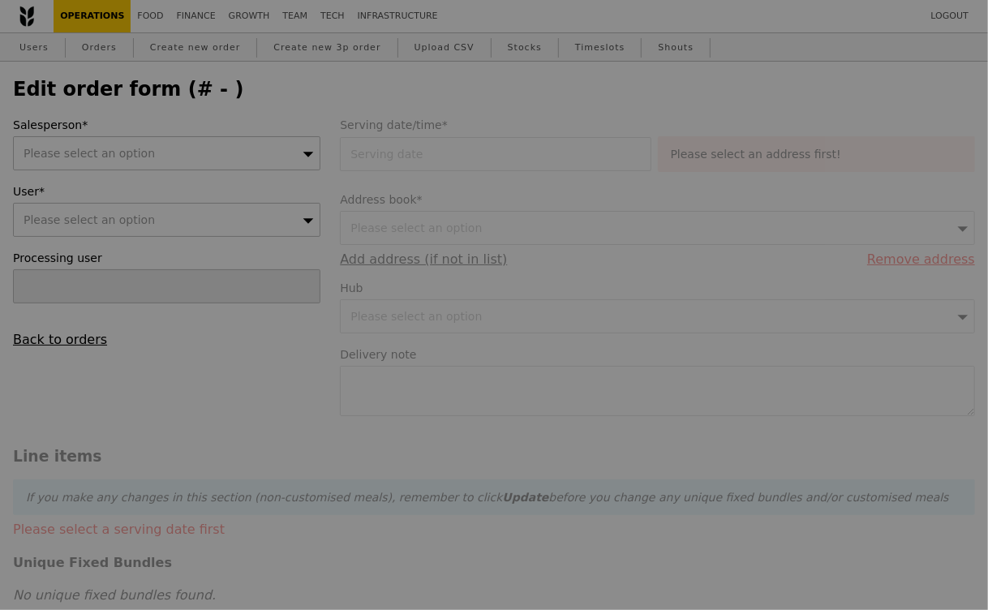
type input "[DATE]"
type input "70.00"
type input "11.56"
type input "12.60"
type input "82.60"
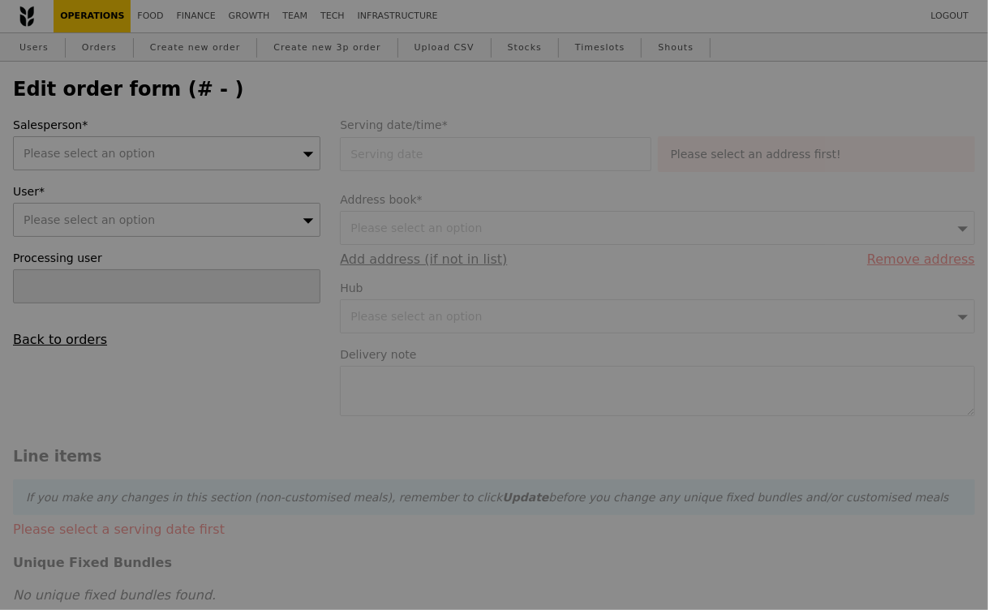
checkbox input "true"
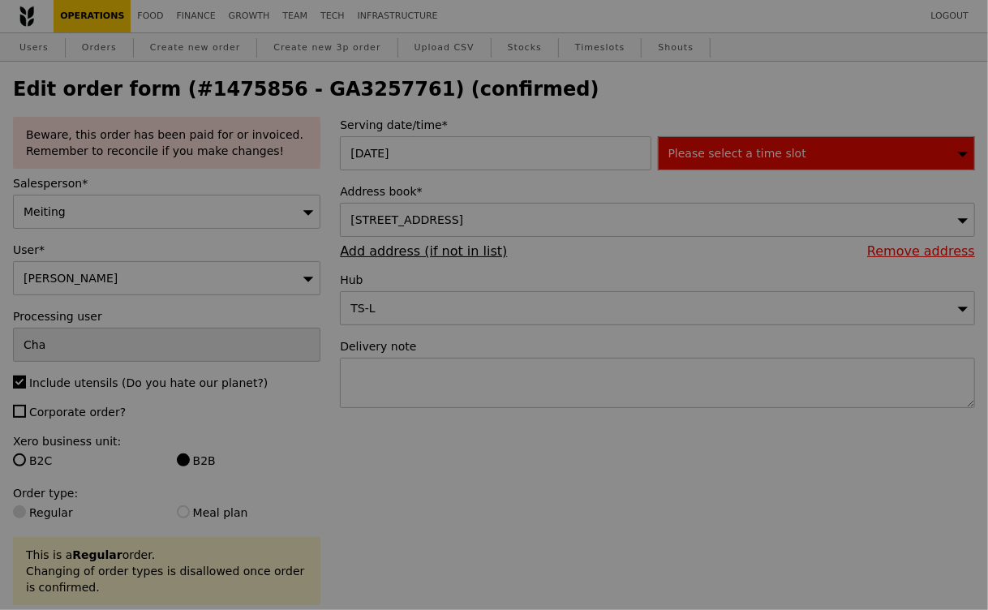
type input "Update"
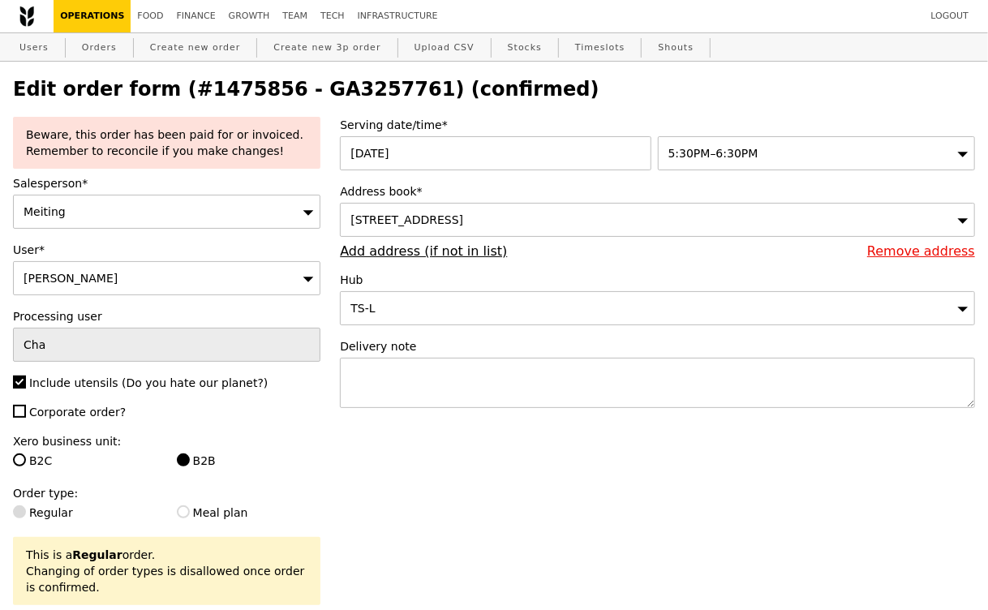
click at [312, 82] on h2 "Edit order form (#1475856 - GA3257761) (confirmed)" at bounding box center [494, 89] width 962 height 23
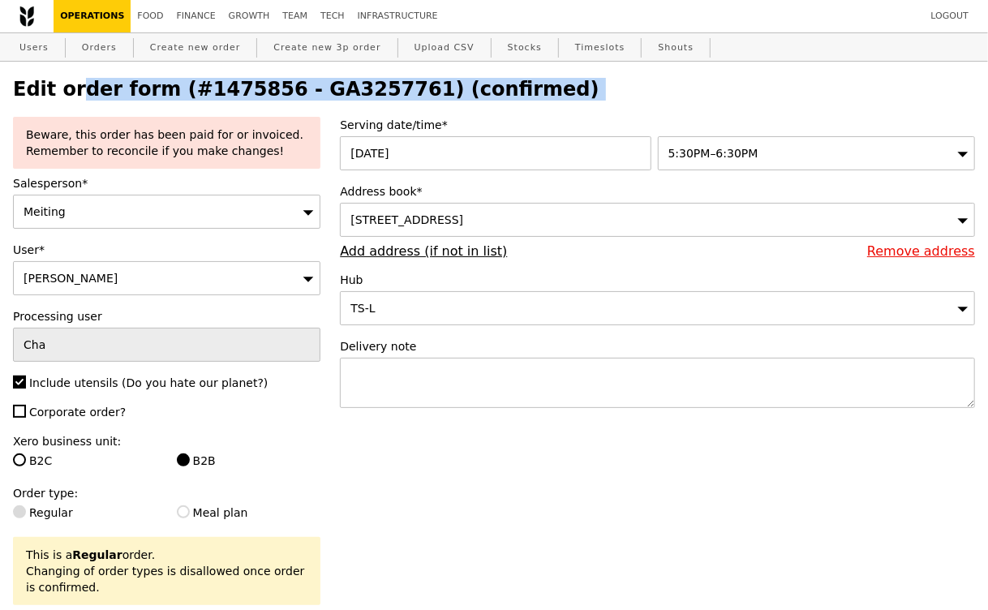
click at [312, 82] on h2 "Edit order form (#1475856 - GA3257761) (confirmed)" at bounding box center [494, 89] width 962 height 23
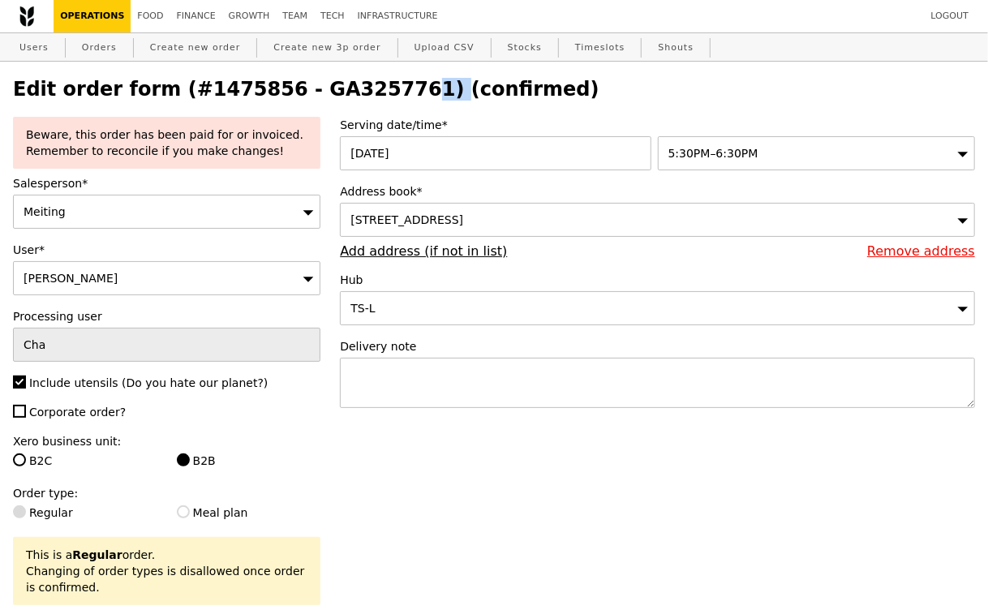
drag, startPoint x: 382, startPoint y: 88, endPoint x: 281, endPoint y: 89, distance: 101.4
click at [280, 89] on h2 "Edit order form (#1475856 - GA3257761) (confirmed)" at bounding box center [494, 89] width 962 height 23
drag, startPoint x: 276, startPoint y: 89, endPoint x: 381, endPoint y: 84, distance: 105.6
click at [381, 84] on h2 "Edit order form (#1475856 - GA3257761) (confirmed)" at bounding box center [494, 89] width 962 height 23
copy h2 "GA3257761"
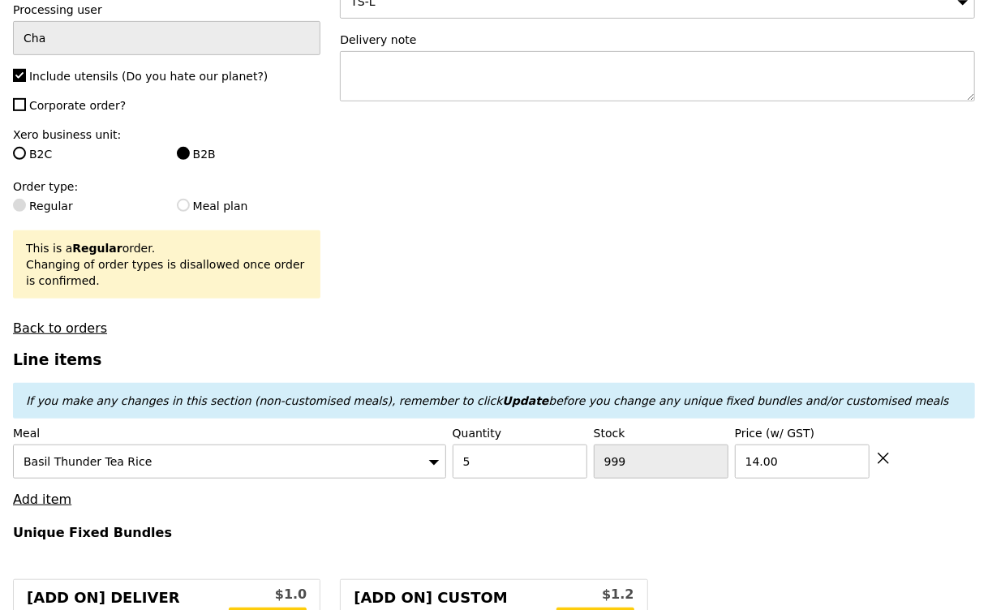
scroll to position [362, 0]
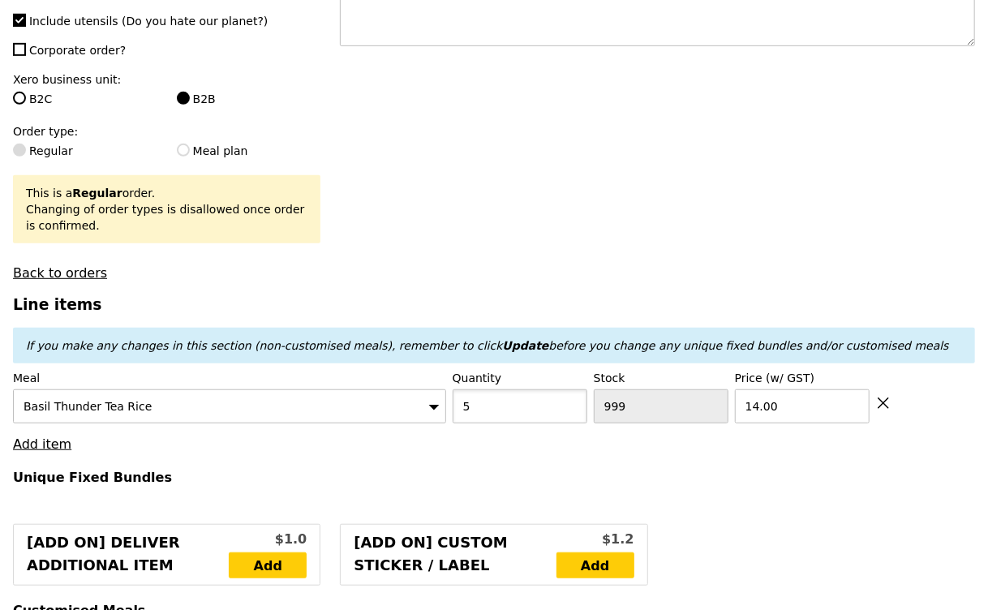
click at [500, 411] on input "5" at bounding box center [520, 406] width 135 height 34
type input "3"
type input "Loading..."
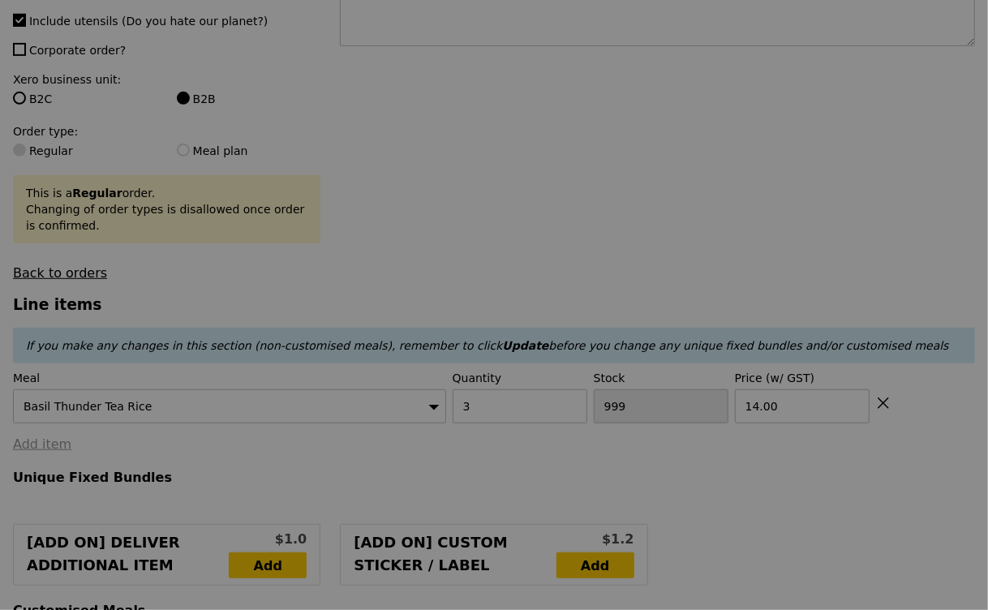
type input "0.00"
type input "13.76"
type input "15.00"
type input "Update"
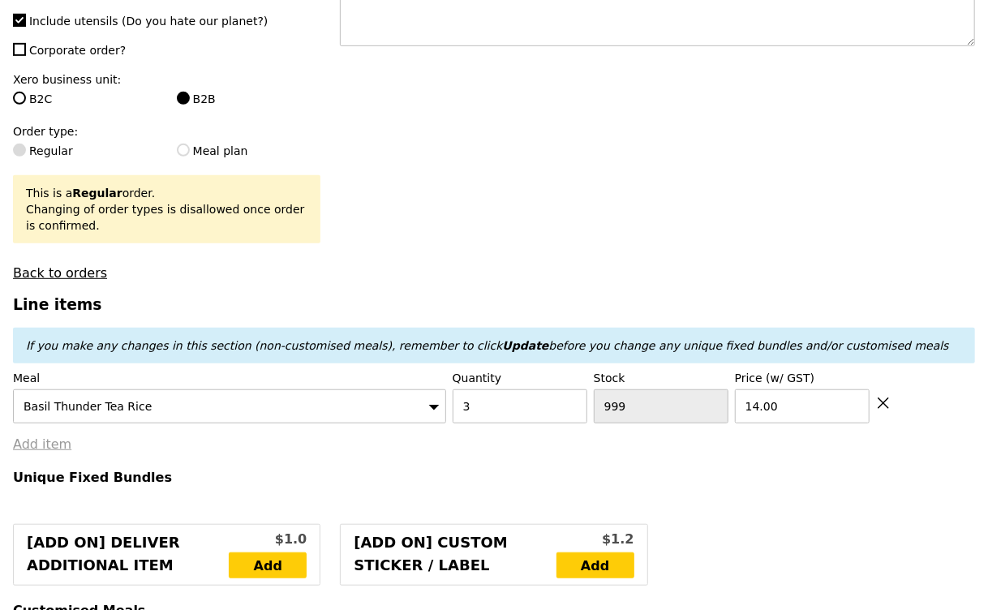
click at [54, 441] on link "Add item" at bounding box center [42, 444] width 58 height 15
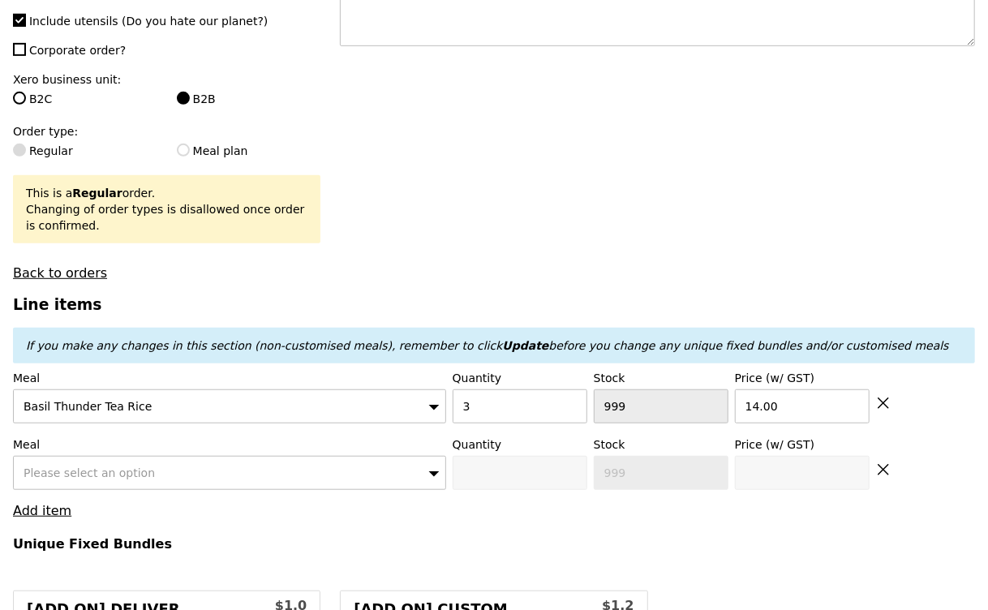
click at [90, 467] on span "Please select an option" at bounding box center [89, 473] width 131 height 13
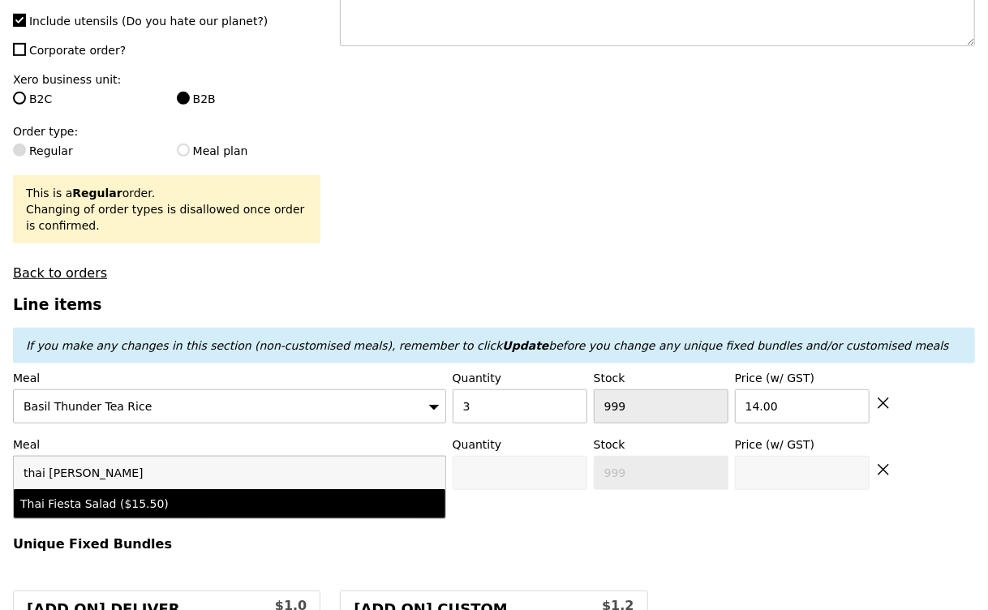
type input "thai fiest"
click at [108, 497] on div "Thai Fiesta Salad ($15.50)" at bounding box center [177, 504] width 314 height 16
type input "0"
type input "15.5"
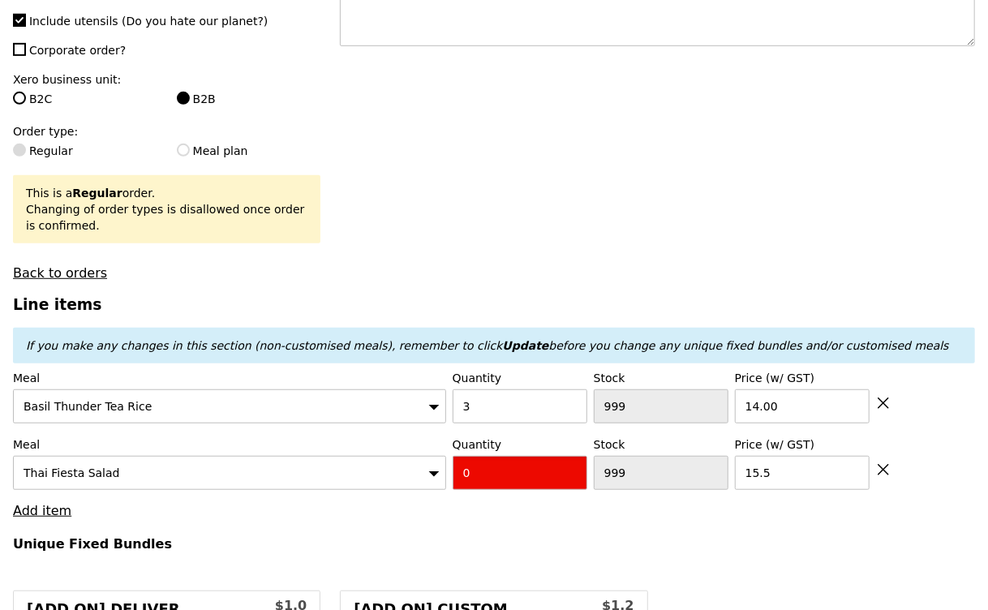
click at [482, 478] on input "0" at bounding box center [520, 473] width 135 height 34
type input "3"
type input "Loading..."
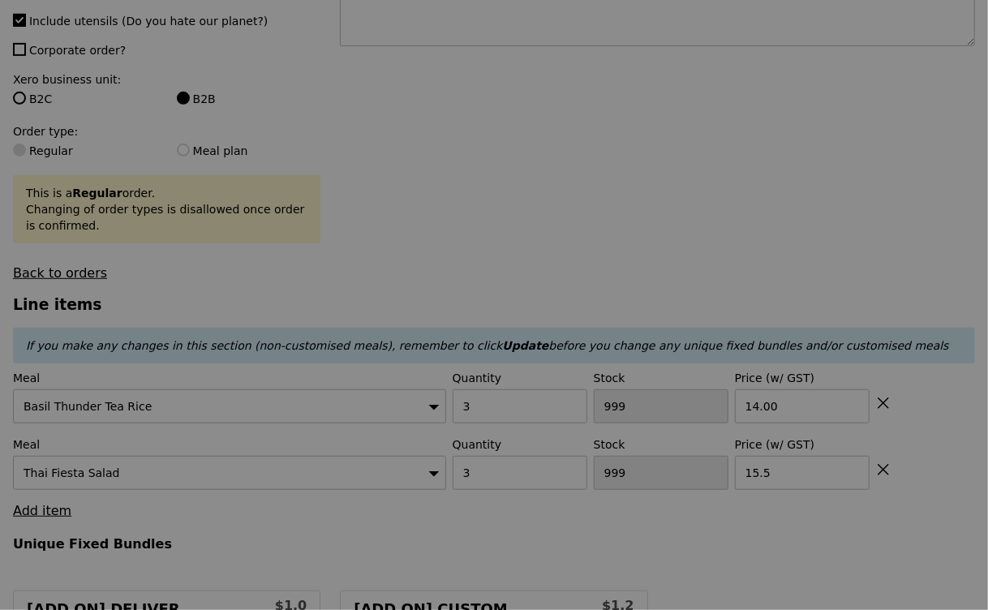
type input "9.86"
type input "10.75"
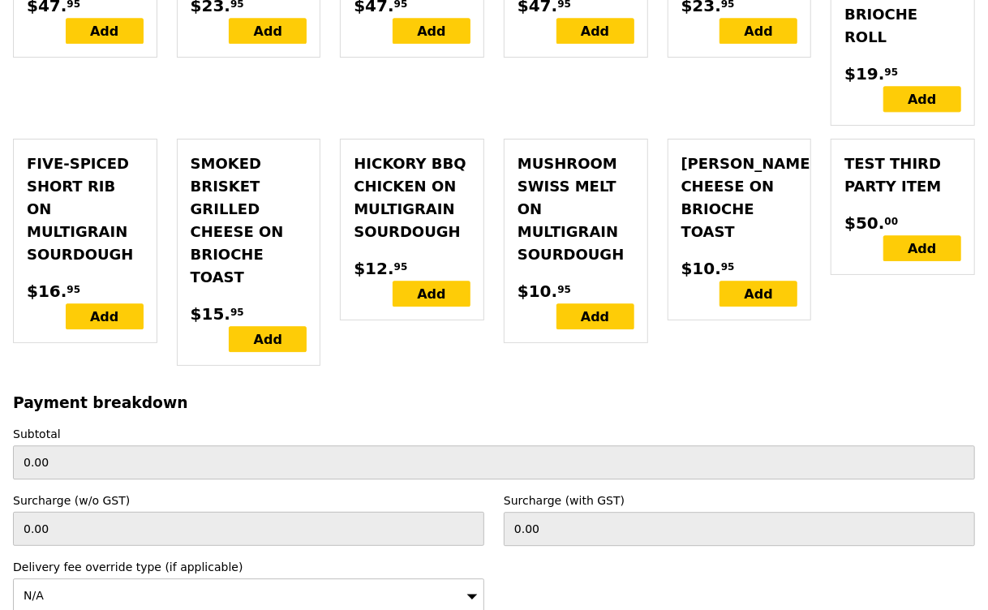
scroll to position [5079, 0]
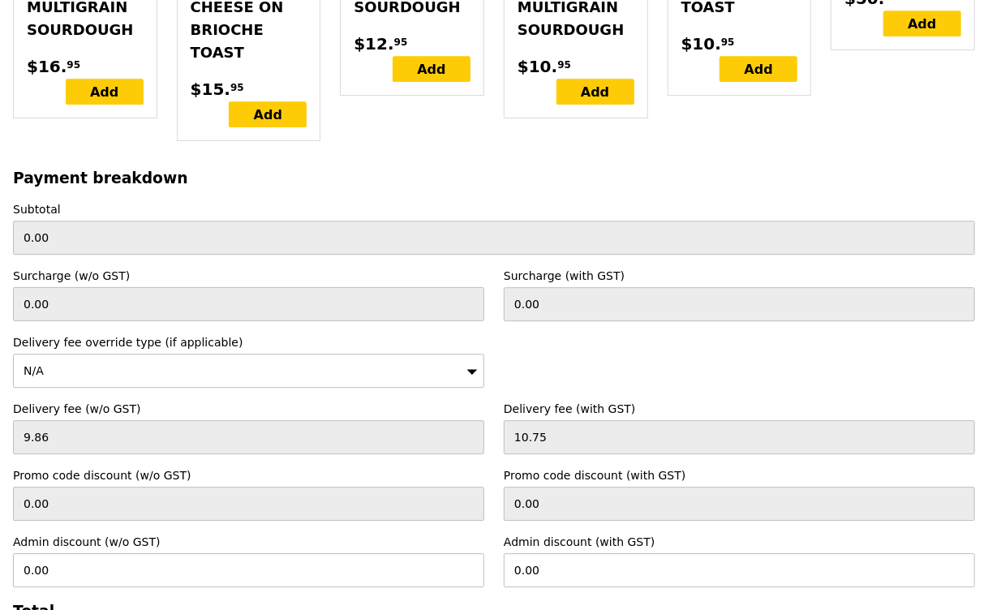
type input "Loading..."
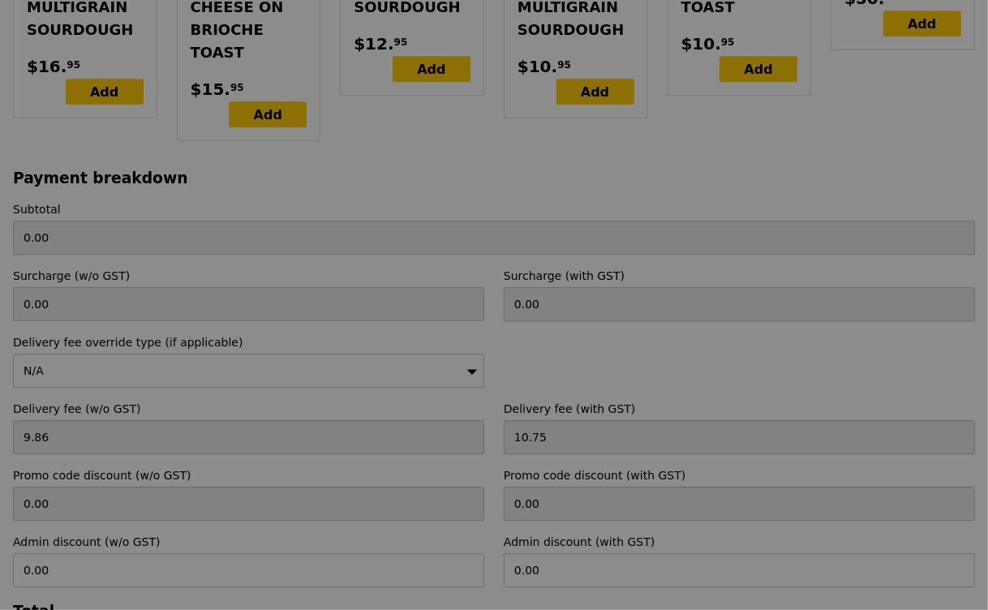
type input "88.50"
type input "99.25"
type input "Update"
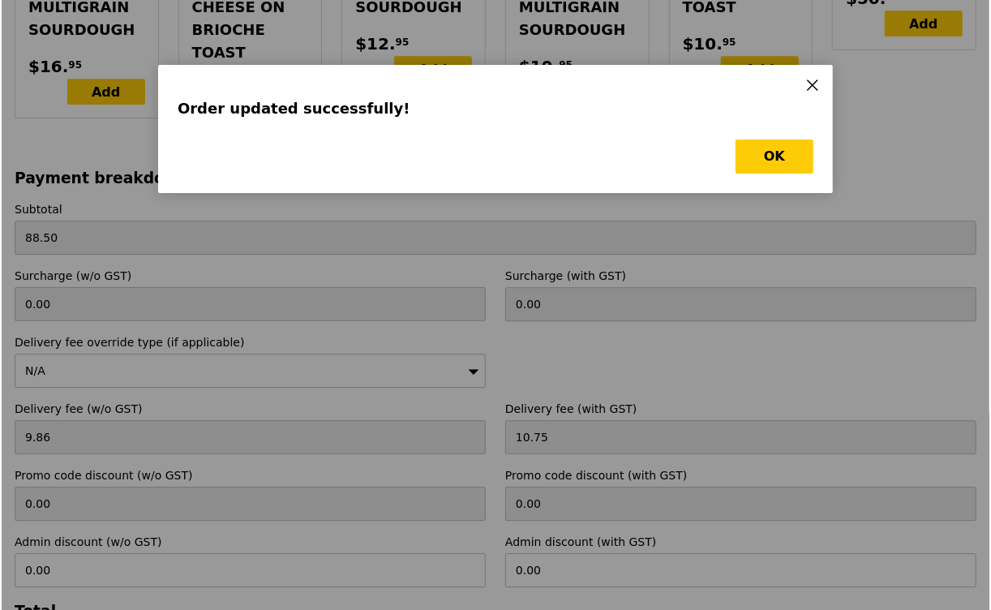
scroll to position [0, 0]
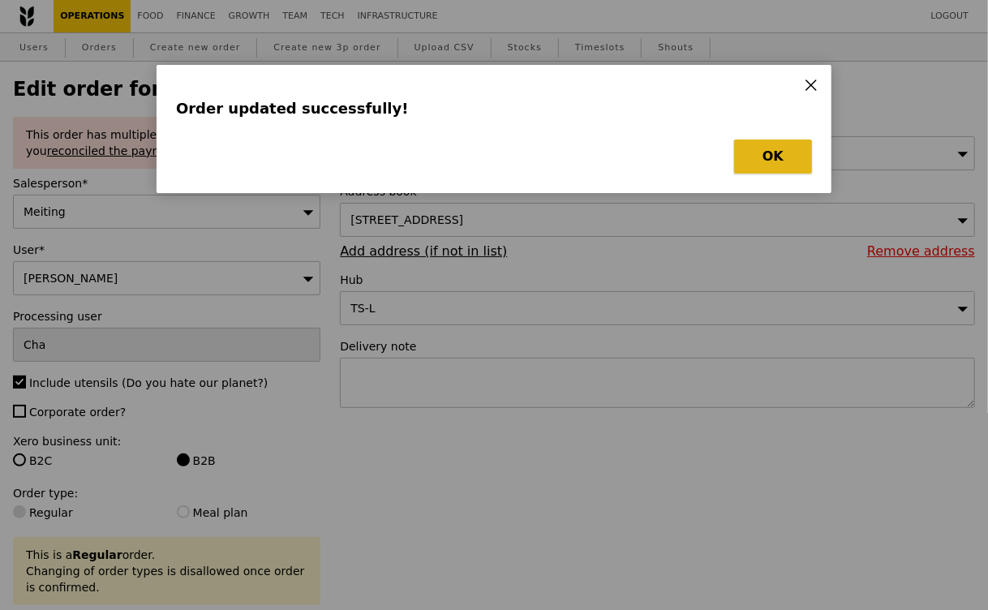
click at [763, 163] on button "OK" at bounding box center [773, 157] width 78 height 34
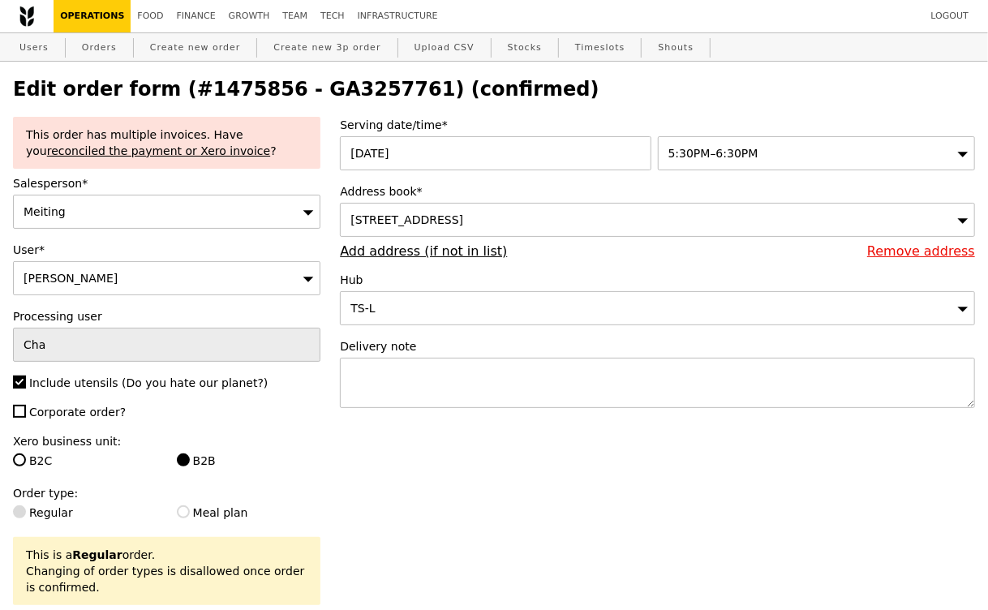
click at [346, 85] on h2 "Edit order form (#1475856 - GA3257761) (confirmed)" at bounding box center [494, 89] width 962 height 23
copy h2 "GA3257761"
click at [83, 45] on link "Orders" at bounding box center [99, 47] width 48 height 29
select select "100"
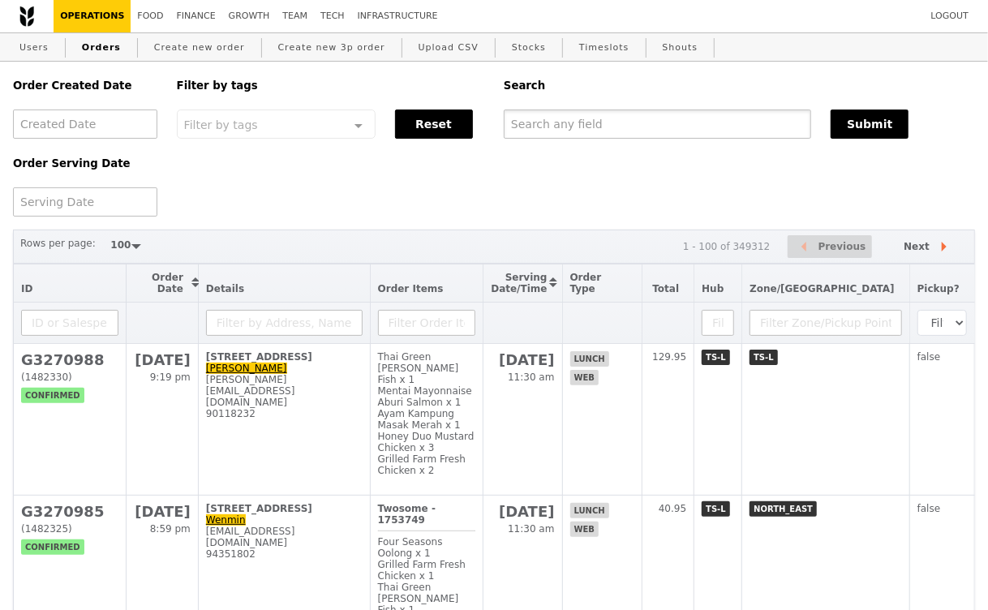
click at [579, 118] on input "text" at bounding box center [658, 124] width 308 height 29
paste input "GA3257761"
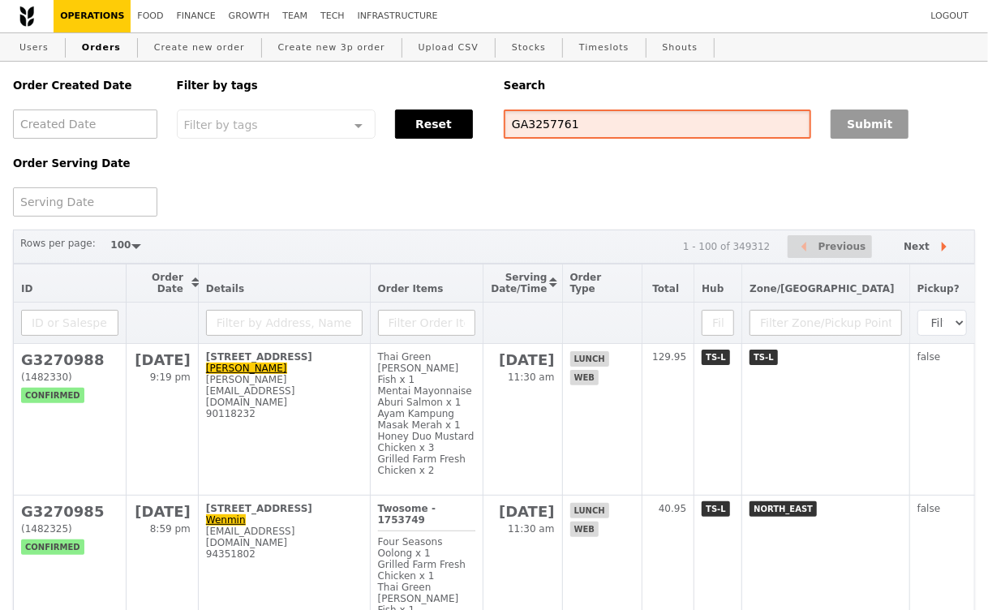
type input "GA3257761"
click at [869, 129] on button "Submit" at bounding box center [870, 124] width 78 height 29
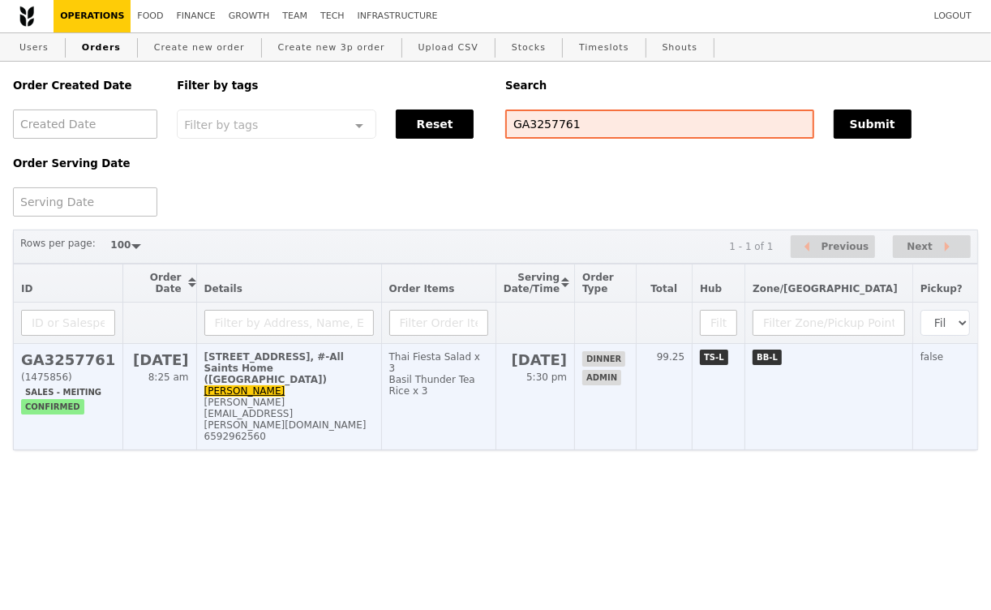
click at [349, 397] on div "[PERSON_NAME][EMAIL_ADDRESS][PERSON_NAME][DOMAIN_NAME]" at bounding box center [289, 414] width 170 height 34
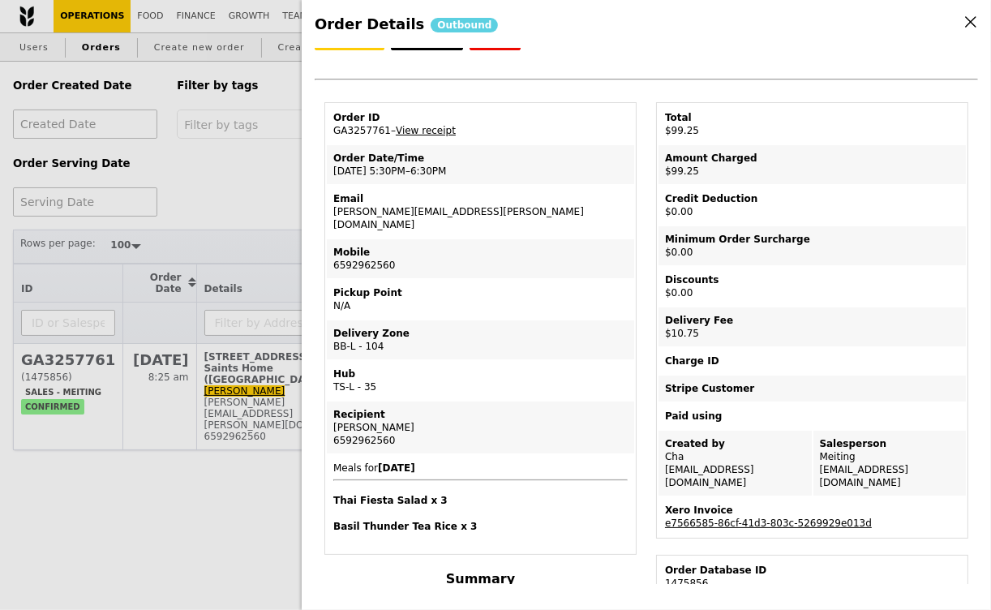
scroll to position [21, 0]
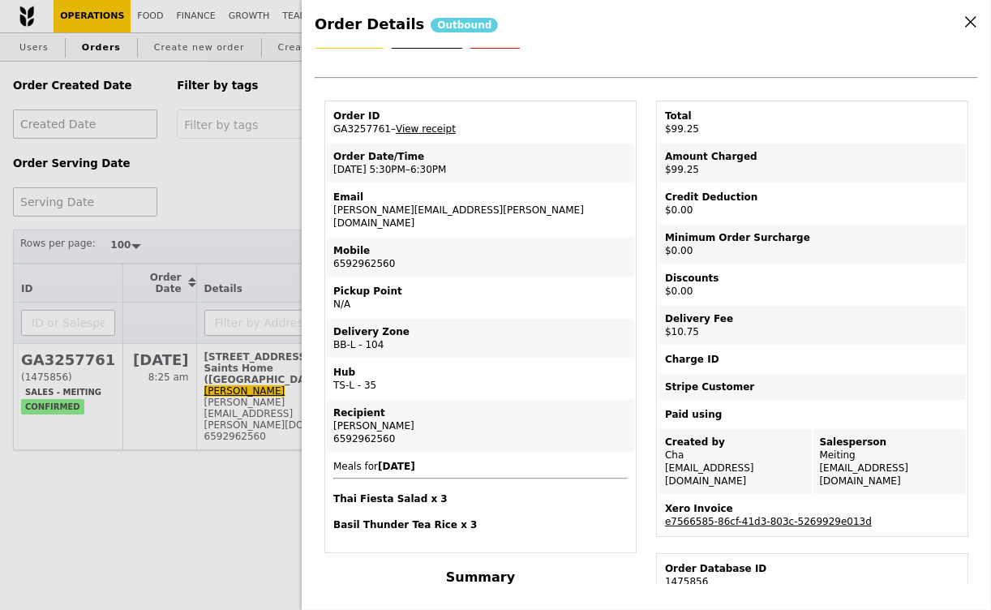
click at [425, 128] on link "View receipt" at bounding box center [426, 128] width 60 height 11
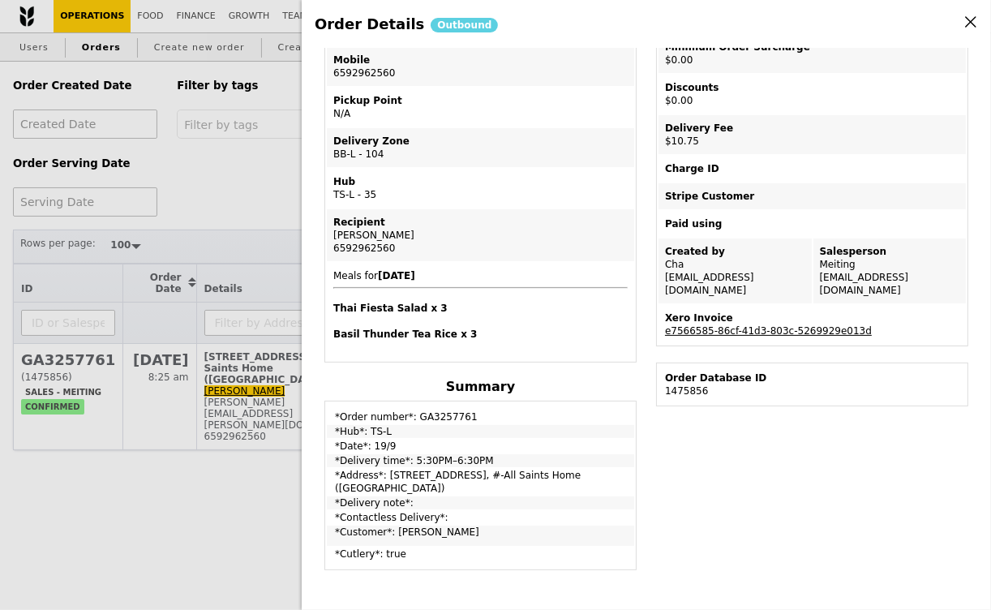
scroll to position [341, 0]
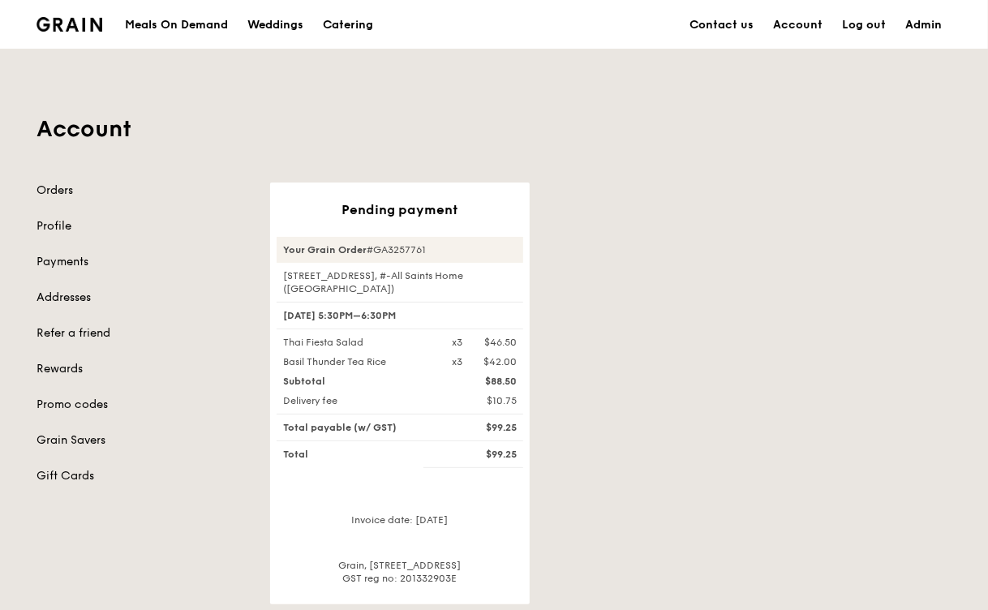
drag, startPoint x: 518, startPoint y: 401, endPoint x: 282, endPoint y: 346, distance: 242.3
click at [282, 346] on div "Your Grain Order #GA3257761 [STREET_ADDRESS], #-All Saints Home ([GEOGRAPHIC_DA…" at bounding box center [400, 411] width 247 height 348
copy div "Thai Fiesta Salad x3 $46.50 Basil Thunder Tea Rice x3 $42.00 Subtotal $88.50 De…"
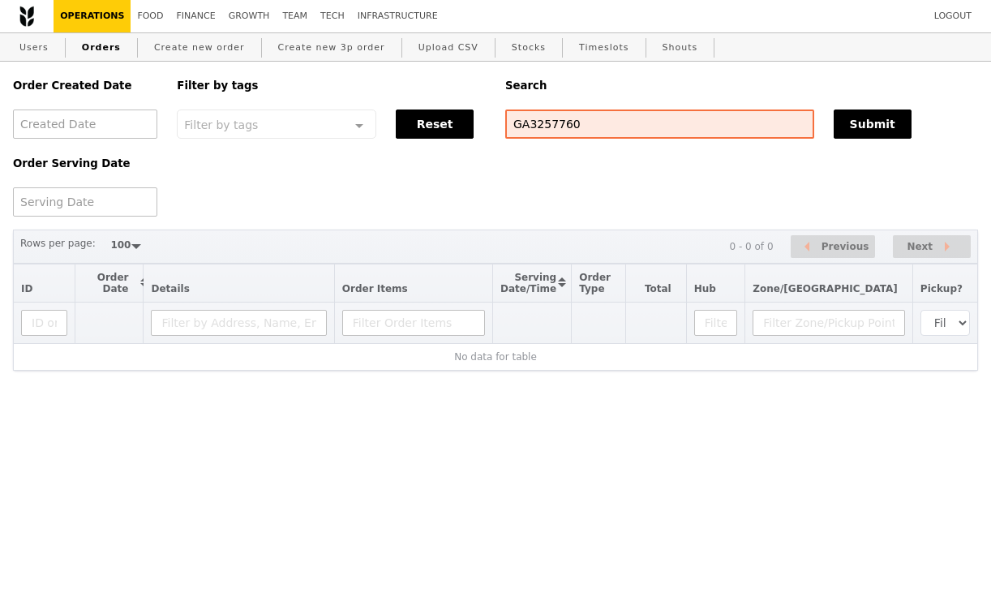
select select "100"
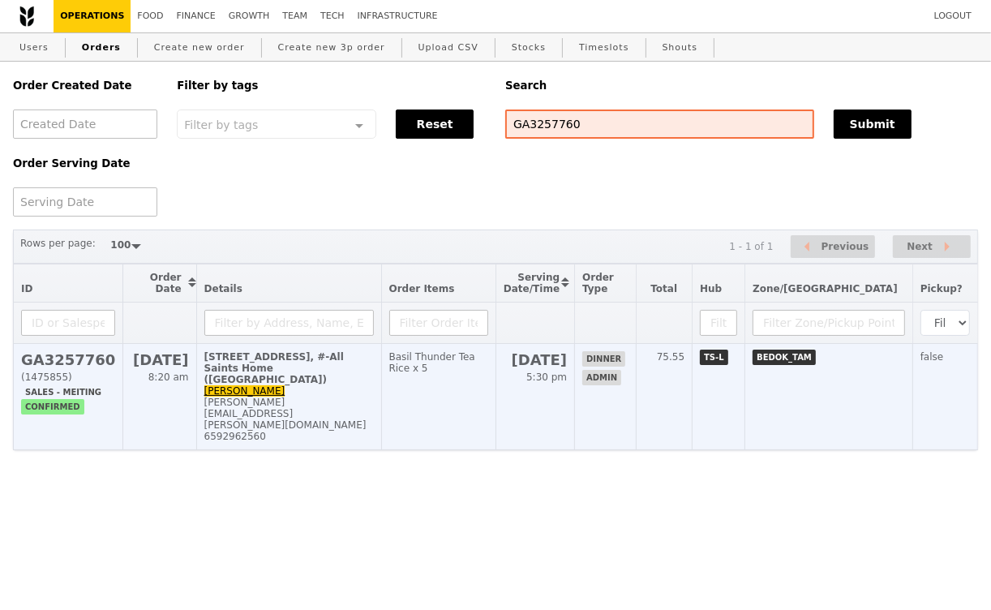
click at [309, 380] on td "[STREET_ADDRESS], #-All Saints Home (Tampines) [PERSON_NAME] [PERSON_NAME][EMAI…" at bounding box center [288, 397] width 185 height 106
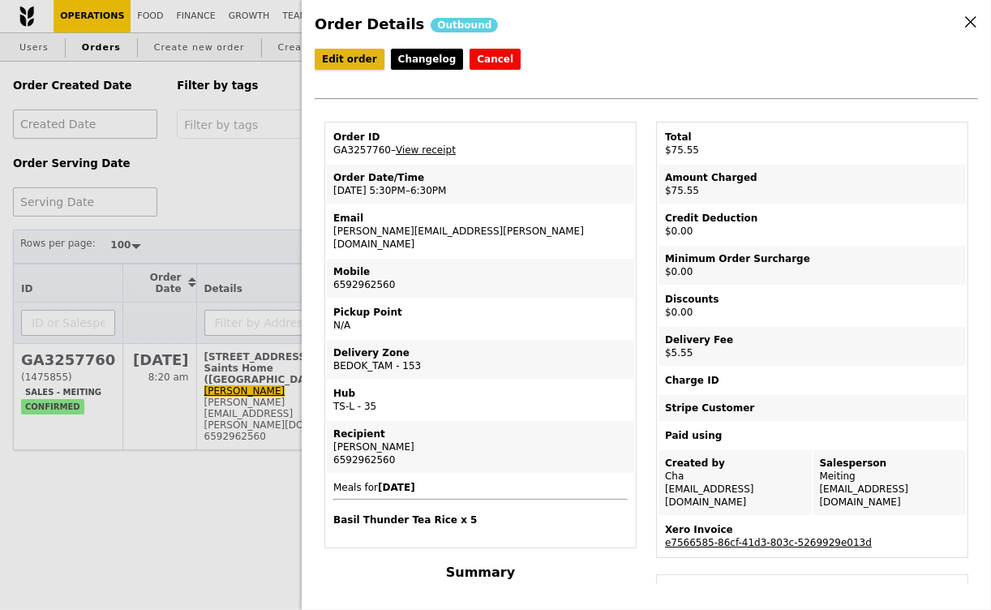
click at [349, 59] on link "Edit order" at bounding box center [350, 59] width 70 height 21
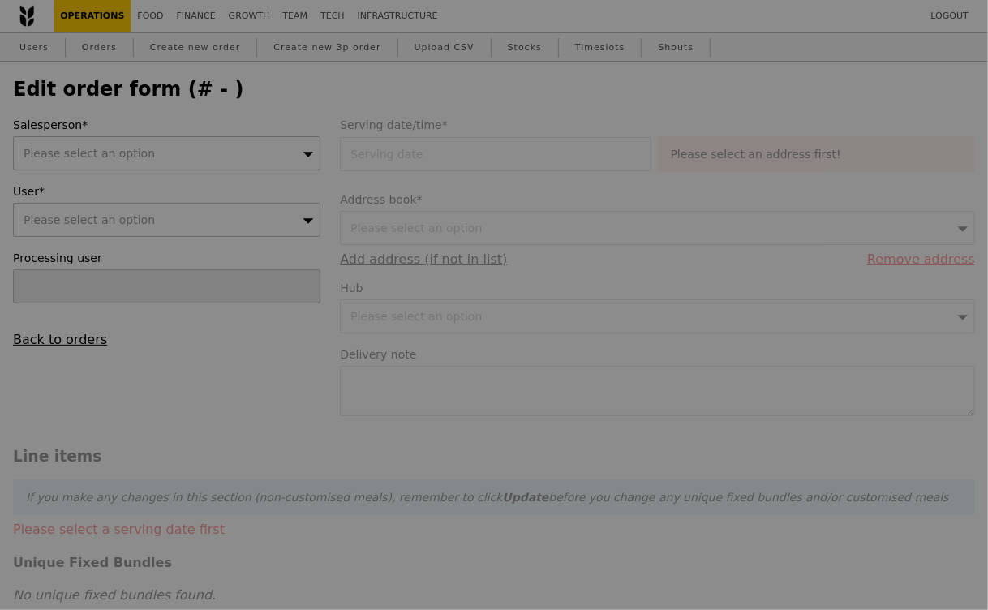
type input "[DATE]"
type input "70.00"
type input "5.09"
type input "5.55"
type input "75.55"
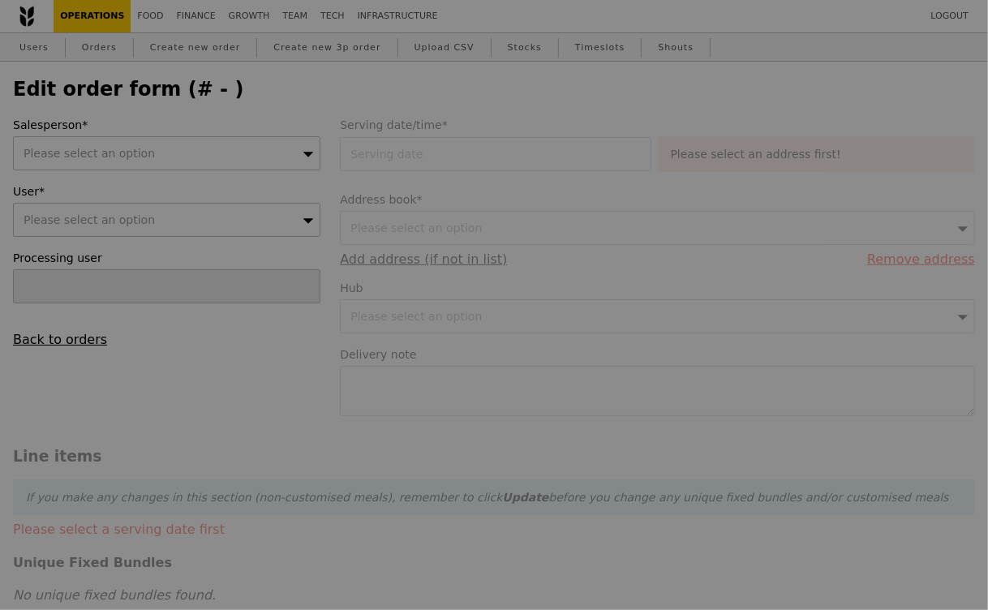
checkbox input "true"
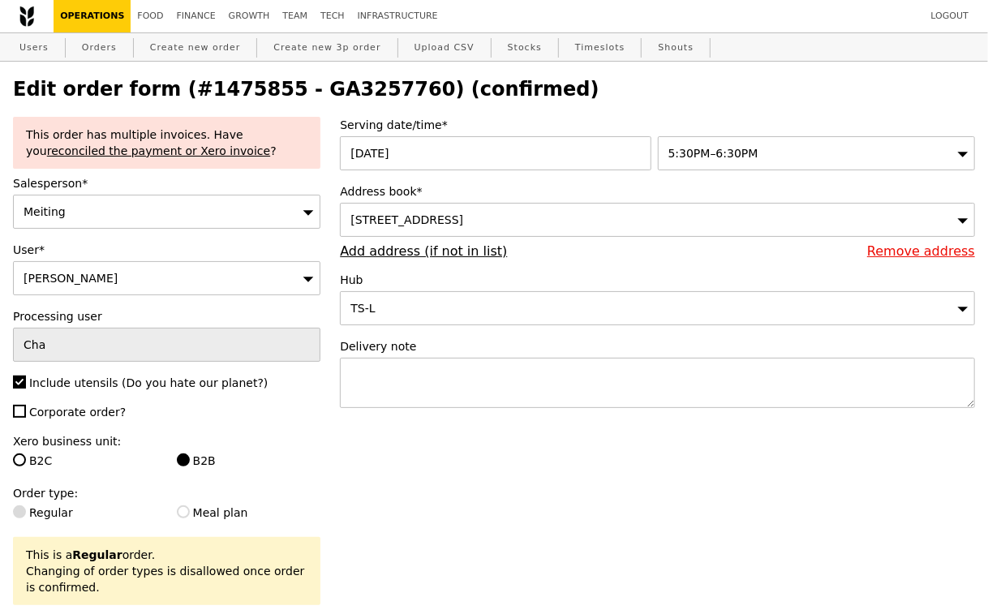
click at [463, 220] on span "[STREET_ADDRESS]" at bounding box center [407, 219] width 113 height 13
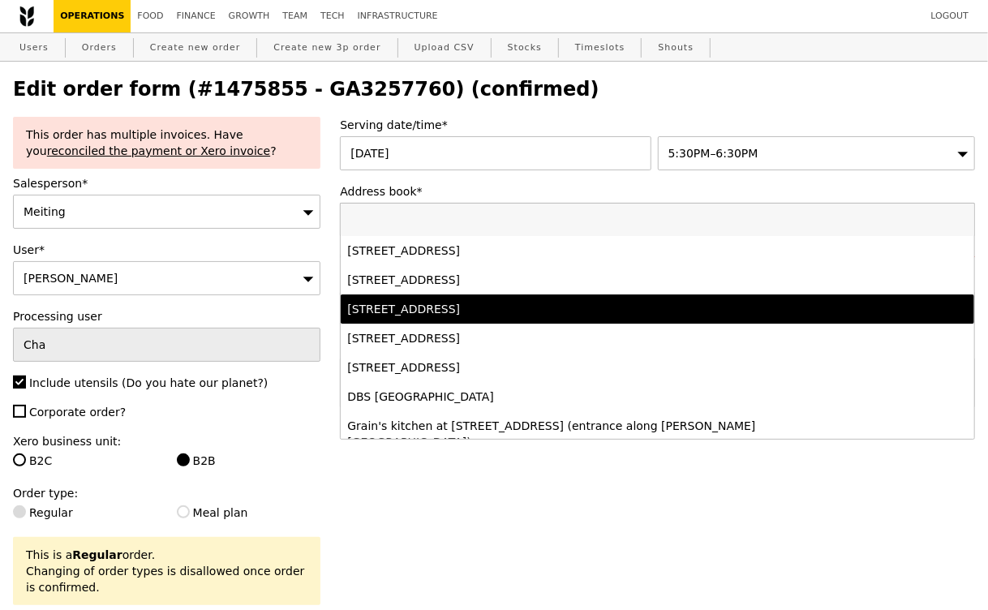
click at [520, 311] on div "[STREET_ADDRESS]" at bounding box center [579, 309] width 465 height 16
type input "Loading..."
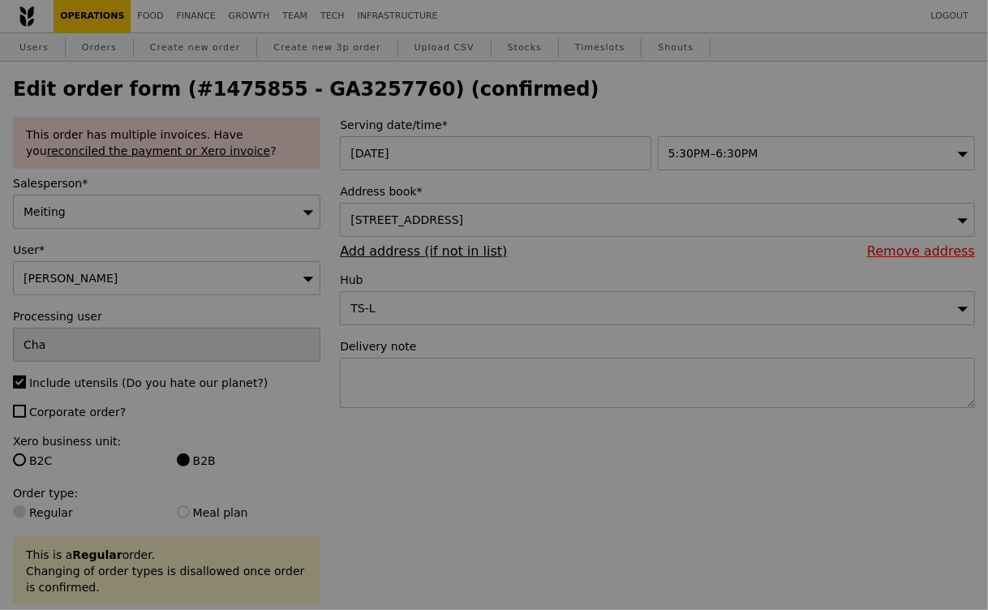
type input "0.00"
type input "10.09"
type input "11.00"
type input "Update"
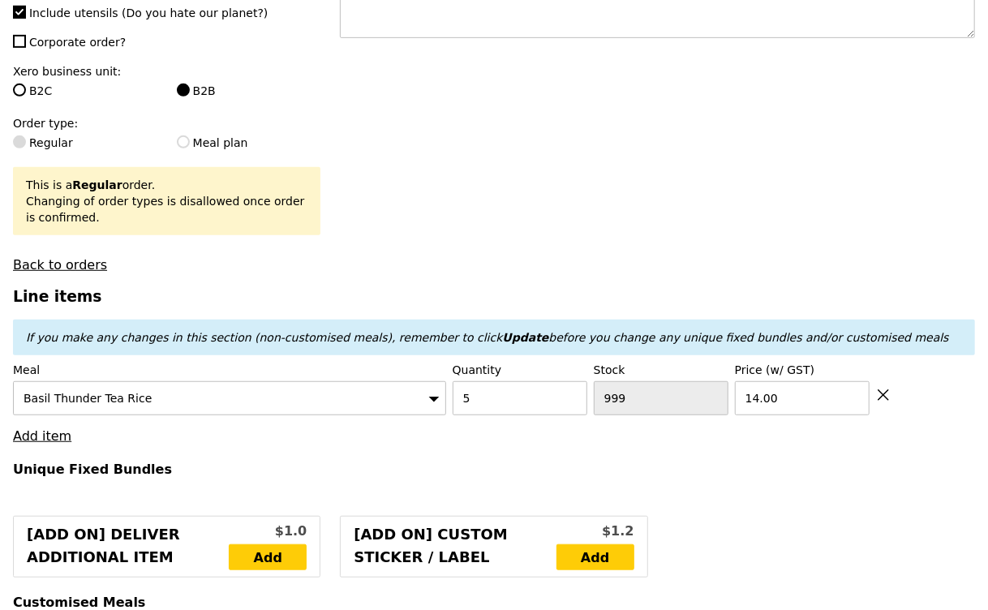
scroll to position [385, 0]
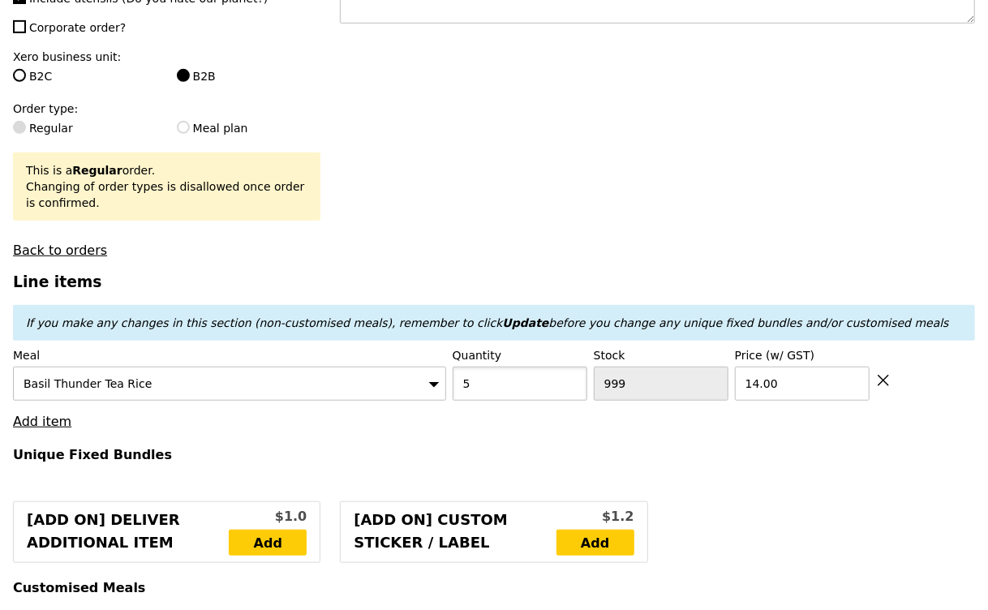
click at [477, 388] on input "5" at bounding box center [520, 384] width 135 height 34
type input "3"
type input "Loading..."
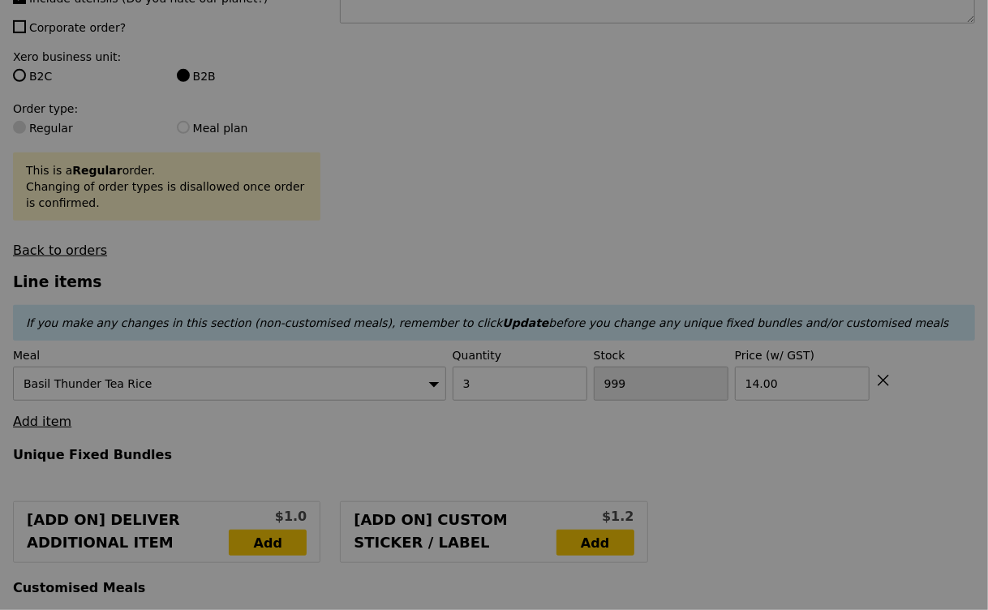
click at [53, 425] on div at bounding box center [494, 305] width 988 height 610
type input "12.66"
type input "13.80"
type input "Update"
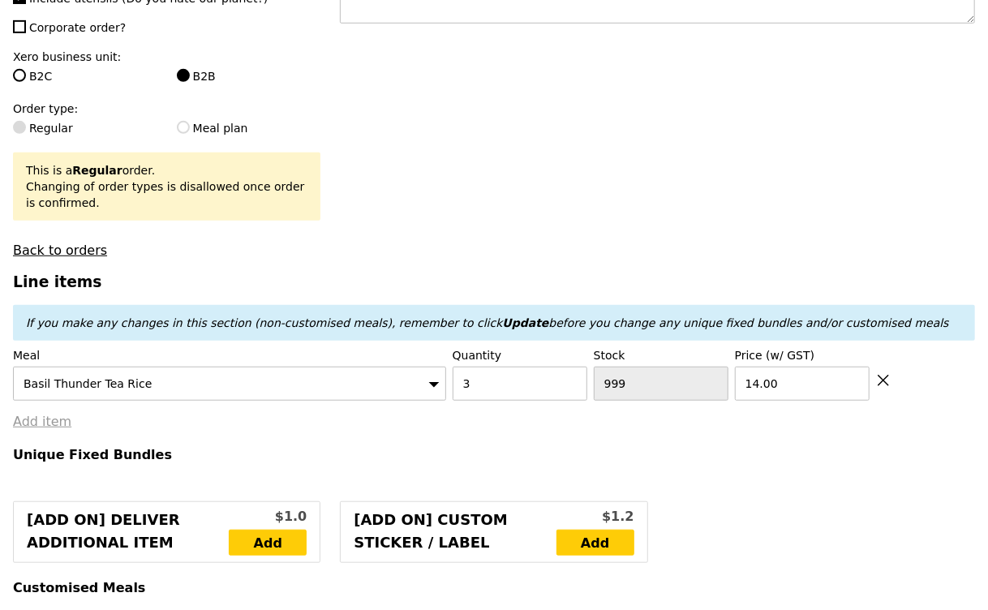
click at [52, 421] on link "Add item" at bounding box center [42, 421] width 58 height 15
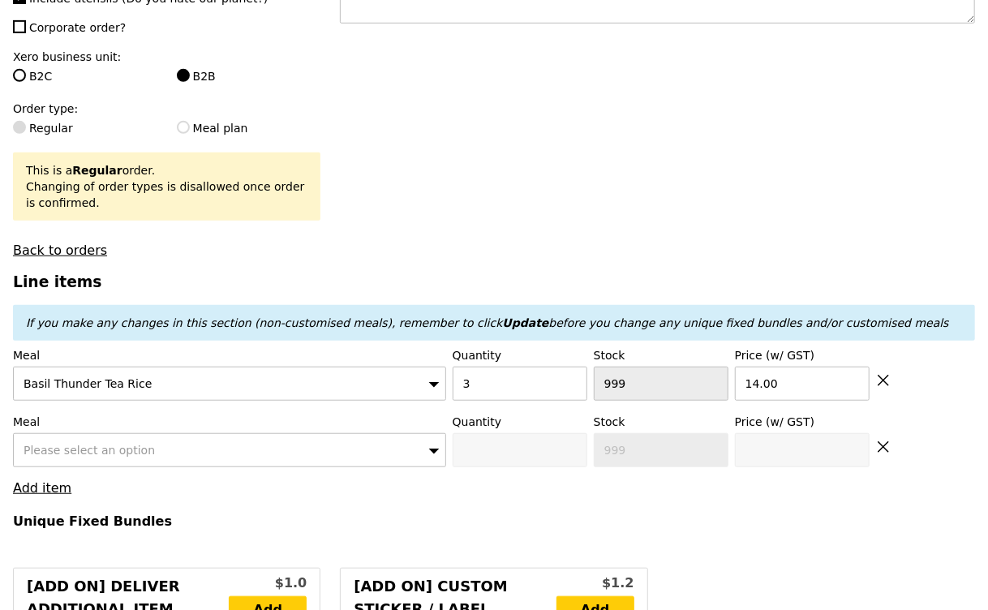
click at [70, 455] on div "Please select an option" at bounding box center [229, 450] width 433 height 34
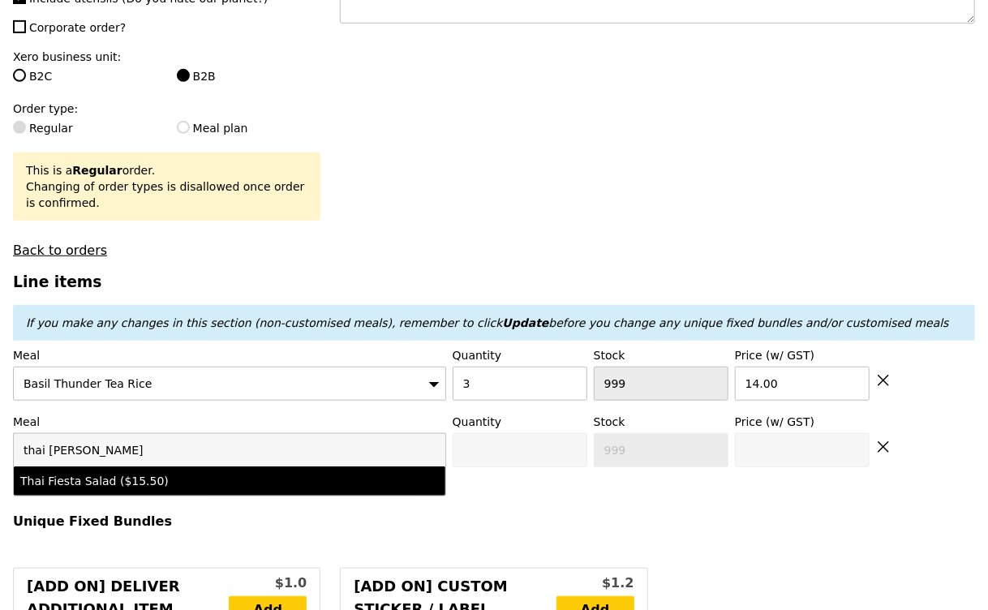
type input "thai [PERSON_NAME]"
click at [72, 484] on div "Thai Fiesta Salad ($15.50)" at bounding box center [177, 481] width 314 height 16
type input "0"
type input "15.5"
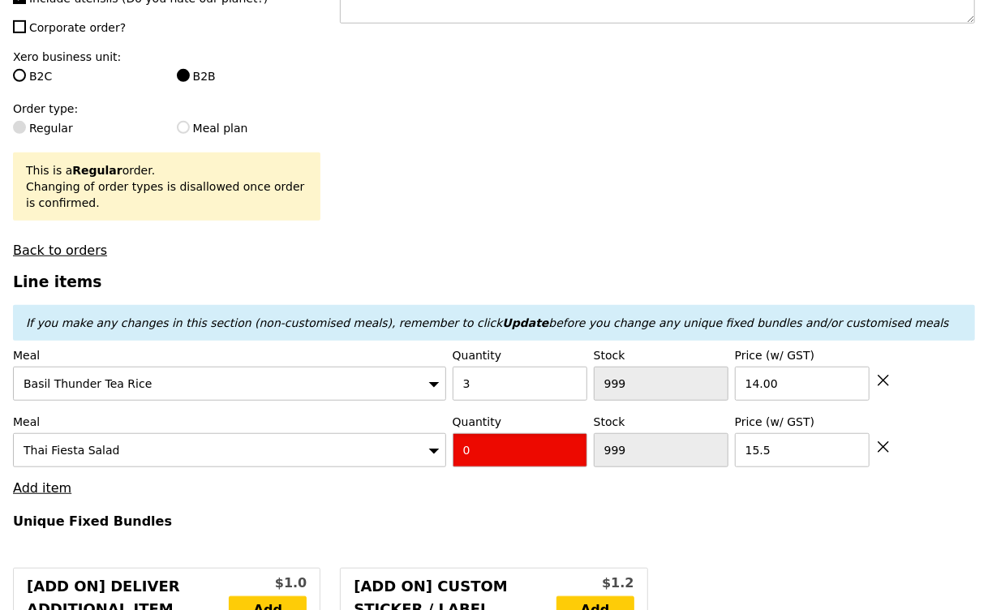
click at [544, 449] on input "0" at bounding box center [520, 450] width 135 height 34
type input "3"
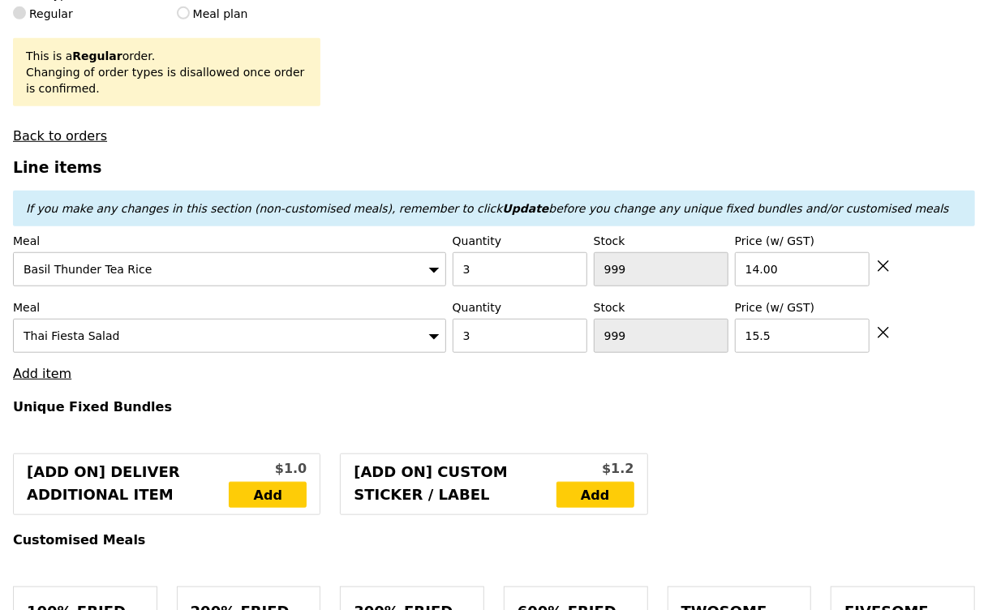
type input "Loading..."
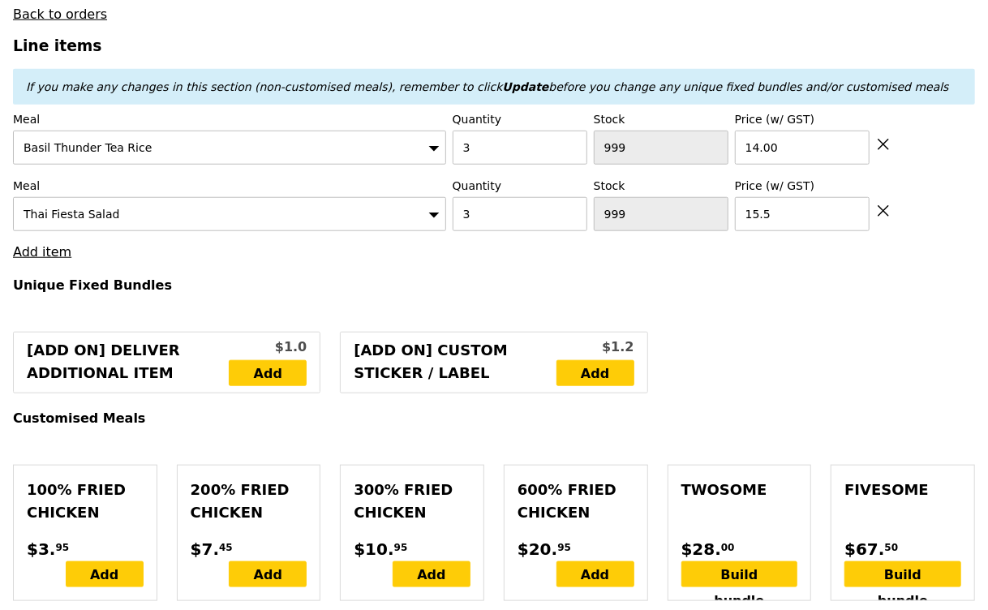
scroll to position [630, 0]
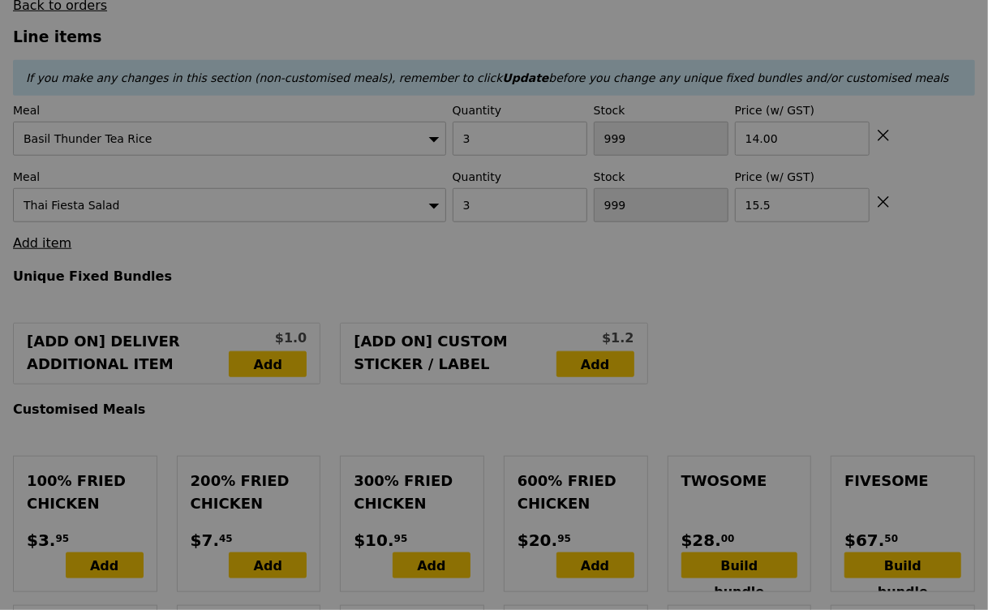
type input "8.39"
type input "9.15"
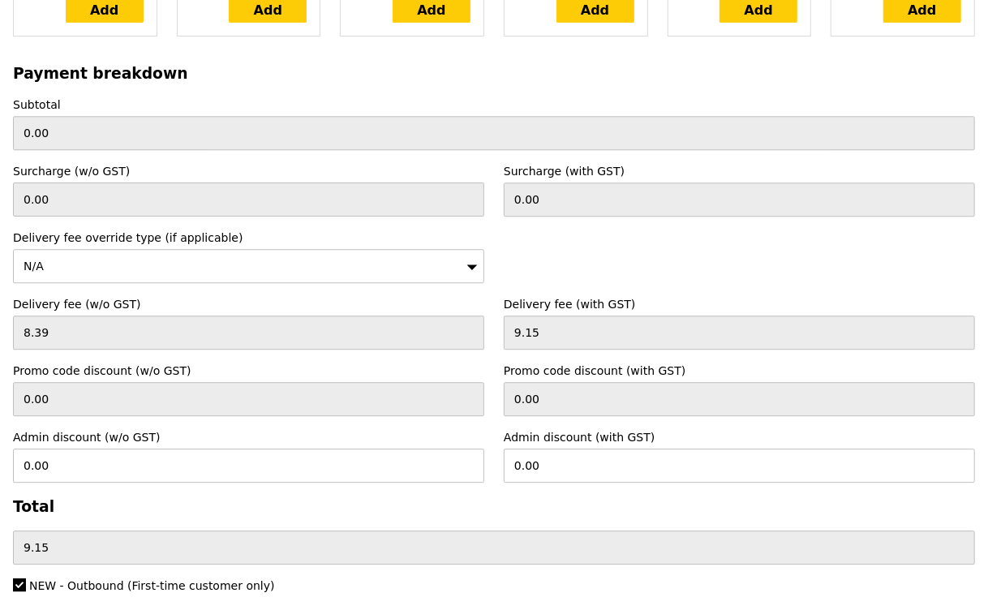
scroll to position [5079, 0]
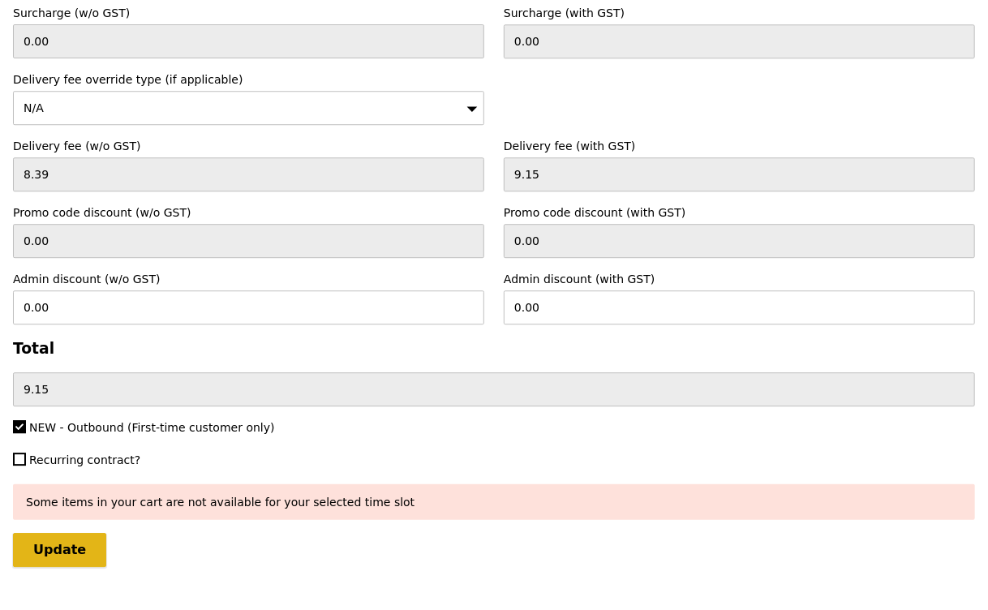
click at [75, 533] on input "Update" at bounding box center [59, 550] width 93 height 34
type input "Loading..."
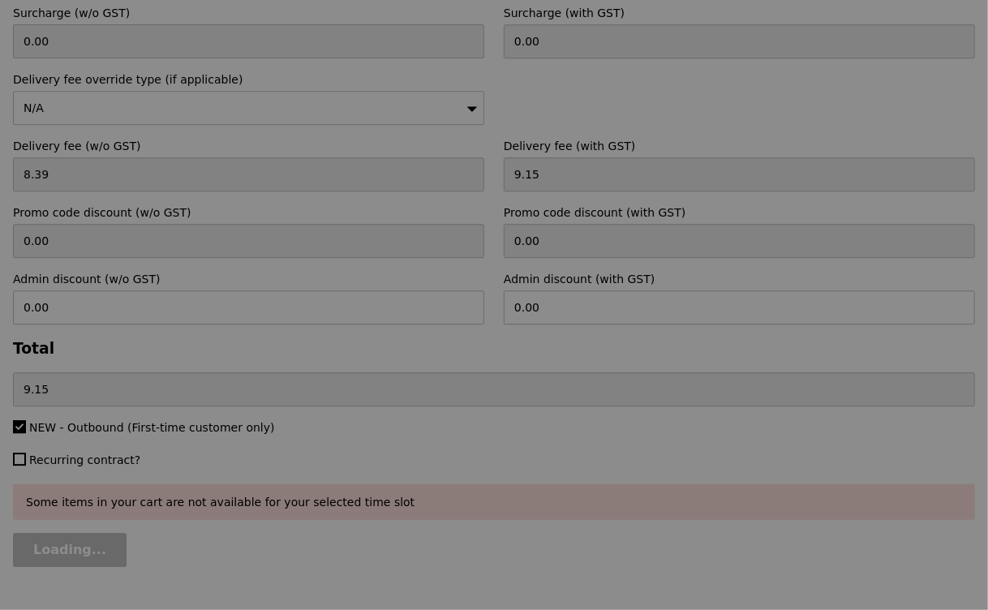
type input "88.50"
type input "97.65"
type input "Update"
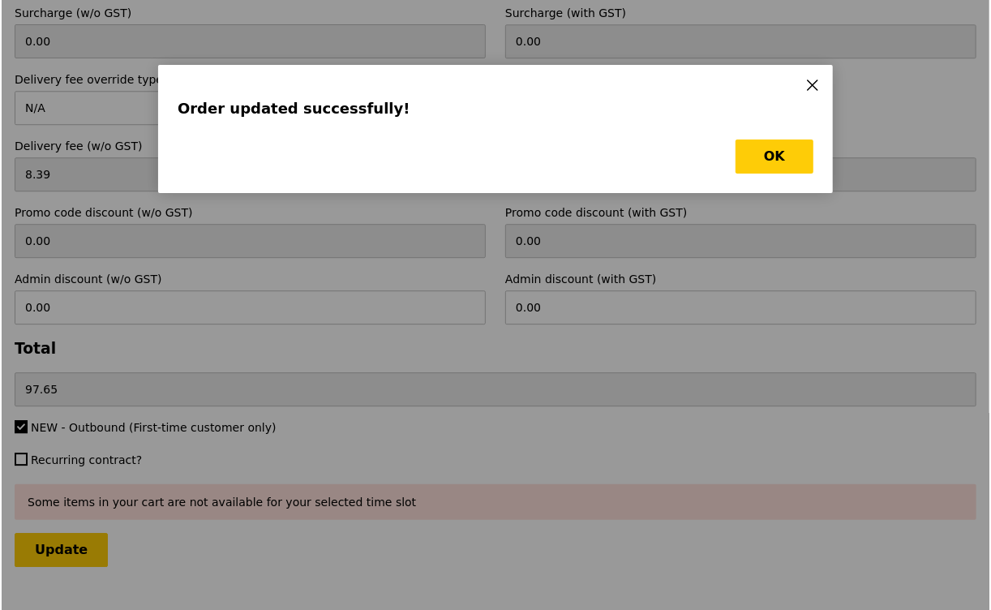
scroll to position [0, 0]
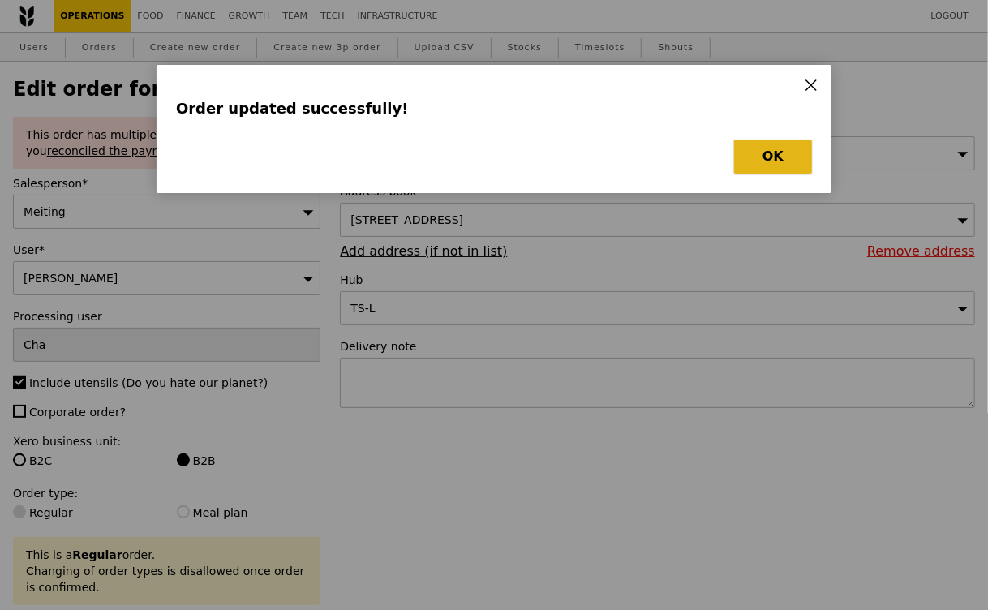
click at [760, 152] on button "OK" at bounding box center [773, 157] width 78 height 34
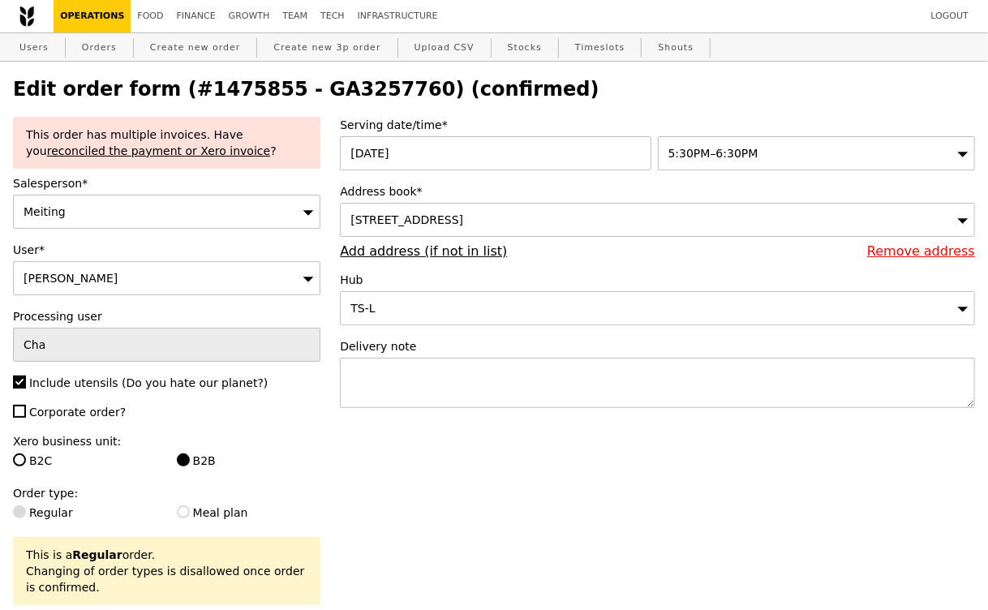
click at [320, 87] on h2 "Edit order form (#1475855 - GA3257760) (confirmed)" at bounding box center [494, 89] width 962 height 23
copy h2 "GA3257760"
click at [99, 41] on link "Orders" at bounding box center [99, 47] width 48 height 29
select select "100"
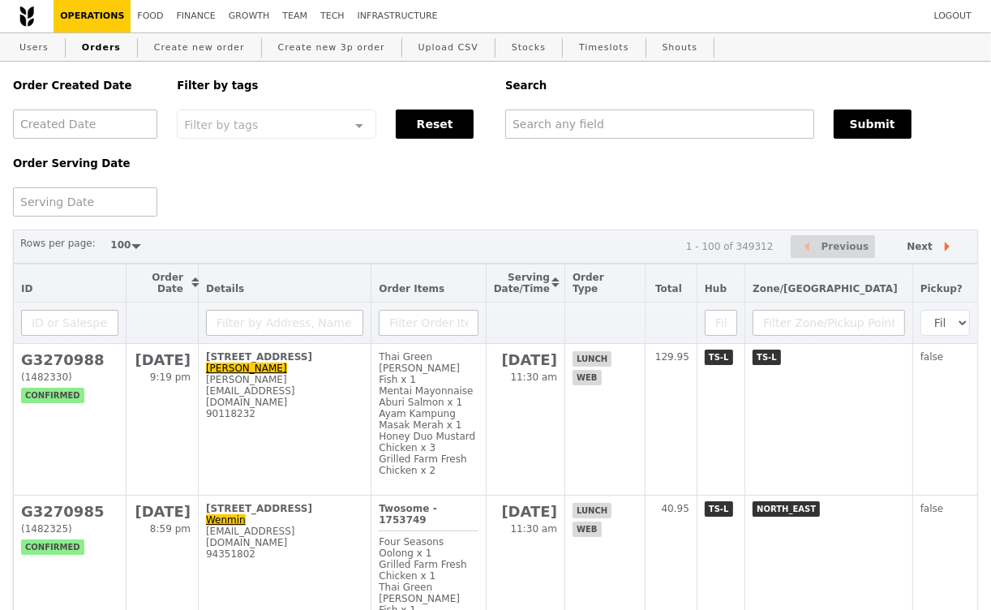
click at [594, 141] on div "Order Created Date Order Serving Date Filter by tags Filter by tags Meal_Plan W…" at bounding box center [495, 139] width 985 height 155
click at [594, 135] on input "text" at bounding box center [658, 124] width 308 height 29
paste input "GA3257760"
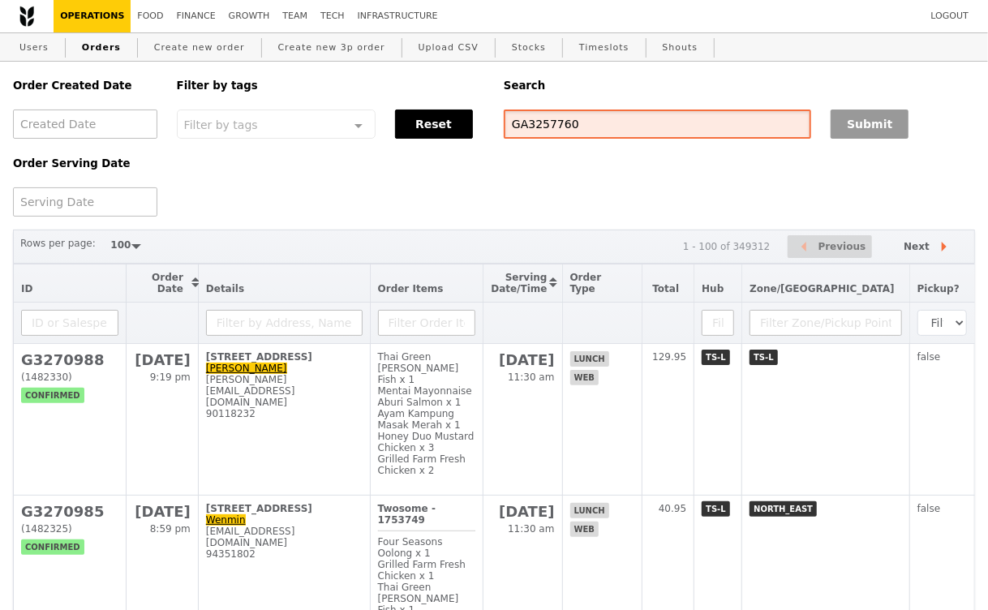
type input "GA3257760"
click at [873, 130] on button "Submit" at bounding box center [870, 124] width 78 height 29
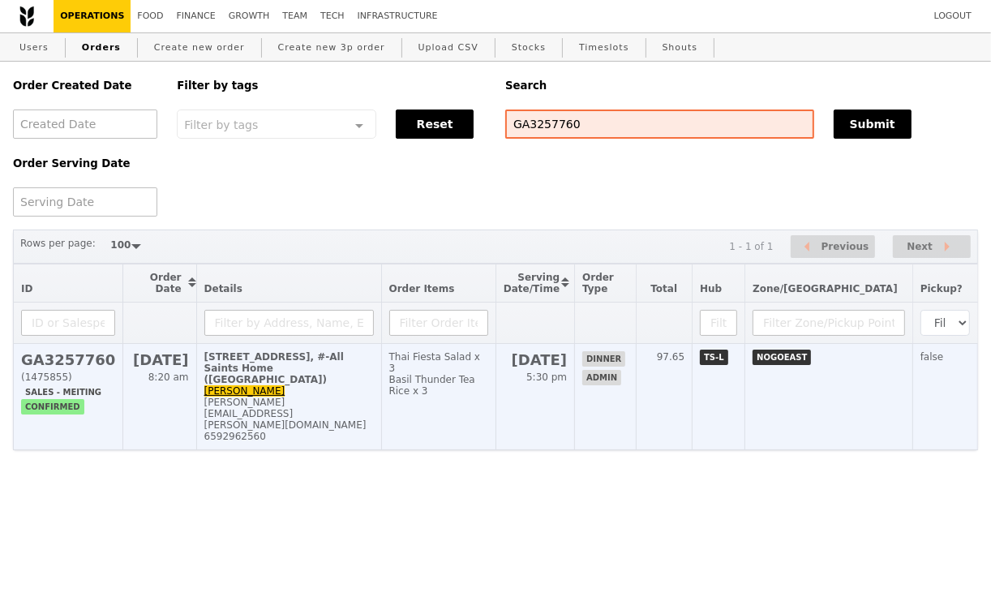
click at [359, 384] on td "[STREET_ADDRESS] Saints Home (Yishun) [PERSON_NAME] [PERSON_NAME][EMAIL_ADDRESS…" at bounding box center [288, 397] width 185 height 106
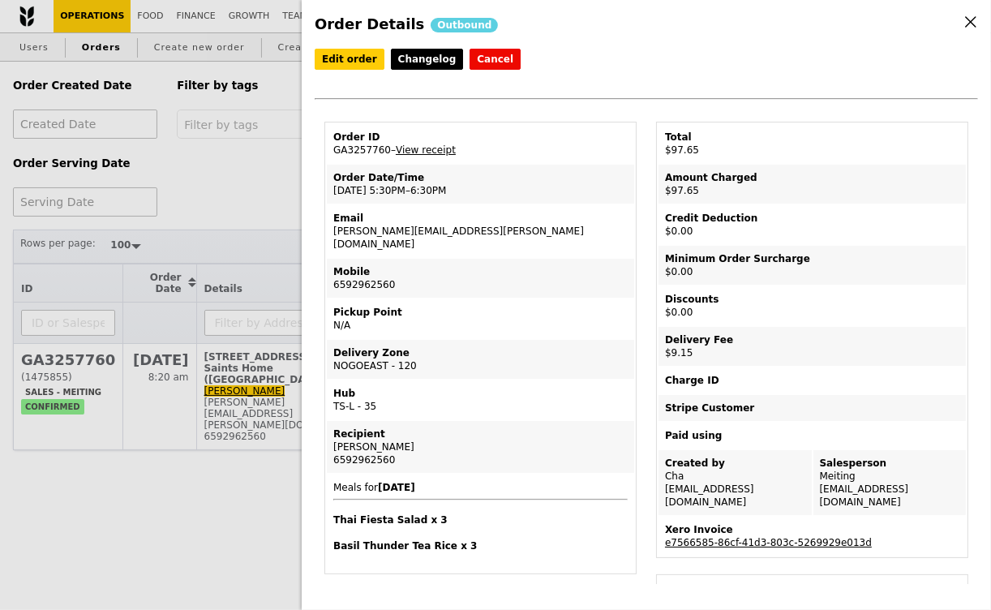
click at [427, 135] on div "Order ID" at bounding box center [480, 137] width 295 height 13
click at [428, 144] on link "View receipt" at bounding box center [426, 149] width 60 height 11
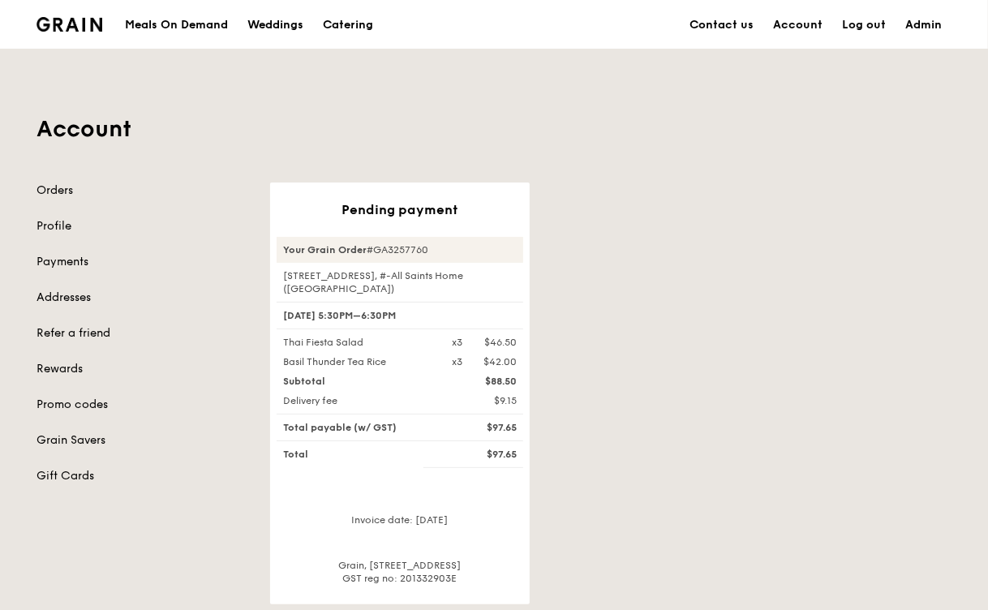
drag, startPoint x: 523, startPoint y: 389, endPoint x: 280, endPoint y: 332, distance: 249.9
click at [280, 332] on div "Your Grain Order #GA3257760 [STREET_ADDRESS][GEOGRAPHIC_DATA]-All Saints Home (…" at bounding box center [400, 411] width 247 height 348
copy div "Thai Fiesta Salad x3 $46.50 Basil Thunder Tea Rice x3 $42.00 Subtotal $88.50 De…"
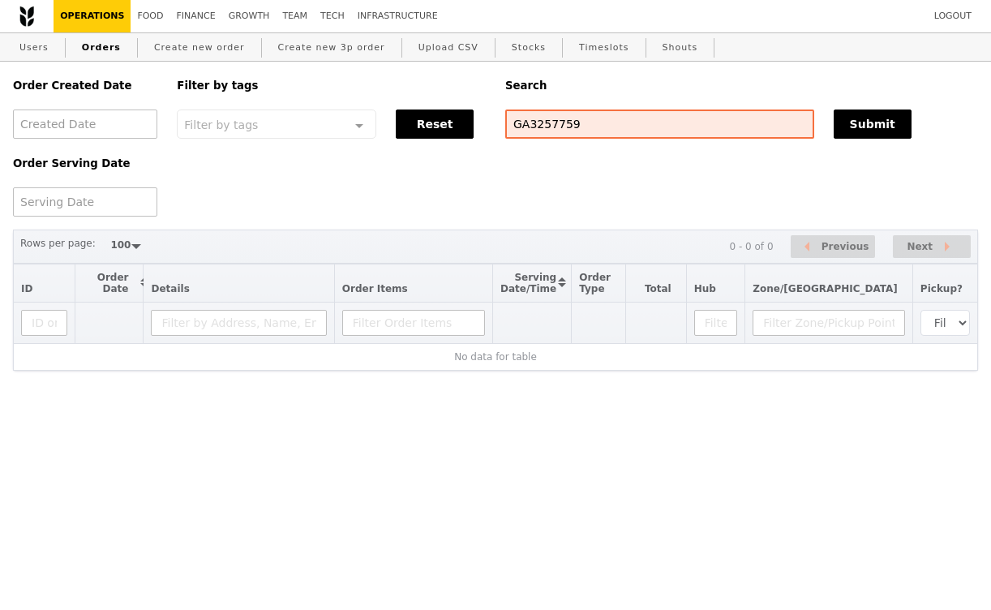
select select "100"
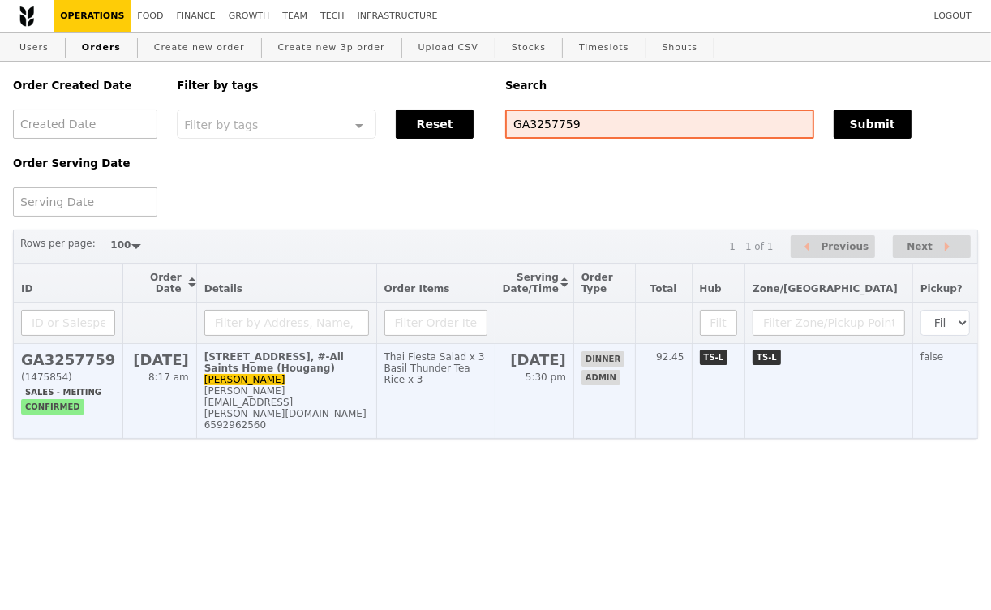
click at [320, 395] on div "[PERSON_NAME][EMAIL_ADDRESS][PERSON_NAME][DOMAIN_NAME]" at bounding box center [286, 402] width 165 height 34
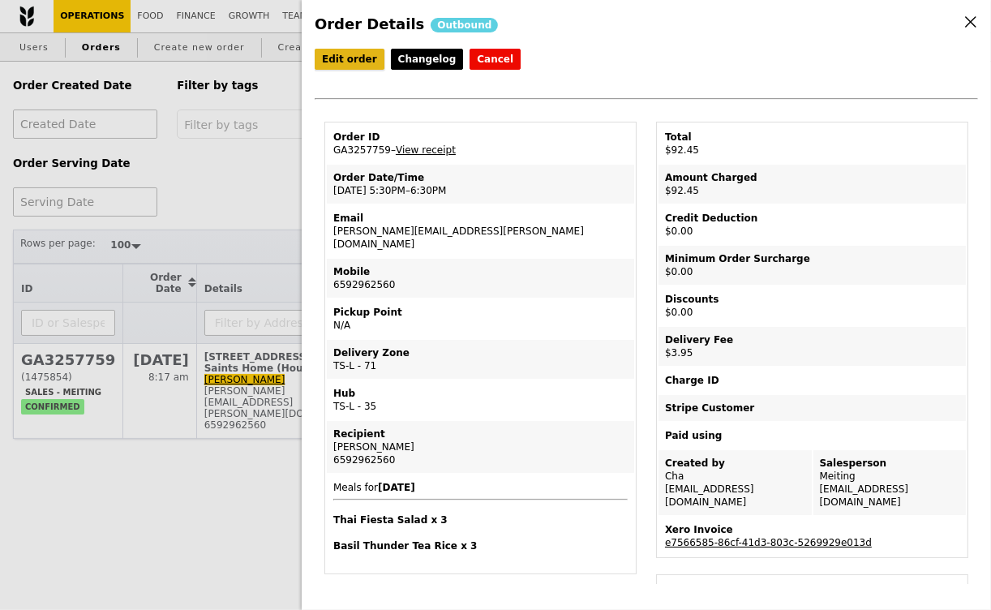
click at [347, 58] on link "Edit order" at bounding box center [350, 59] width 70 height 21
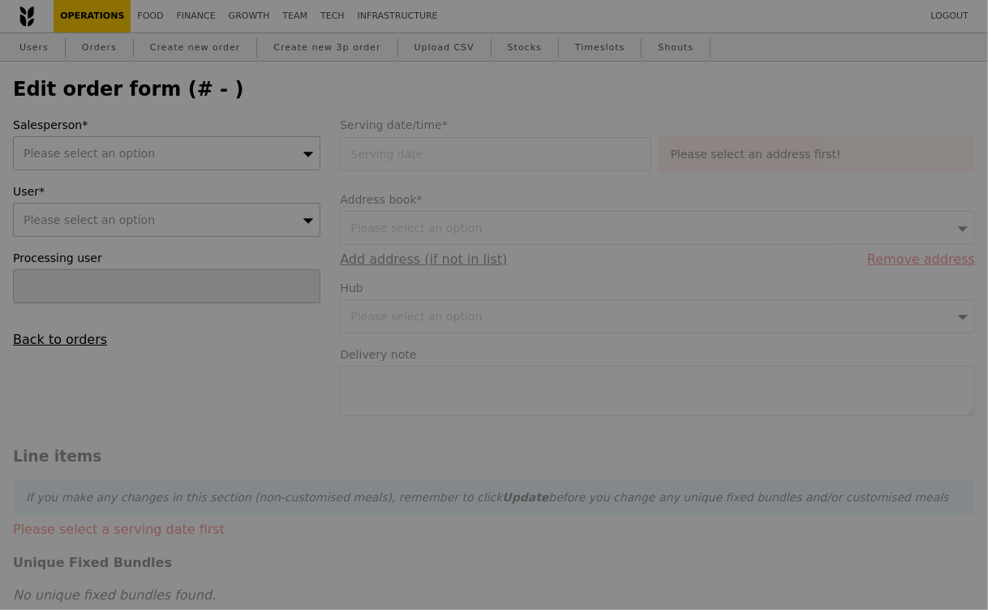
type input "[DATE]"
type input "88.50"
type input "3.62"
type input "3.95"
type input "92.45"
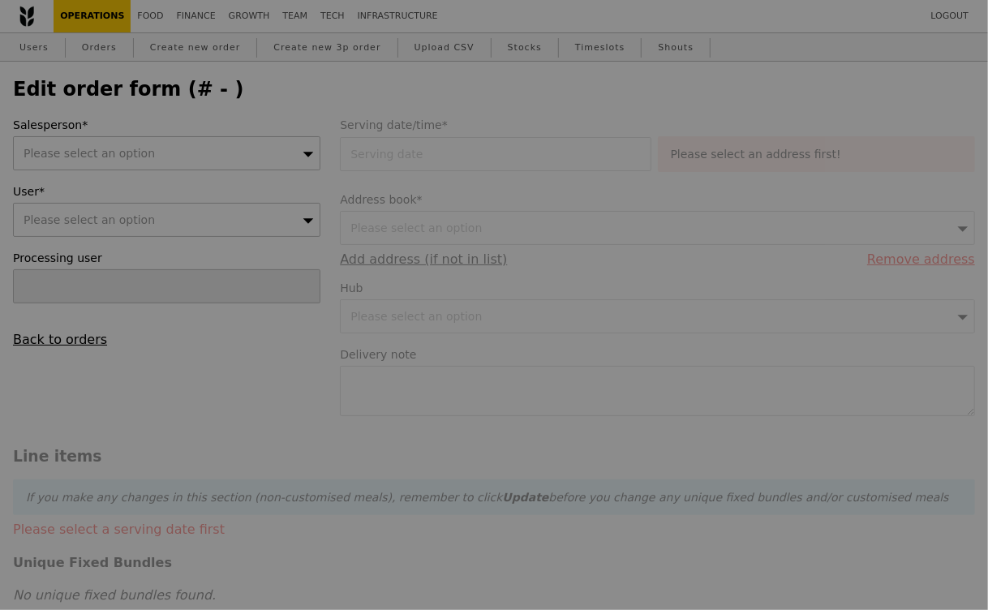
checkbox input "true"
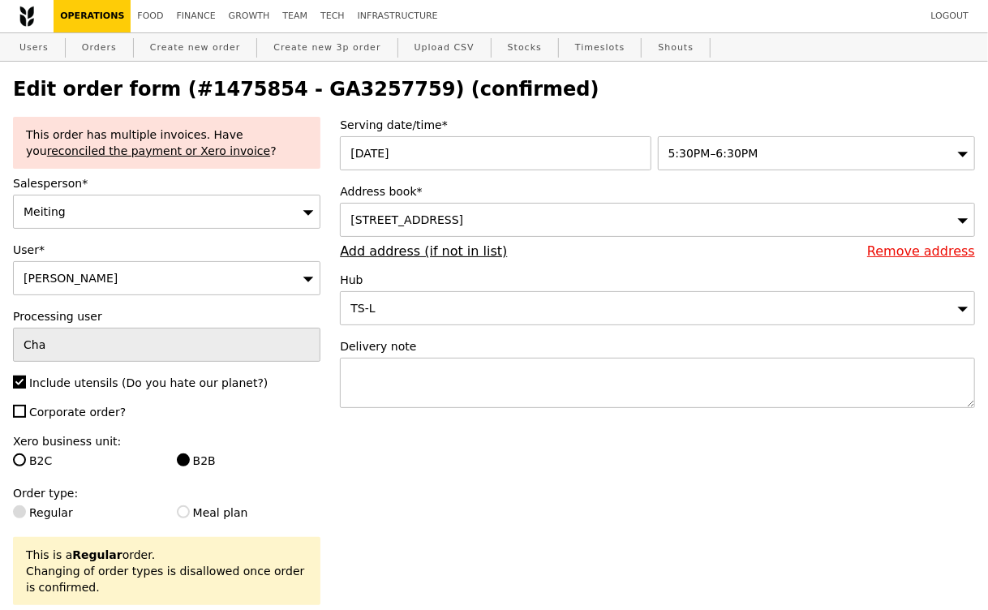
click at [463, 220] on span "[STREET_ADDRESS]" at bounding box center [407, 219] width 113 height 13
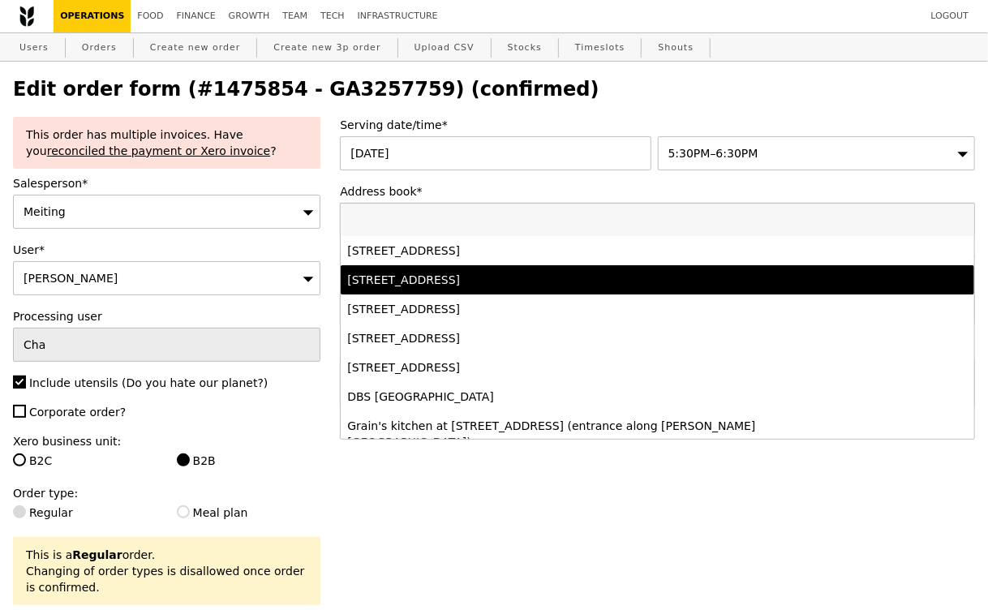
click at [500, 286] on div "[STREET_ADDRESS]" at bounding box center [579, 280] width 465 height 16
type input "Loading..."
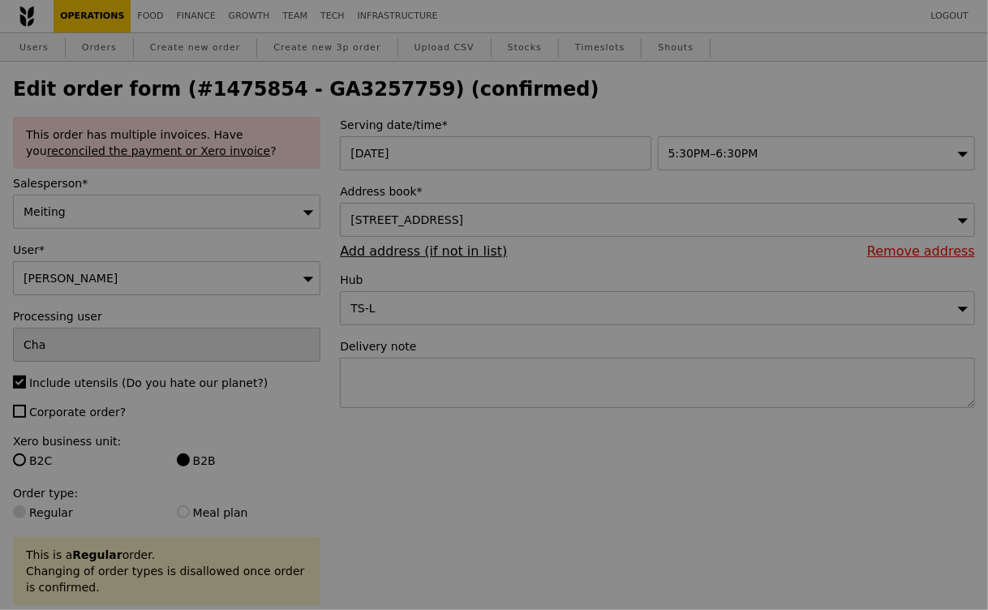
type input "0.00"
type input "3.95"
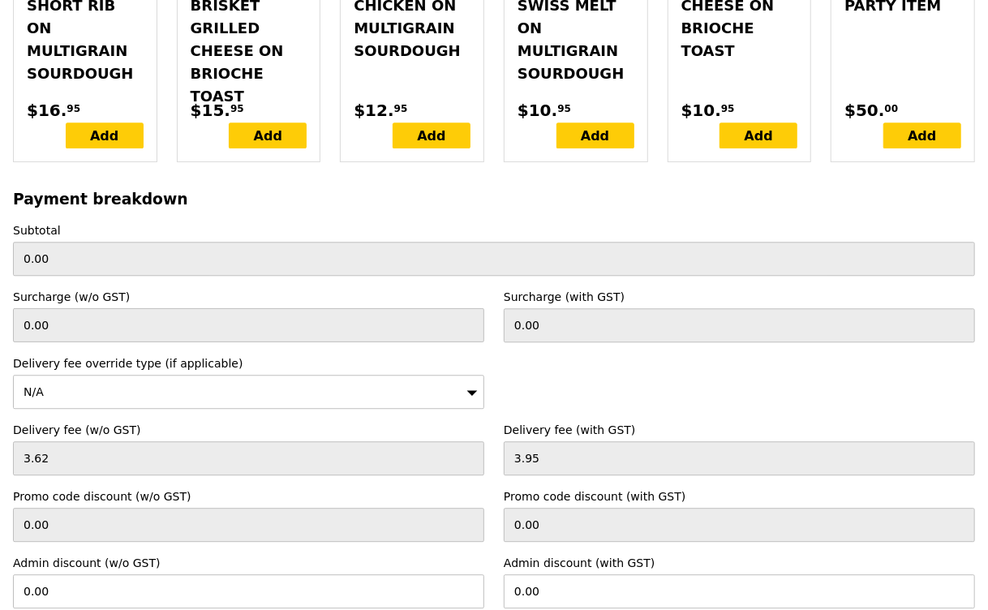
scroll to position [5079, 0]
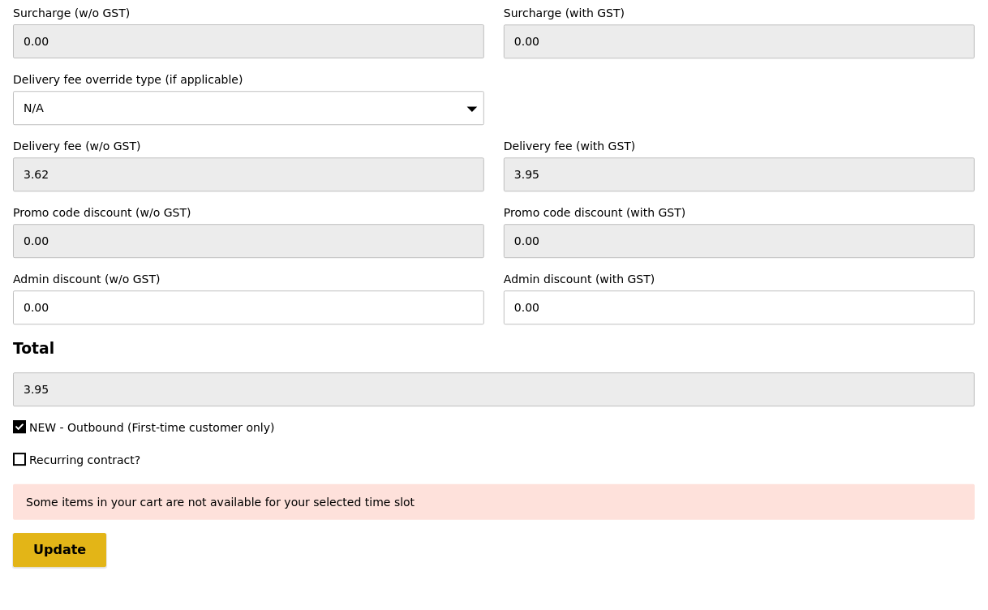
click at [72, 533] on input "Update" at bounding box center [59, 550] width 93 height 34
type input "Loading..."
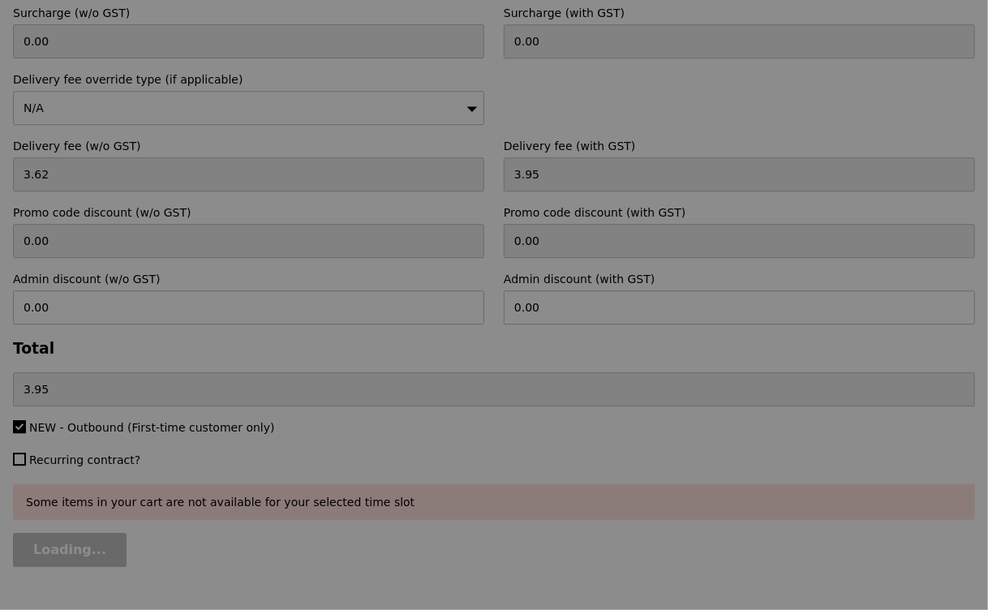
type input "88.50"
type input "92.45"
type input "Update"
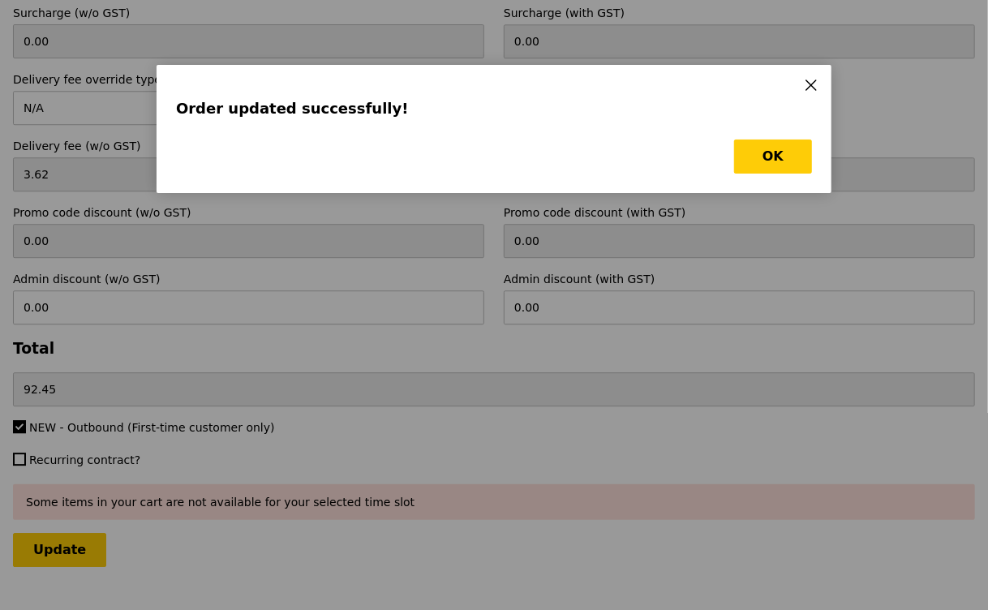
scroll to position [0, 0]
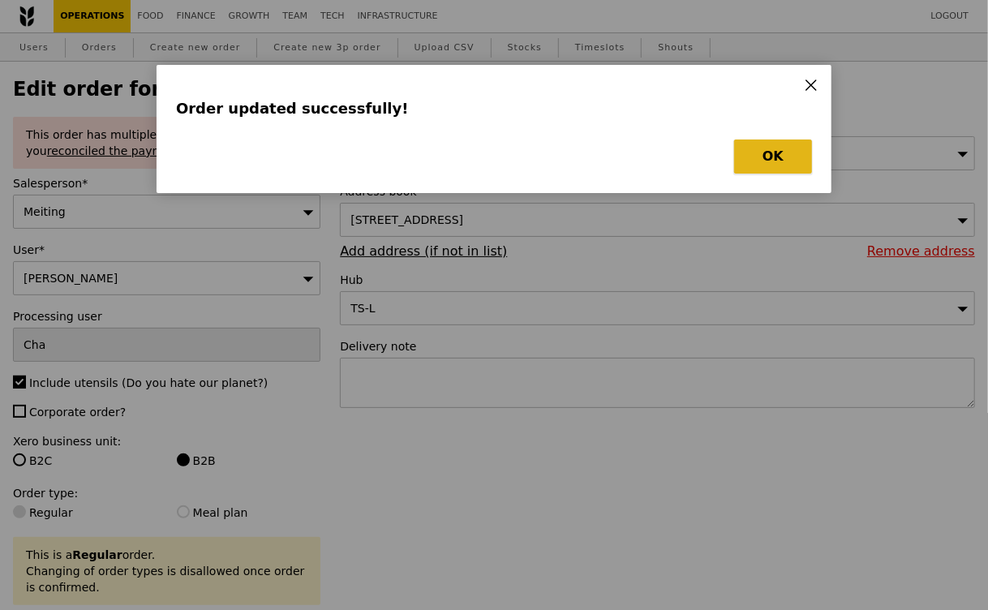
click at [776, 153] on button "OK" at bounding box center [773, 157] width 78 height 34
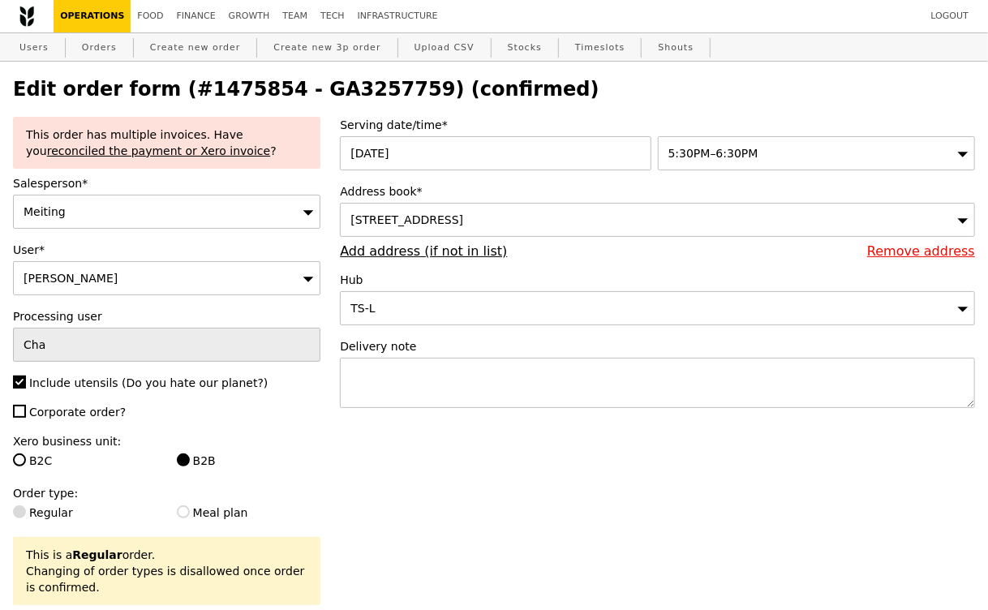
click at [364, 88] on h2 "Edit order form (#1475854 - GA3257759) (confirmed)" at bounding box center [494, 89] width 962 height 23
copy h2 "GA3257759"
click at [109, 48] on link "Orders" at bounding box center [99, 47] width 48 height 29
select select "100"
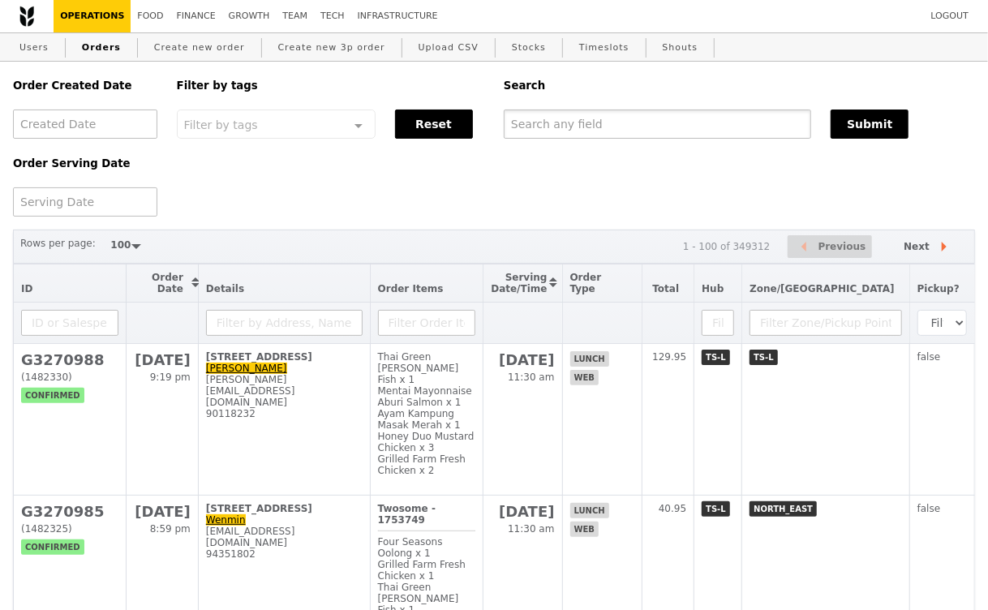
click at [571, 125] on input "text" at bounding box center [658, 124] width 308 height 29
paste input "GA3257759"
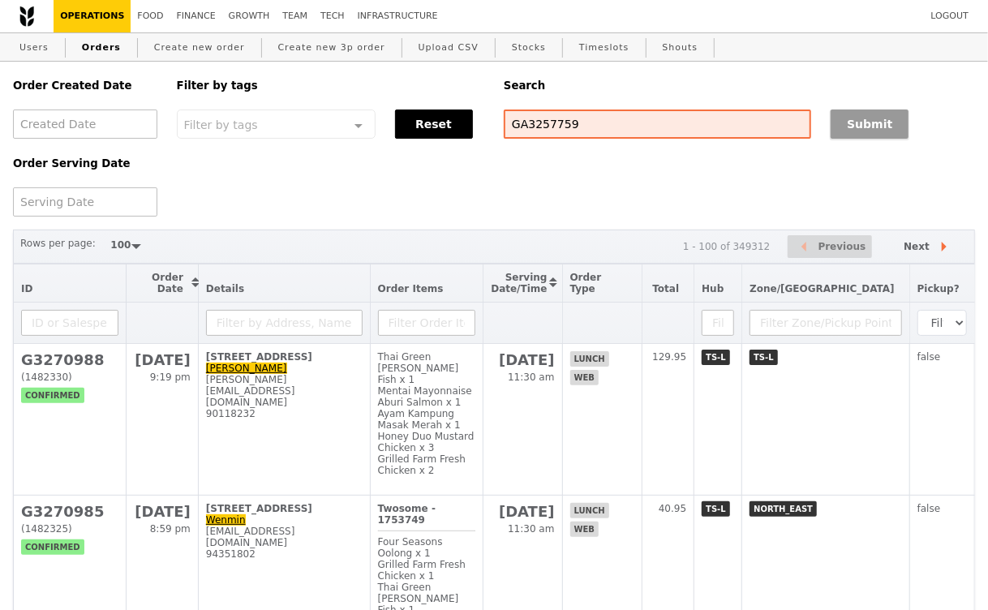
click at [873, 130] on button "Submit" at bounding box center [870, 124] width 78 height 29
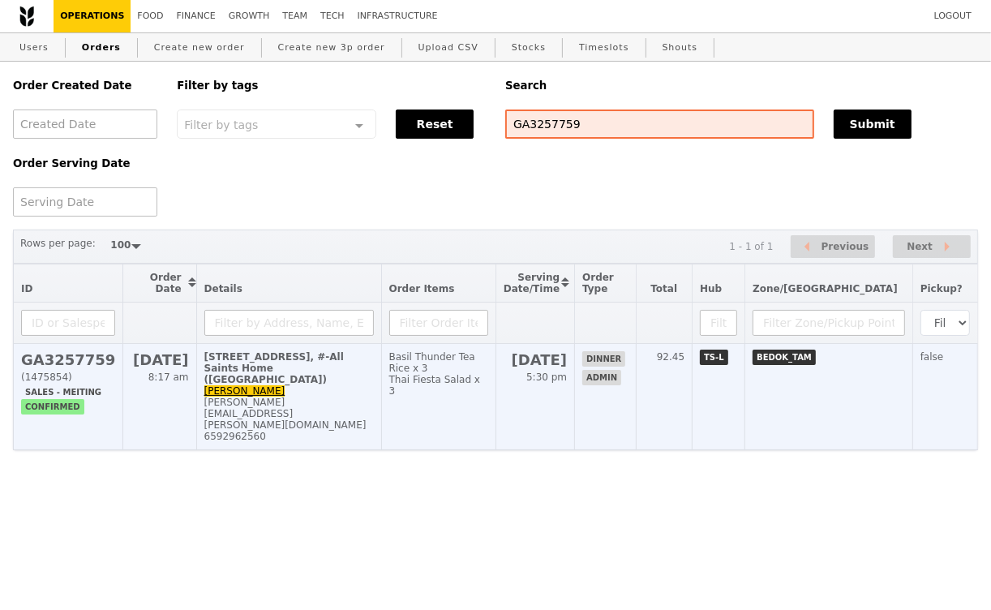
click at [358, 411] on td "[STREET_ADDRESS], #-All Saints Home (Tampines) [PERSON_NAME] [PERSON_NAME][EMAI…" at bounding box center [288, 397] width 185 height 106
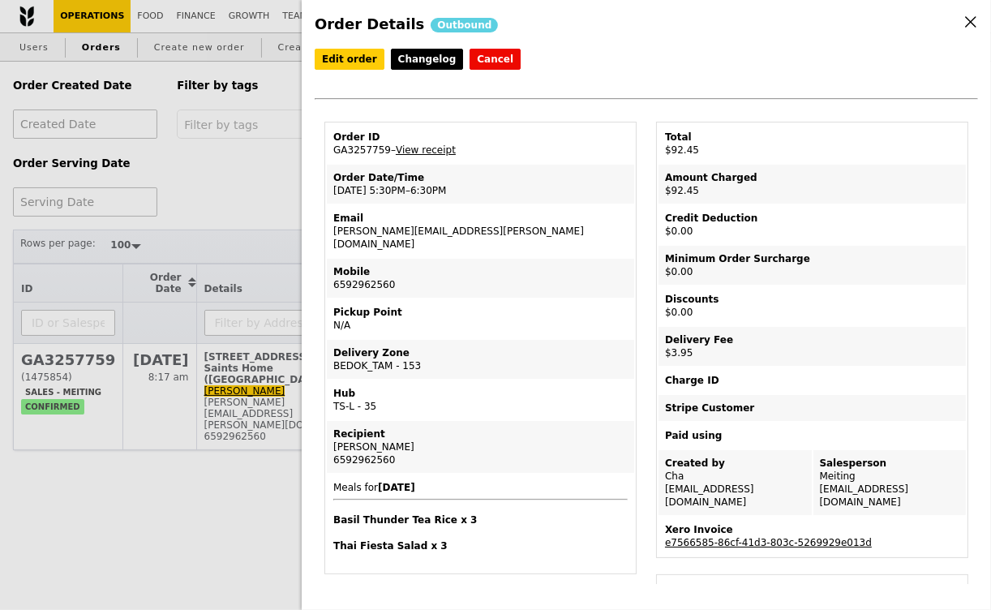
drag, startPoint x: 492, startPoint y: 227, endPoint x: 326, endPoint y: 232, distance: 165.6
click at [327, 232] on td "Email [PERSON_NAME][EMAIL_ADDRESS][PERSON_NAME][DOMAIN_NAME]" at bounding box center [481, 231] width 308 height 52
copy td "[PERSON_NAME][EMAIL_ADDRESS][PERSON_NAME][DOMAIN_NAME]"
click at [279, 175] on div "Order Details Outbound Edit order Changelog Cancel Order ID GA3257759 – View re…" at bounding box center [495, 305] width 991 height 610
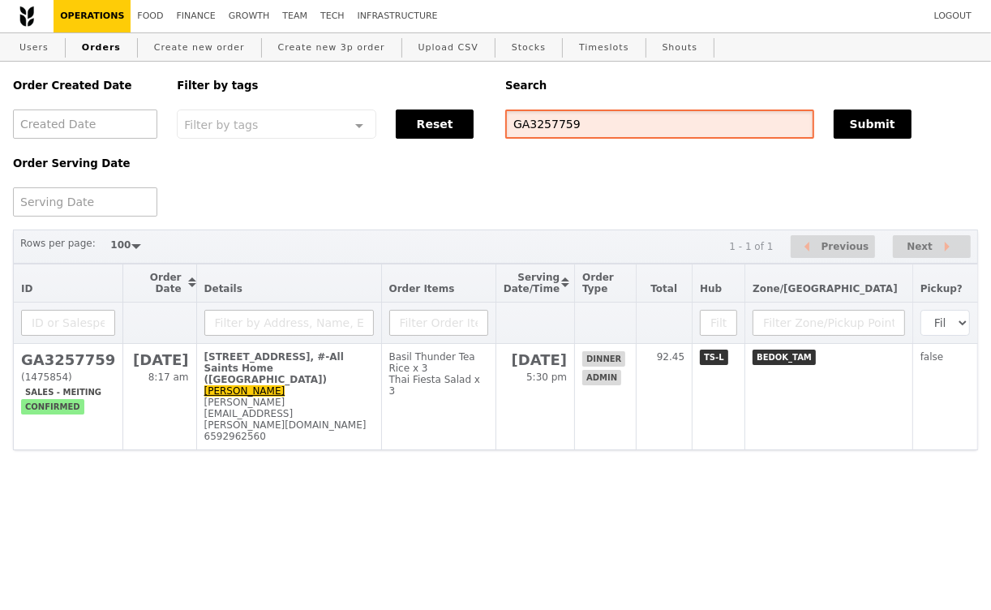
click at [557, 127] on input "GA3257759" at bounding box center [659, 124] width 309 height 29
paste input "[PERSON_NAME][EMAIL_ADDRESS][PERSON_NAME][DOMAIN_NAME]"
type input "[PERSON_NAME][EMAIL_ADDRESS][PERSON_NAME][DOMAIN_NAME]"
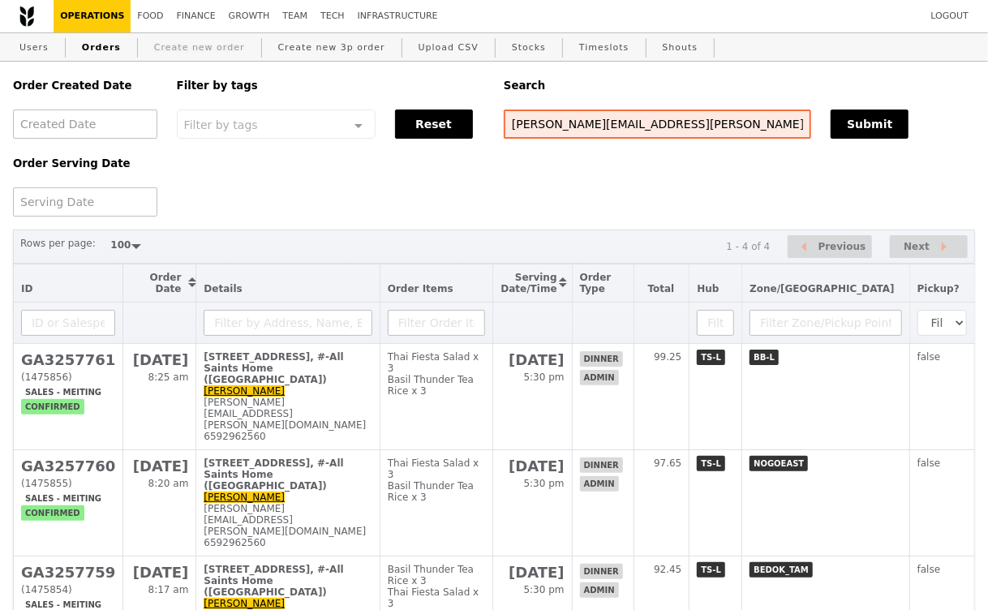
click at [204, 48] on link "Create new order" at bounding box center [200, 47] width 104 height 29
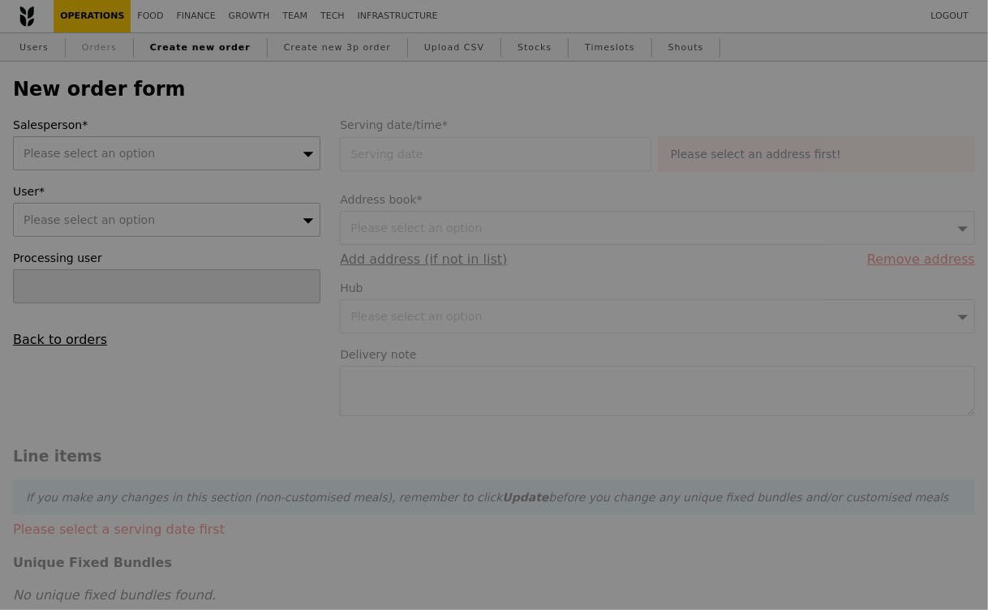
type input "Confirm"
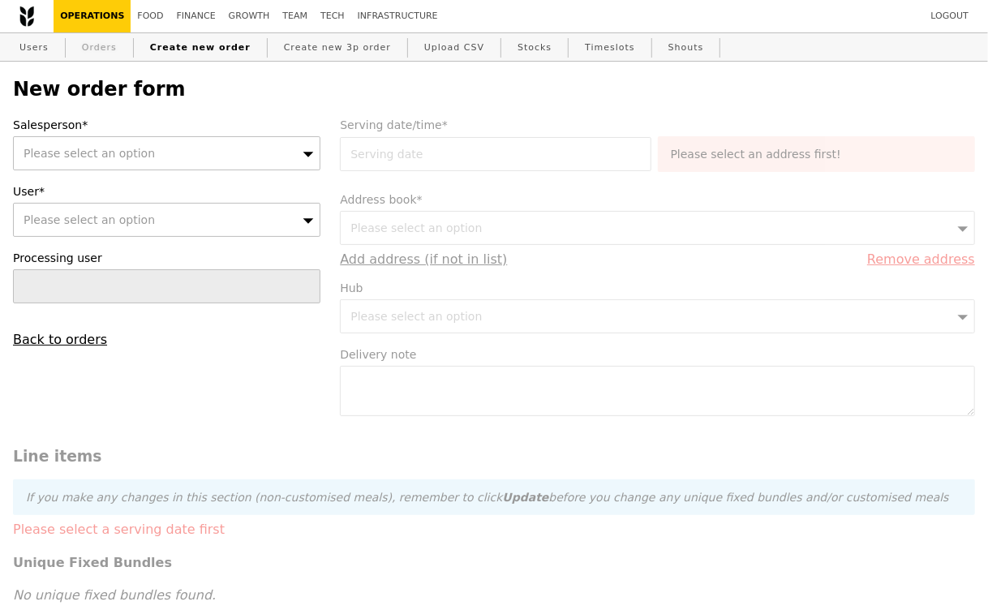
click at [109, 53] on link "Orders" at bounding box center [99, 47] width 48 height 29
select select "100"
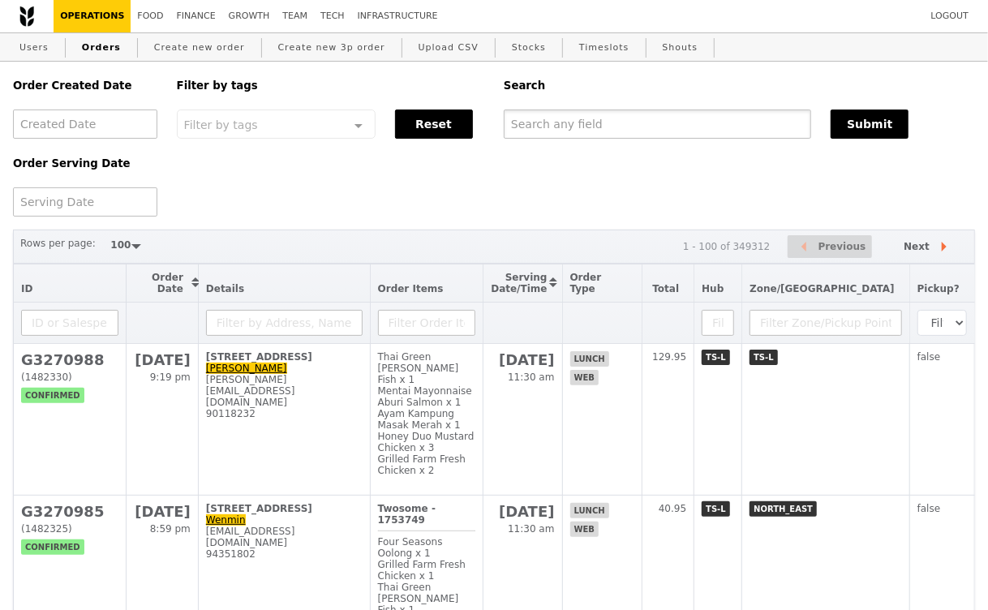
click at [659, 120] on input "text" at bounding box center [658, 124] width 308 height 29
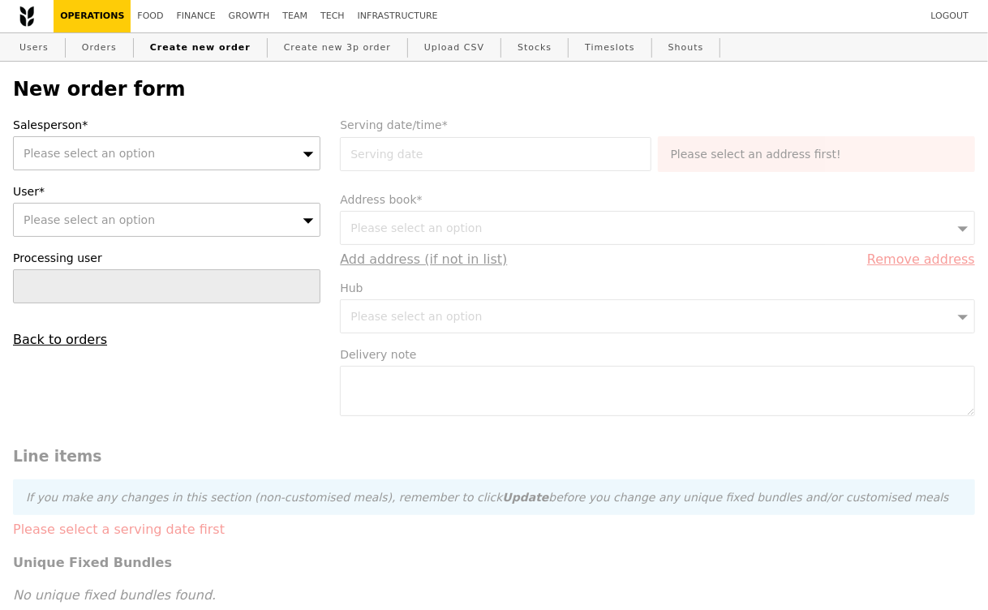
type input "Confirm"
select select "100"
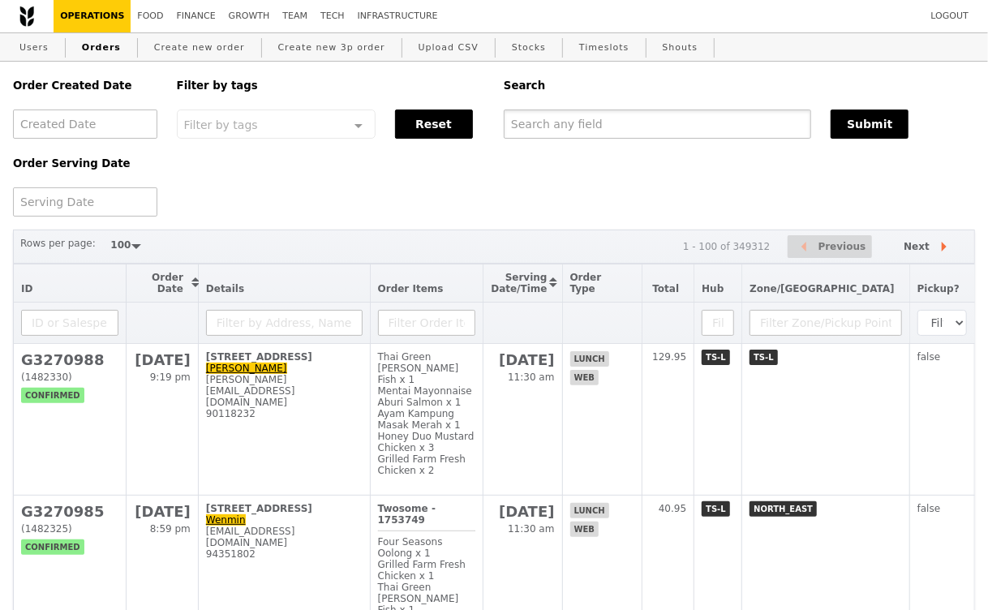
click at [570, 129] on input "text" at bounding box center [658, 124] width 308 height 29
paste input "GA3257755"
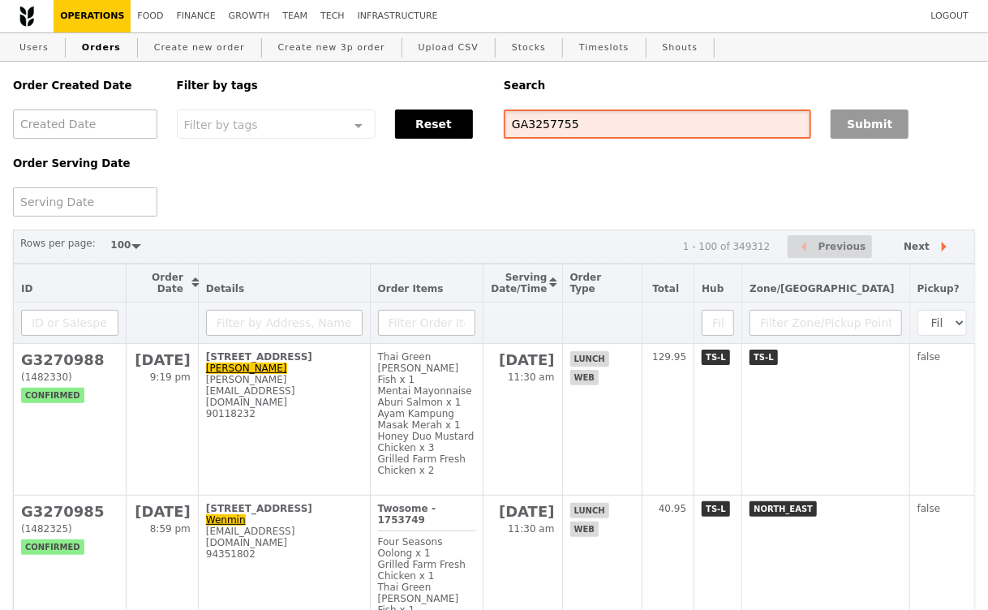
type input "GA3257755"
click at [868, 122] on button "Submit" at bounding box center [870, 124] width 78 height 29
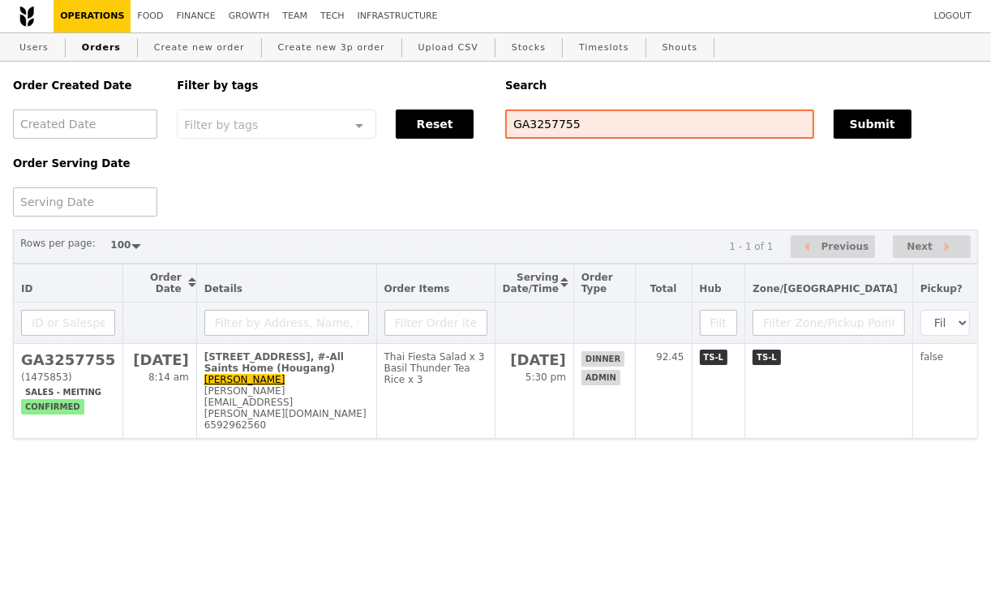
click at [95, 49] on link "Orders" at bounding box center [101, 47] width 52 height 29
click at [565, 129] on input "GA3257755" at bounding box center [659, 124] width 309 height 29
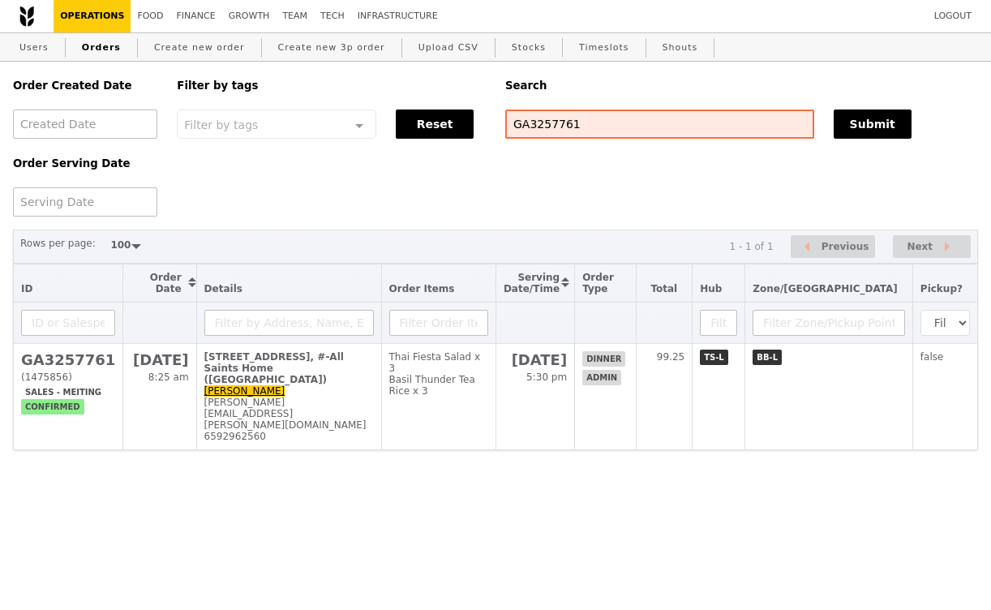
select select "100"
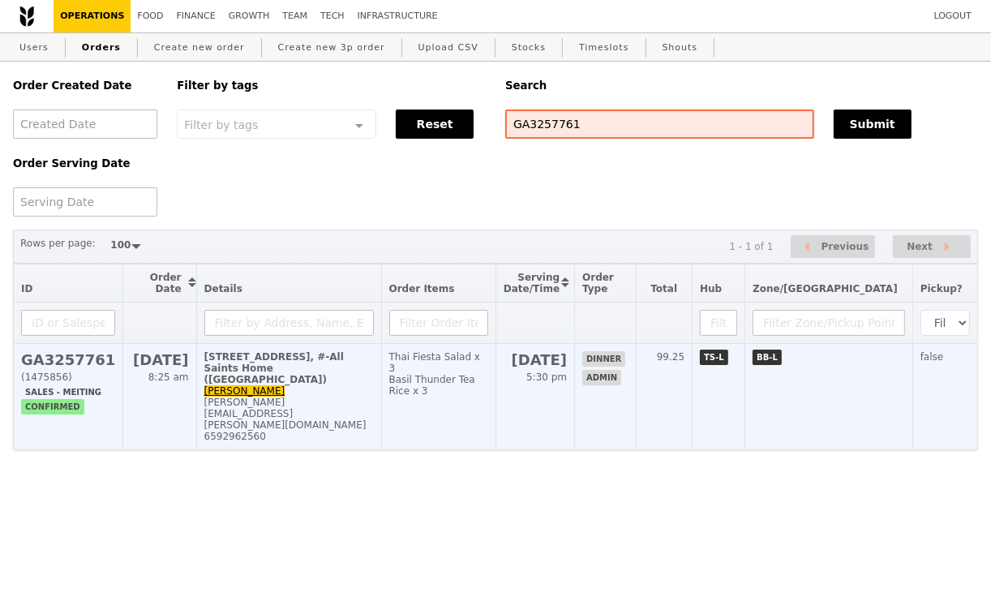
click at [351, 381] on td "[STREET_ADDRESS], #-All Saints Home ([GEOGRAPHIC_DATA]) [PERSON_NAME] [PERSON_N…" at bounding box center [288, 397] width 185 height 106
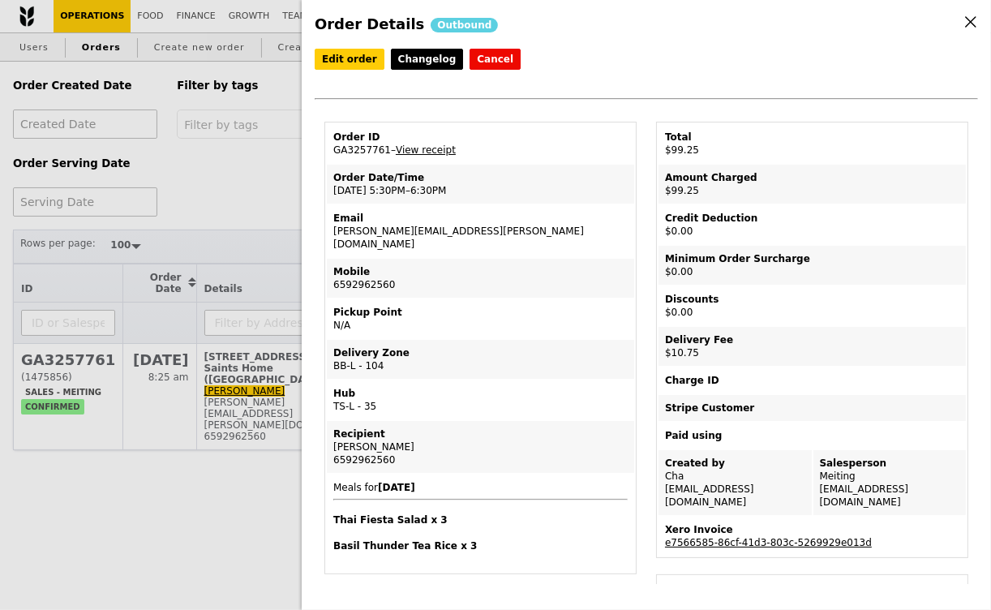
click at [239, 183] on div "Order Details Outbound Edit order Changelog Cancel Order ID GA3257761 – View re…" at bounding box center [495, 305] width 991 height 610
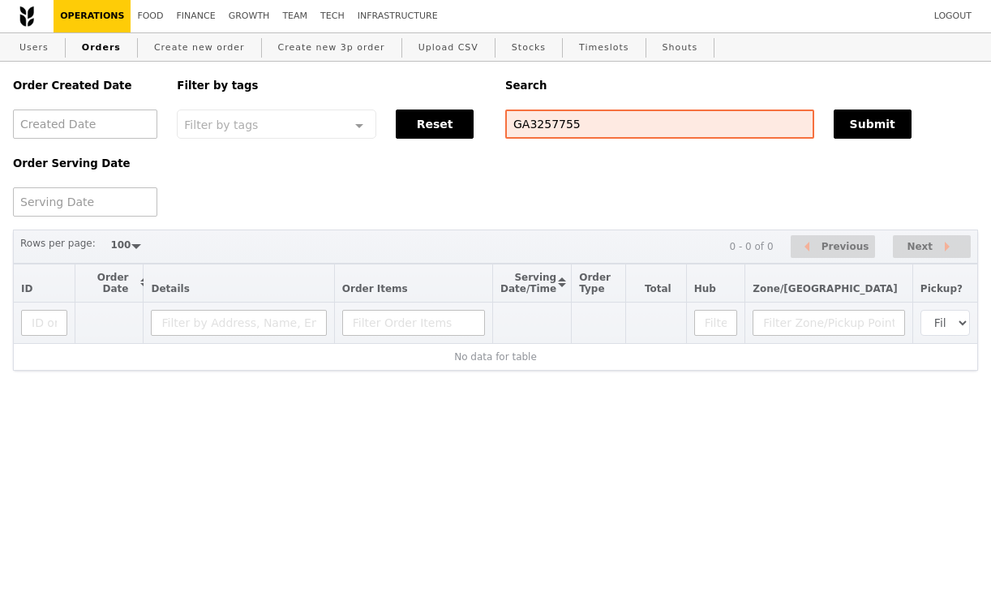
select select "100"
